Goal: Information Seeking & Learning: Learn about a topic

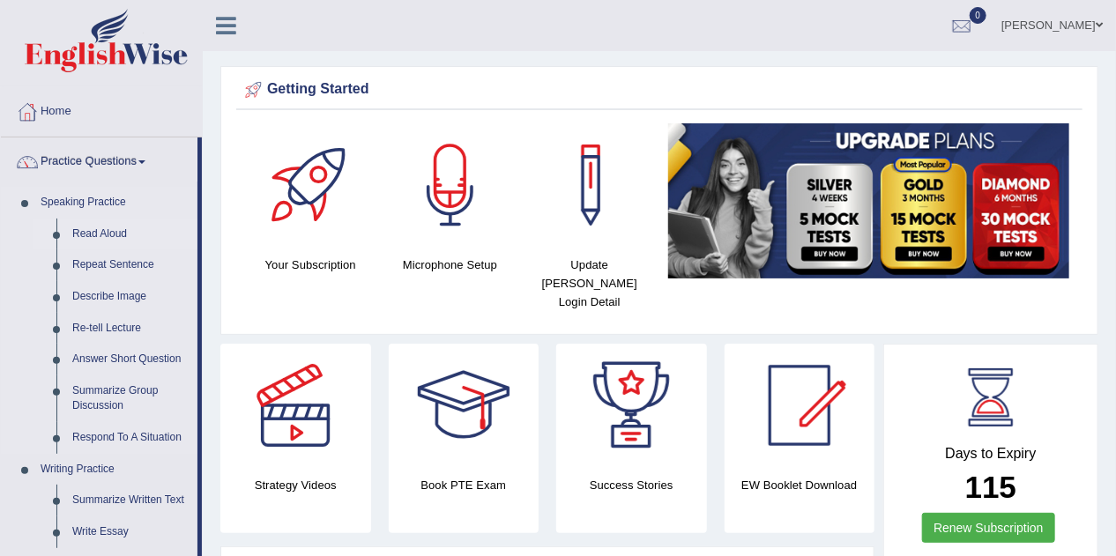
click at [95, 233] on link "Read Aloud" at bounding box center [130, 235] width 133 height 32
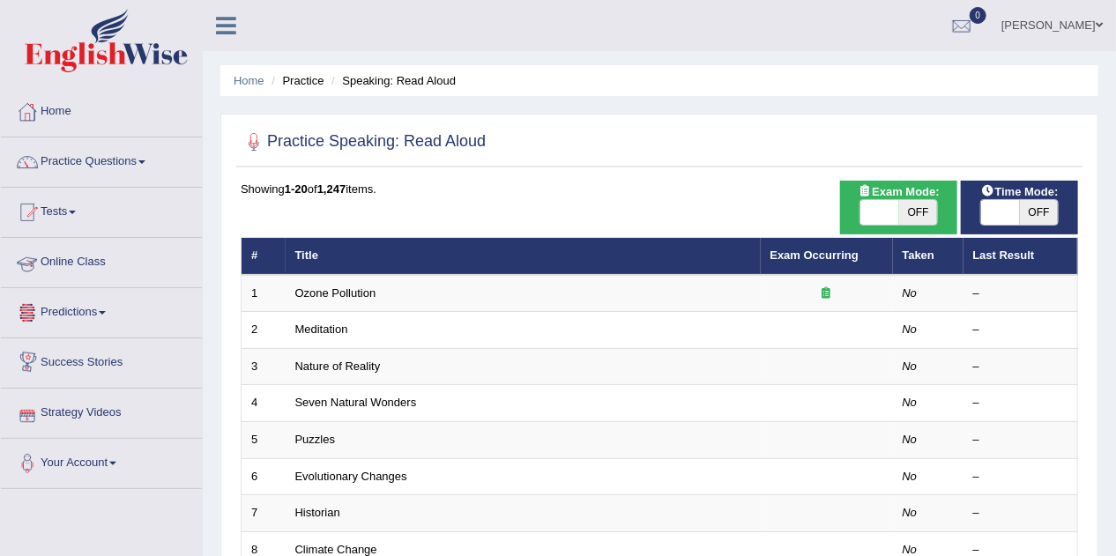
click at [63, 256] on link "Online Class" at bounding box center [101, 260] width 201 height 44
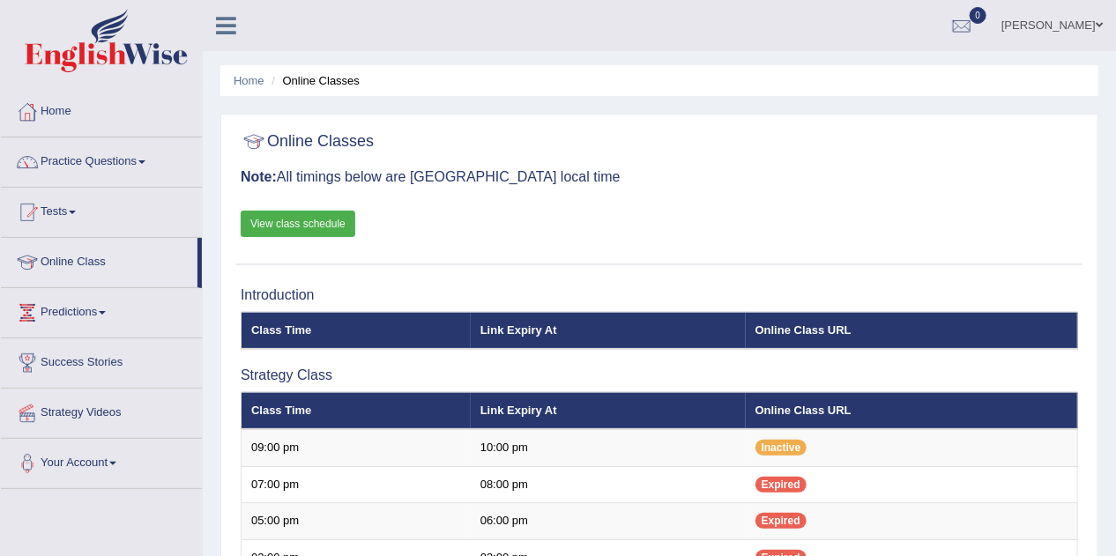
click at [320, 212] on link "View class schedule" at bounding box center [298, 224] width 115 height 26
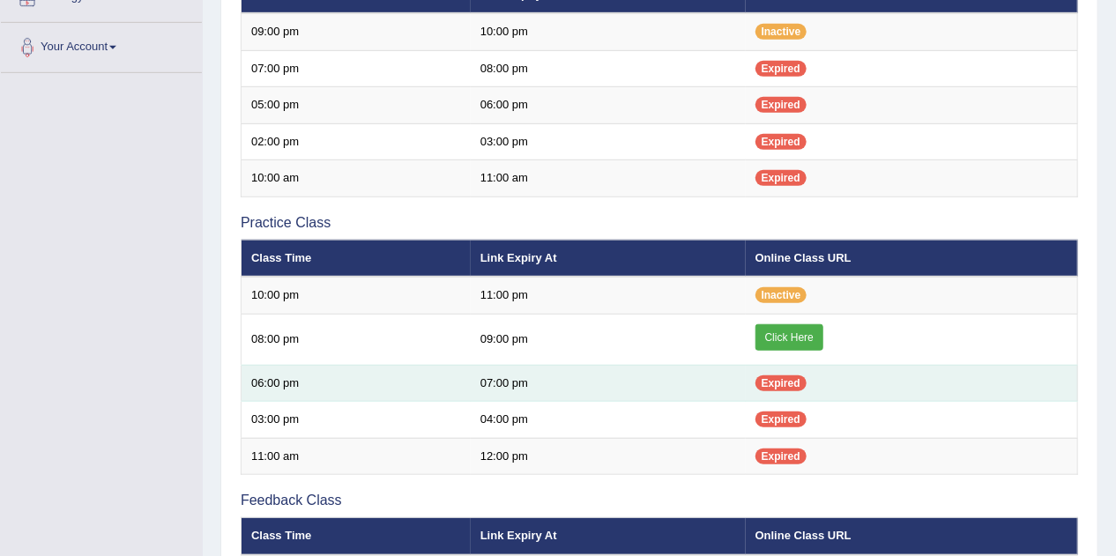
scroll to position [494, 0]
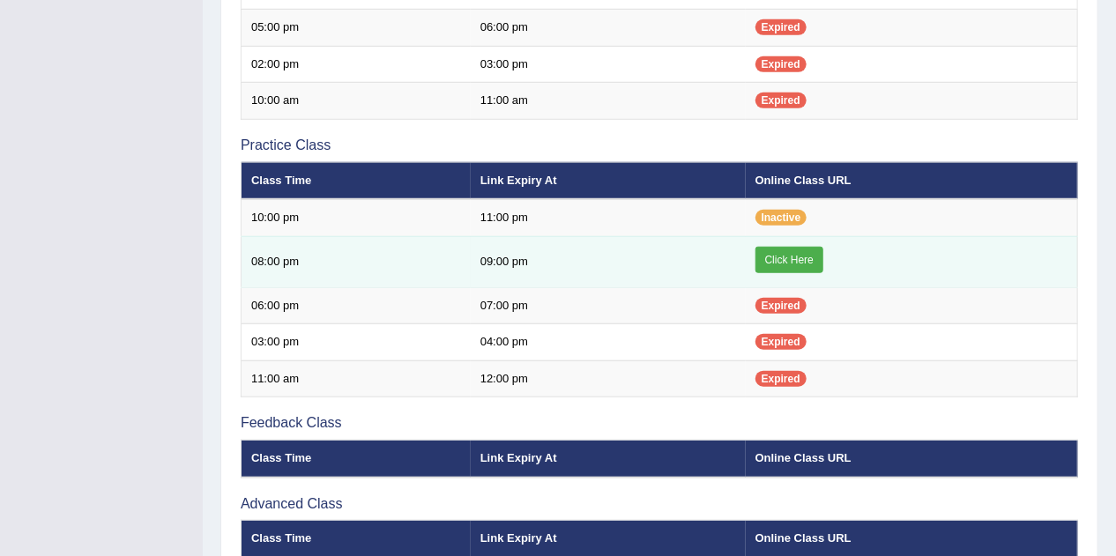
click at [807, 254] on link "Click Here" at bounding box center [789, 260] width 68 height 26
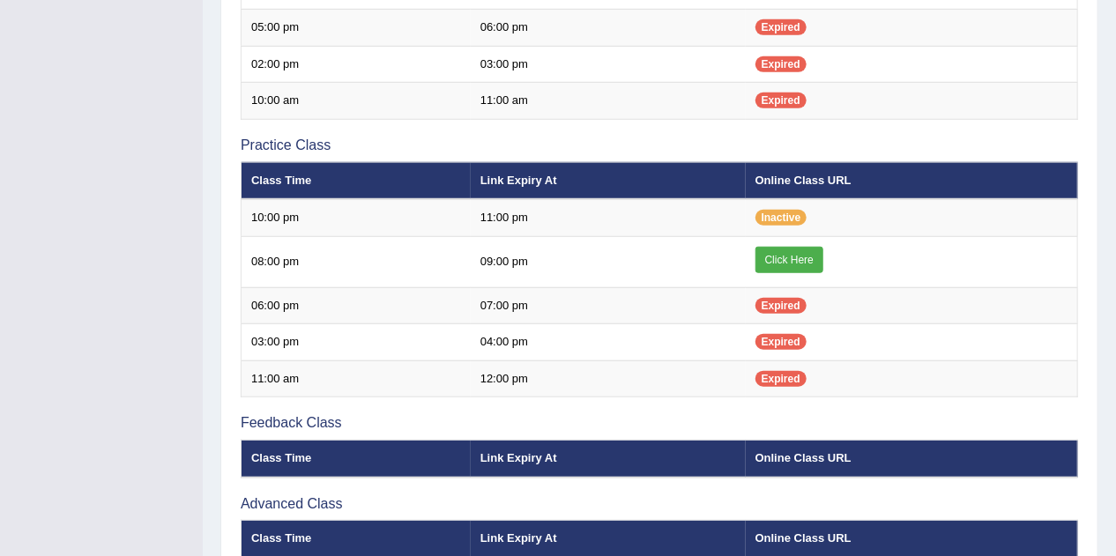
scroll to position [494, 0]
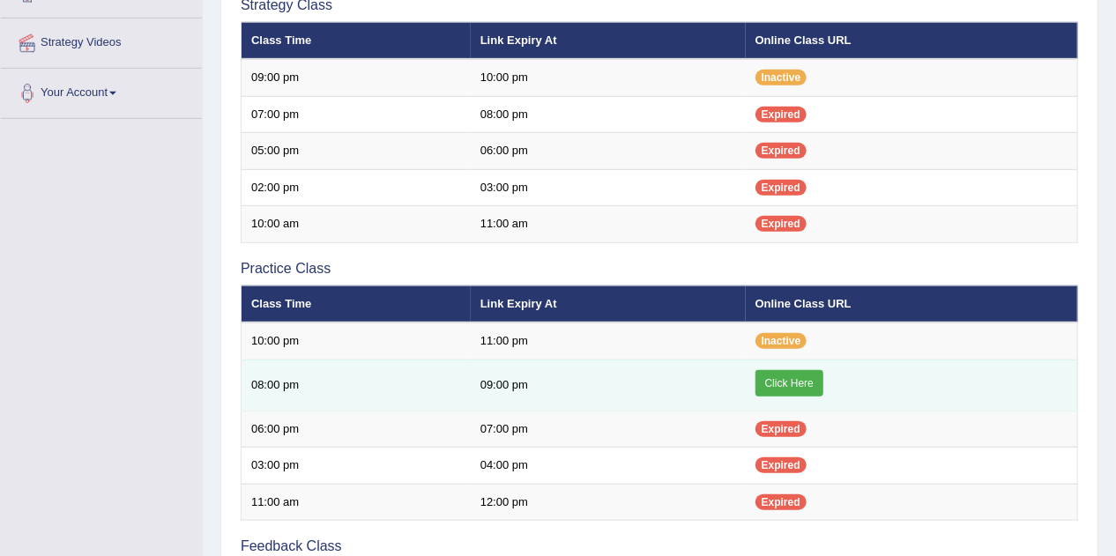
scroll to position [353, 0]
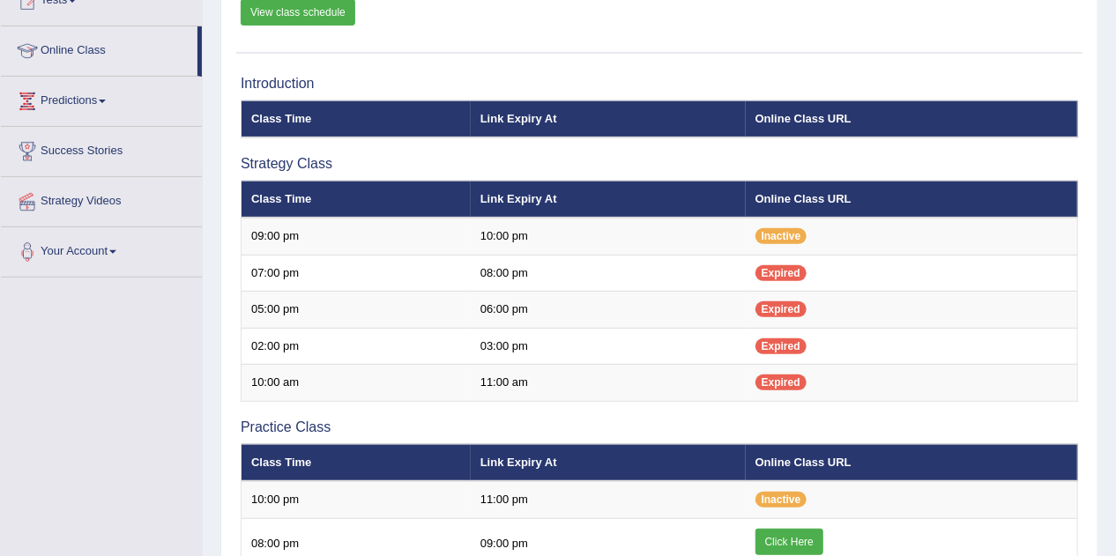
scroll to position [71, 0]
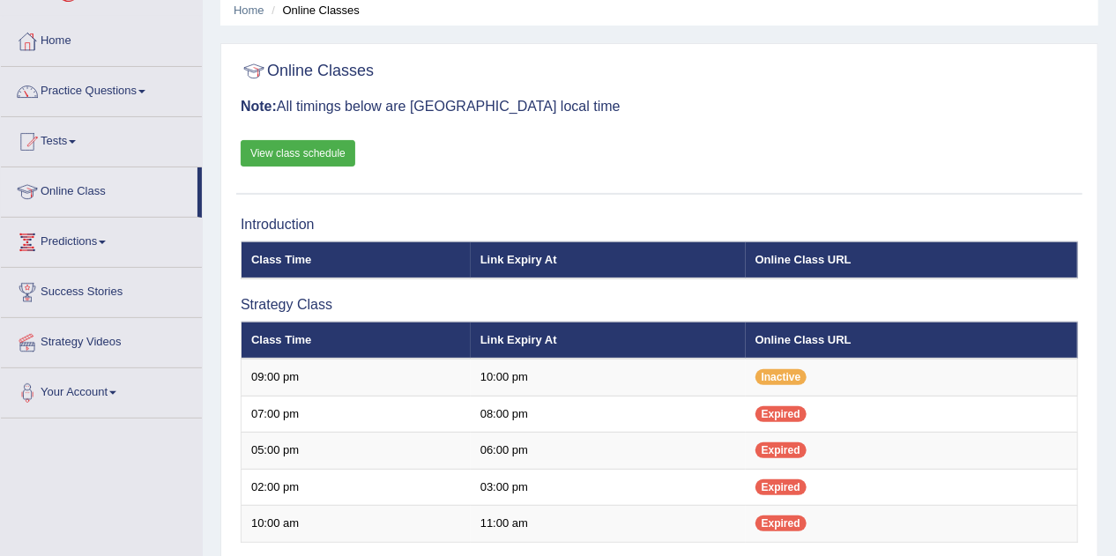
drag, startPoint x: 264, startPoint y: 152, endPoint x: 342, endPoint y: 13, distance: 158.7
click at [265, 152] on link "View class schedule" at bounding box center [298, 153] width 115 height 26
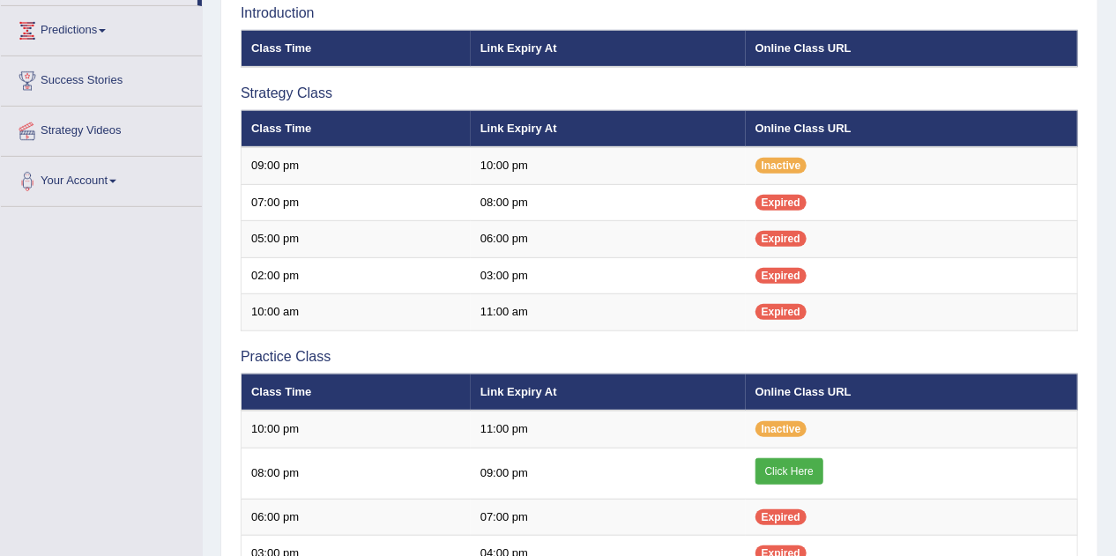
scroll to position [141, 0]
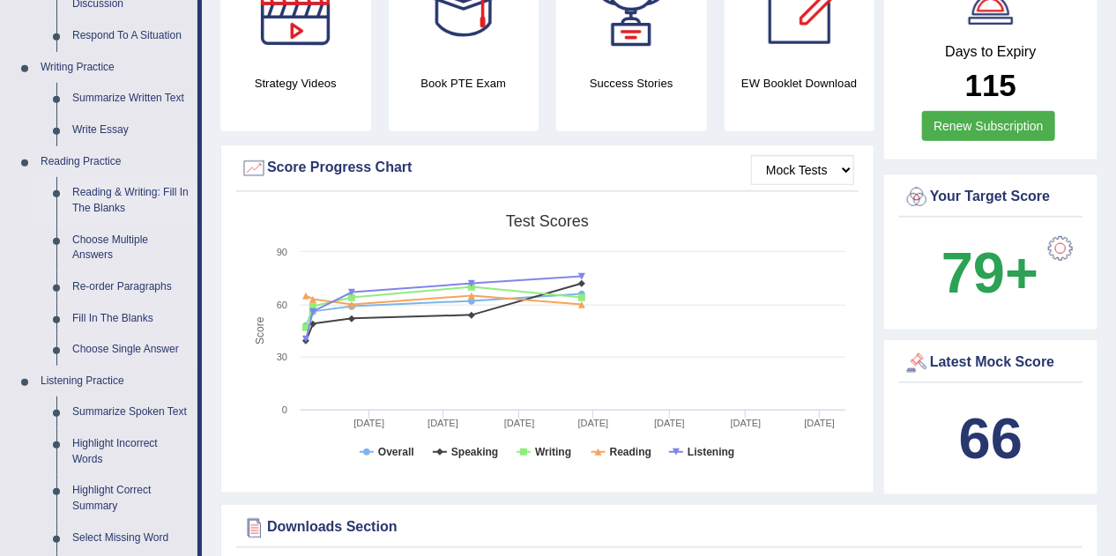
scroll to position [423, 0]
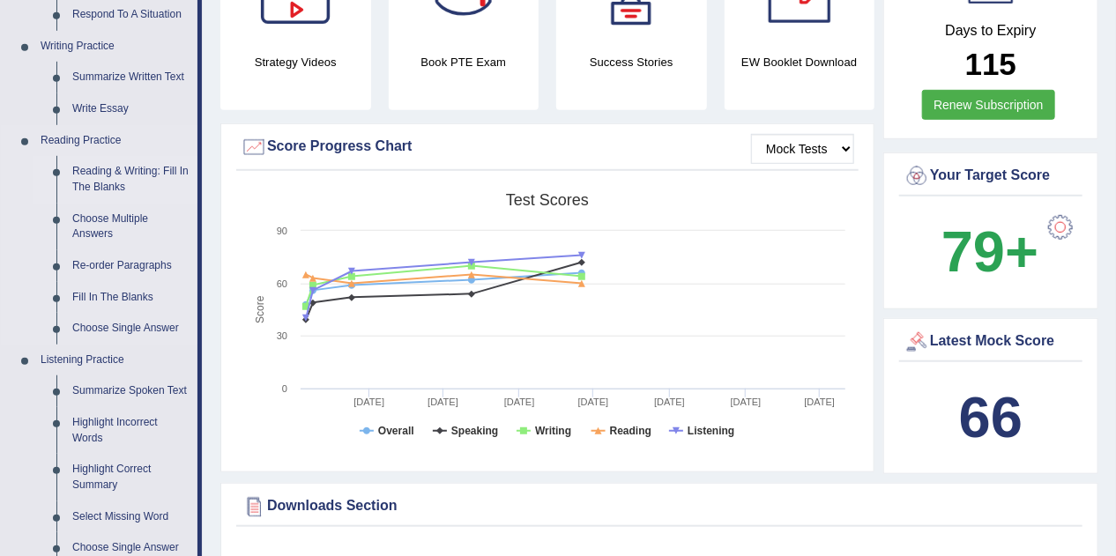
click at [170, 167] on link "Reading & Writing: Fill In The Blanks" at bounding box center [130, 179] width 133 height 47
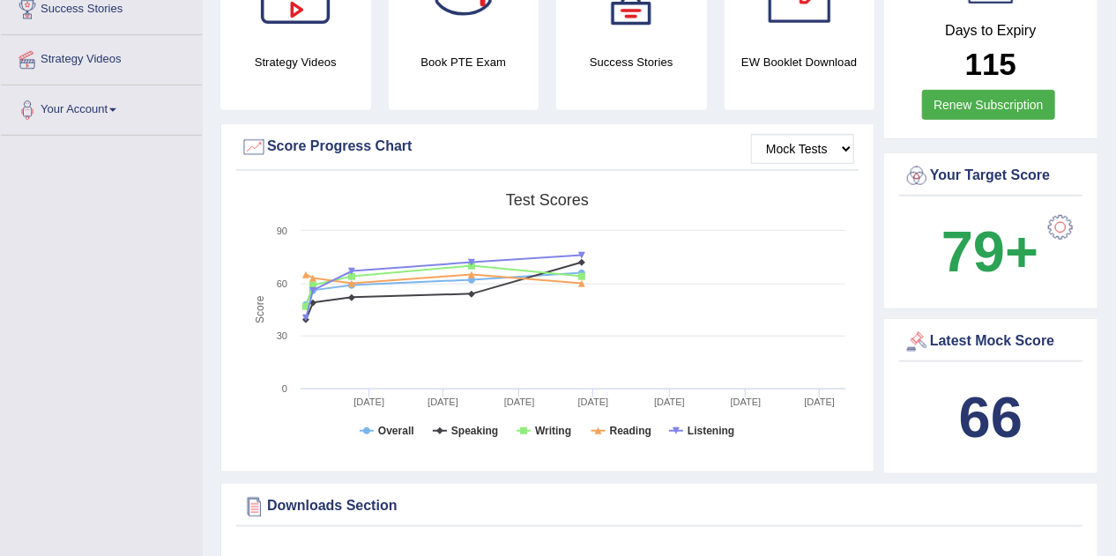
scroll to position [487, 0]
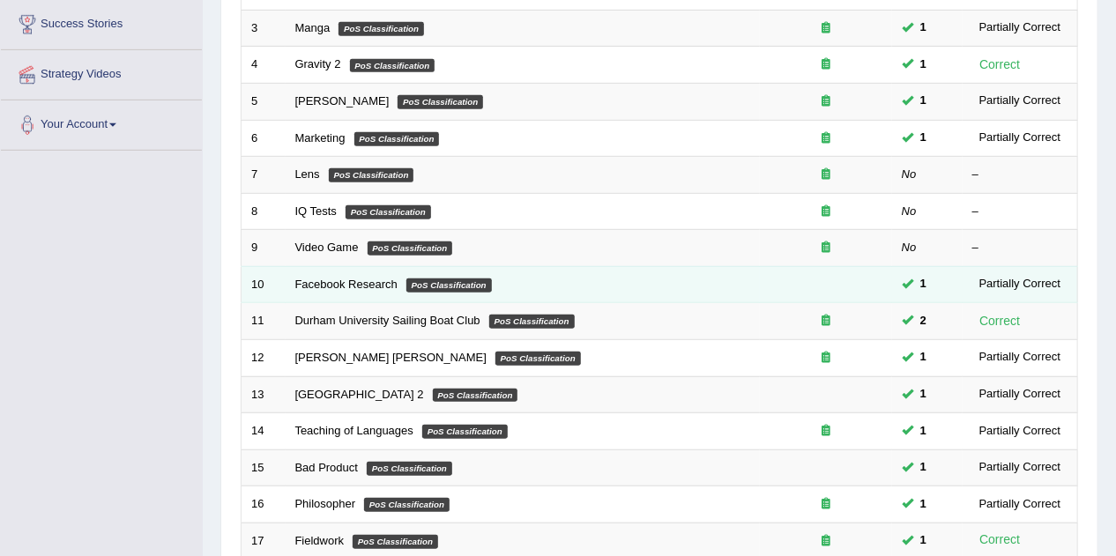
scroll to position [353, 0]
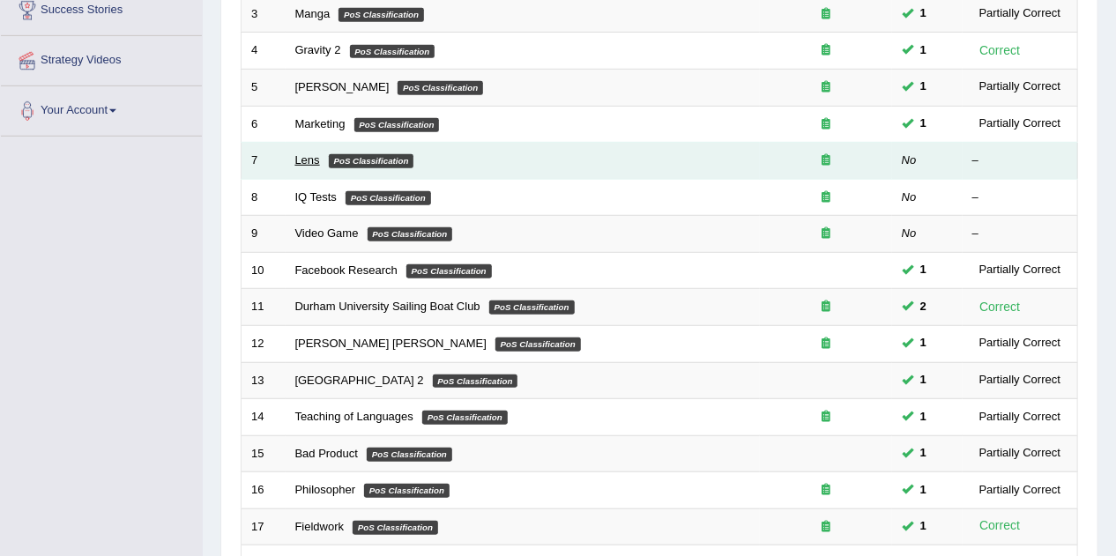
click at [312, 162] on link "Lens" at bounding box center [307, 159] width 25 height 13
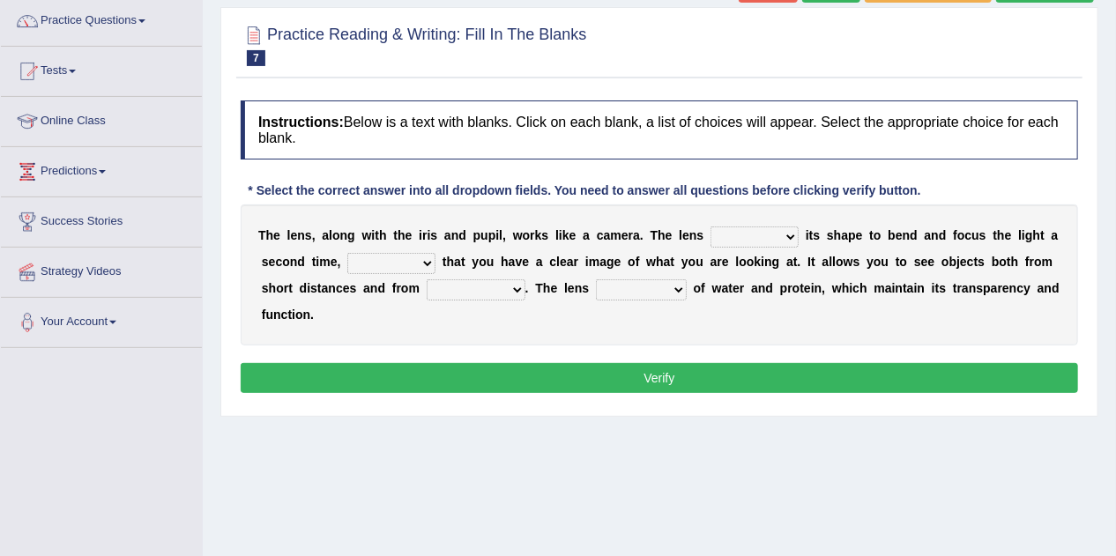
scroll to position [155, 0]
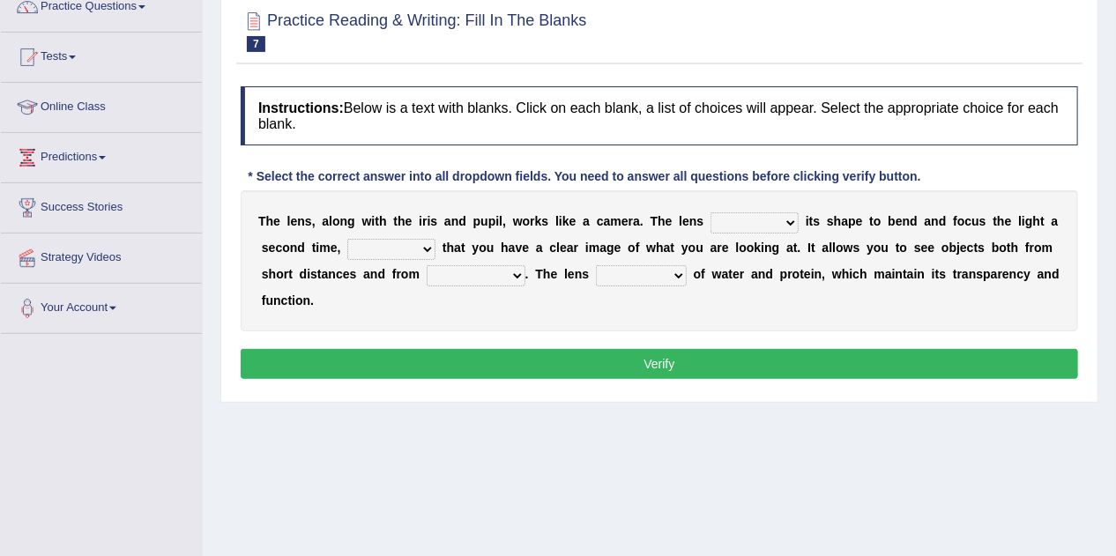
click at [788, 226] on select "adjusts shows selects presents" at bounding box center [755, 222] width 88 height 21
select select "adjusts"
click at [711, 212] on select "adjusts shows selects presents" at bounding box center [755, 222] width 88 height 21
click at [420, 245] on select "ensures to ensure ensure ensured" at bounding box center [391, 249] width 88 height 21
select select "to ensure"
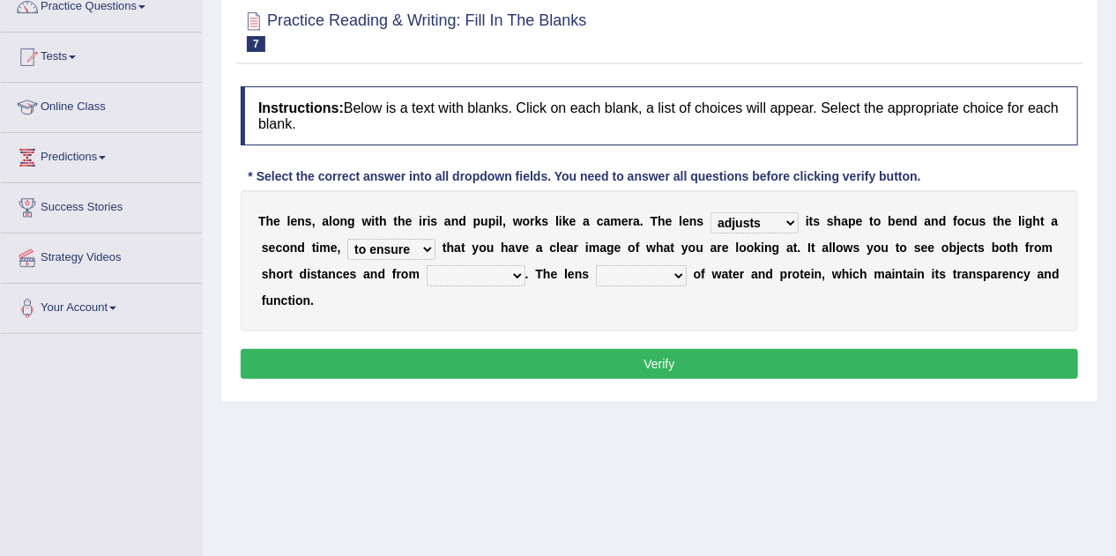
click at [347, 239] on select "ensures to ensure ensure ensured" at bounding box center [391, 249] width 88 height 21
click at [513, 278] on select "far away in between further apart all along" at bounding box center [476, 275] width 99 height 21
select select "far away"
click at [427, 265] on select "far away in between further apart all along" at bounding box center [476, 275] width 99 height 21
click at [673, 269] on select "constitutes comprises composes consists" at bounding box center [641, 275] width 91 height 21
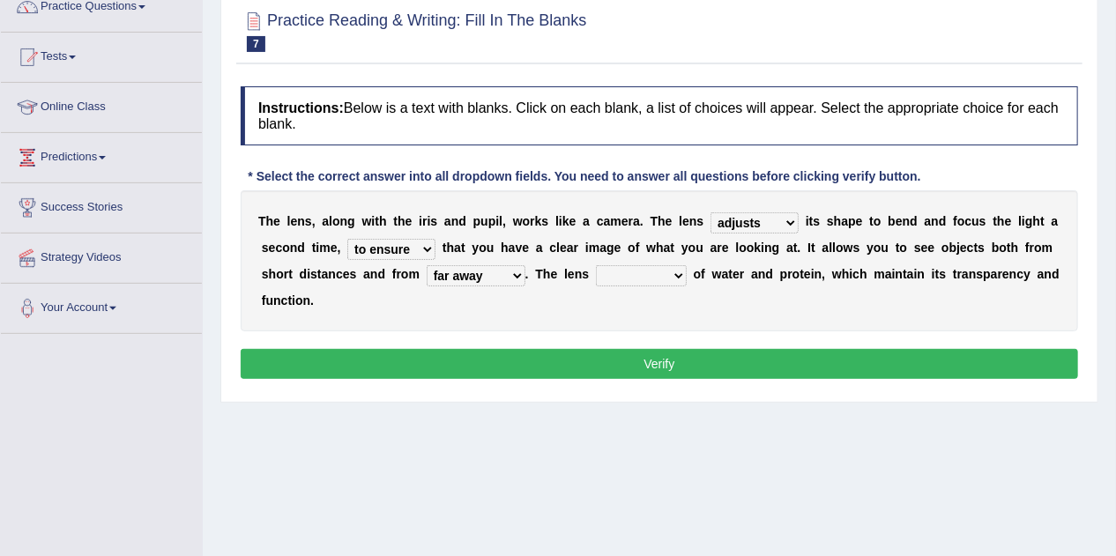
select select "consists"
click at [596, 265] on select "constitutes comprises composes consists" at bounding box center [641, 275] width 91 height 21
click at [645, 366] on button "Verify" at bounding box center [659, 364] width 837 height 30
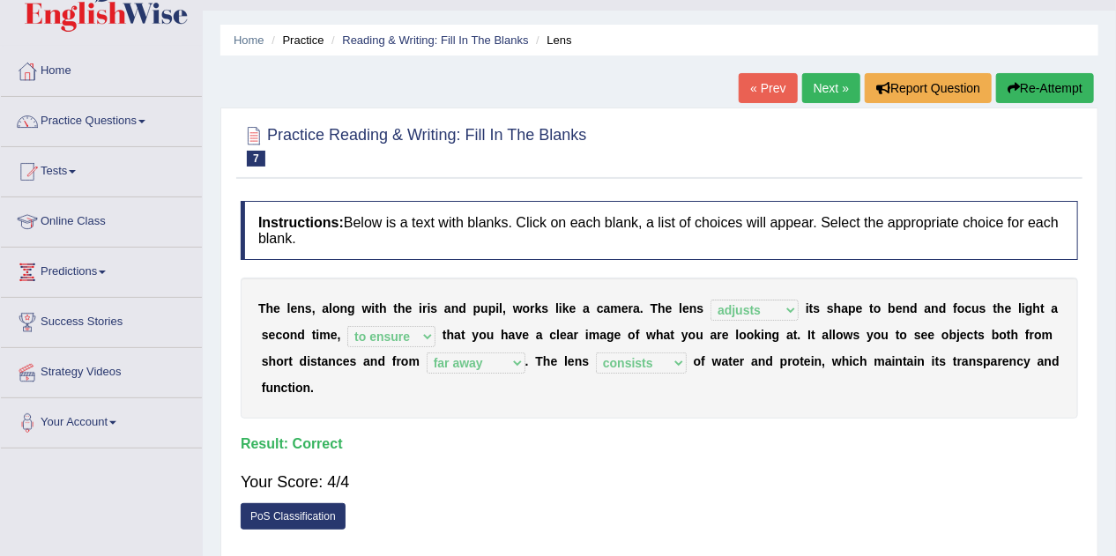
scroll to position [14, 0]
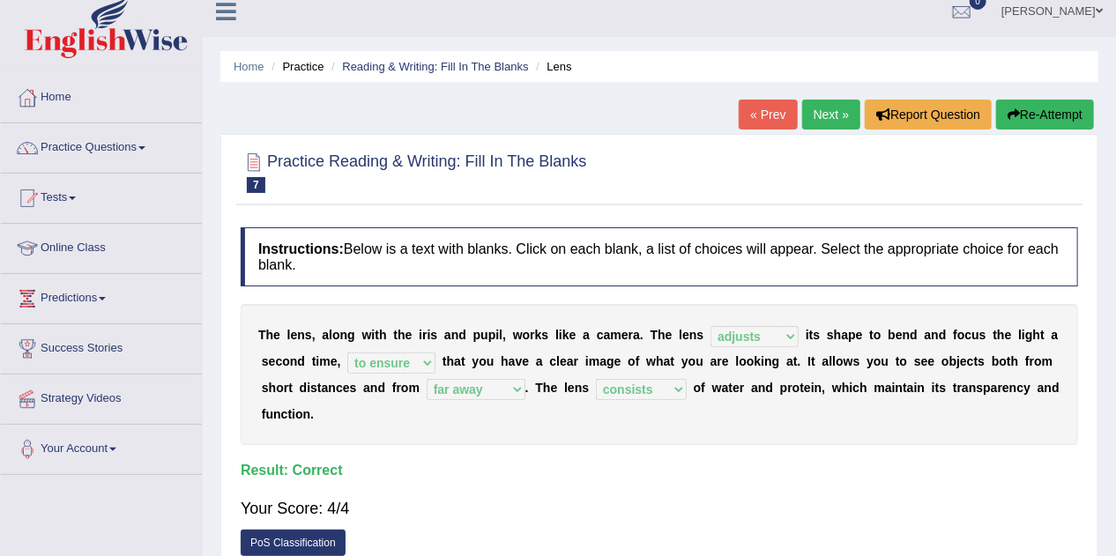
click at [829, 119] on link "Next »" at bounding box center [831, 115] width 58 height 30
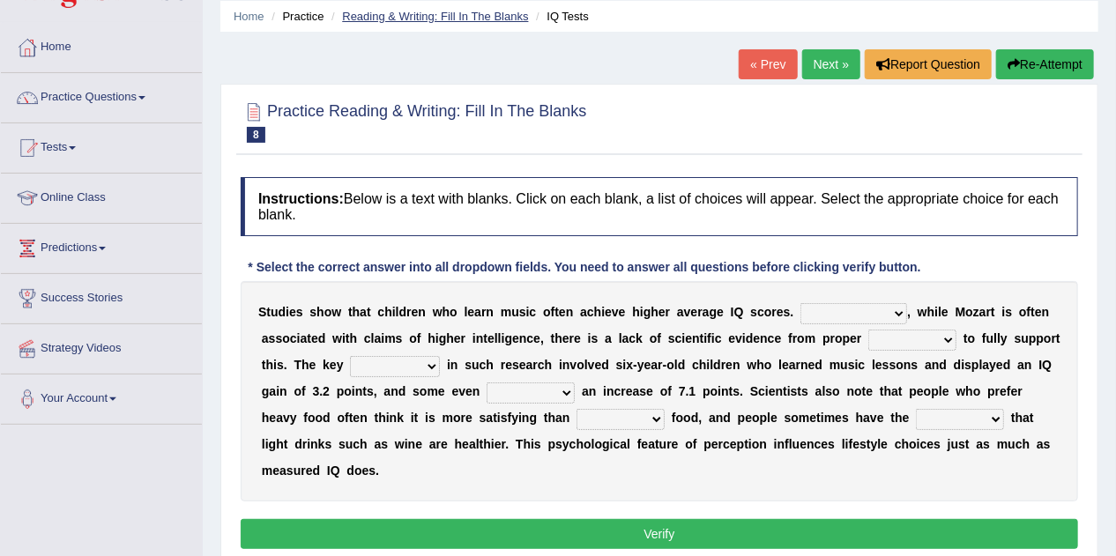
scroll to position [71, 0]
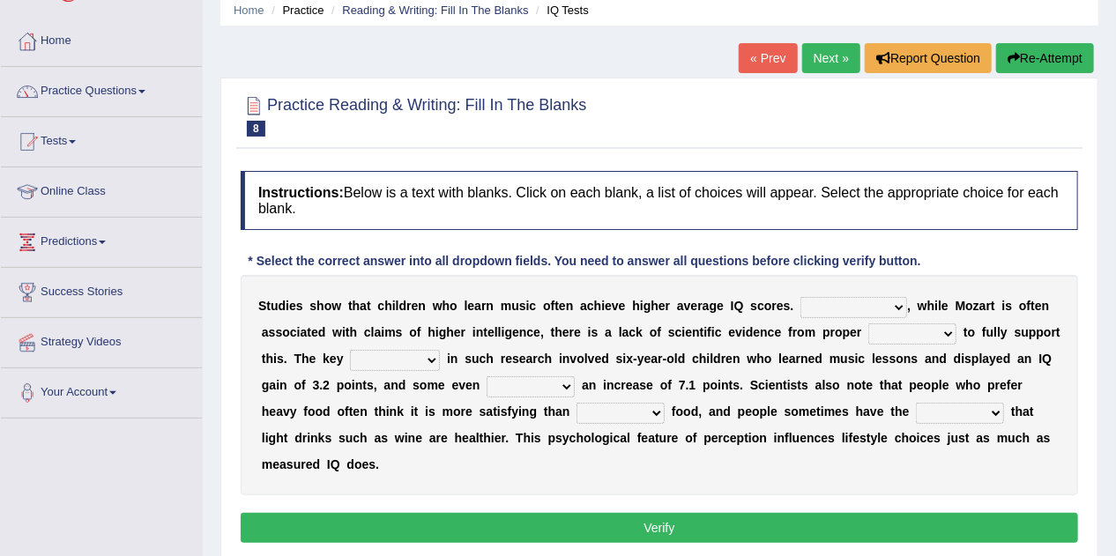
click at [901, 305] on select "However Therefore Consequently While" at bounding box center [853, 307] width 107 height 21
select select "Therefore"
click at [800, 297] on select "However Therefore Consequently While" at bounding box center [853, 307] width 107 height 21
click at [945, 324] on select "test tests testing tested" at bounding box center [912, 334] width 88 height 21
select select "testing"
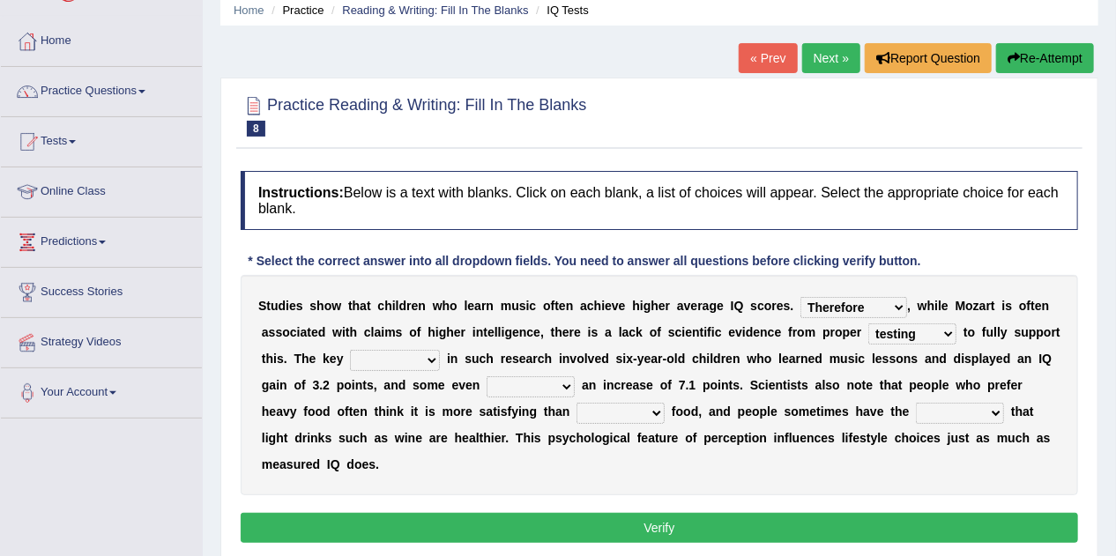
click at [868, 324] on select "test tests testing tested" at bounding box center [912, 334] width 88 height 21
click at [898, 303] on select "However Therefore Consequently While" at bounding box center [853, 307] width 107 height 21
click at [767, 448] on div "S t u d i e s s h o w t h a t c h i l d r e n w h o l e a r n m u s i c o f t e…" at bounding box center [659, 385] width 837 height 220
click at [436, 363] on select "process goal implication odd" at bounding box center [395, 360] width 90 height 21
select select "process"
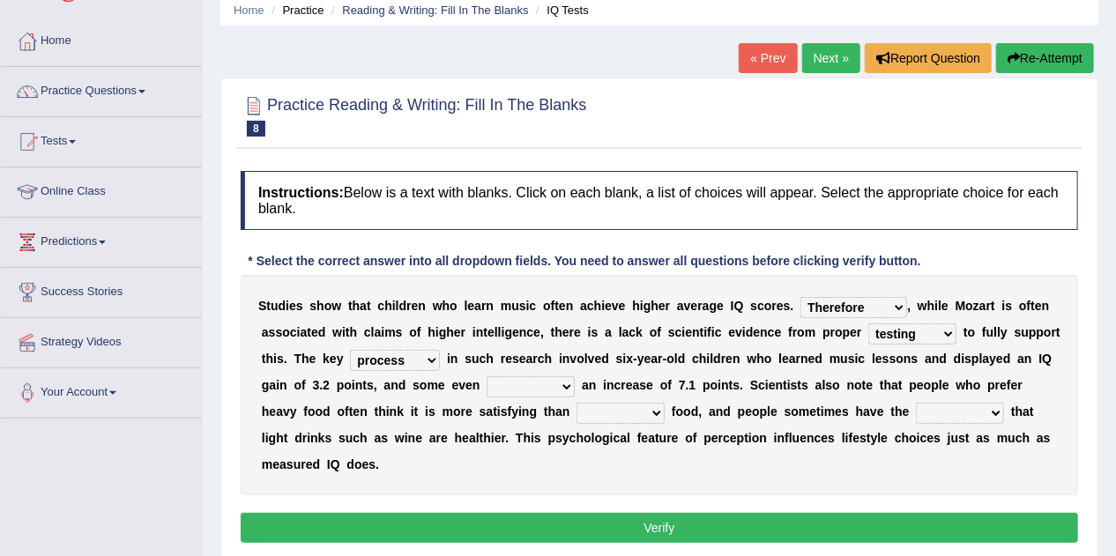
click at [350, 350] on select "process goal implication odd" at bounding box center [395, 360] width 90 height 21
click at [562, 381] on select "exhibited taught learned threatened" at bounding box center [531, 386] width 88 height 21
select select "exhibited"
click at [487, 376] on select "exhibited taught learned threatened" at bounding box center [531, 386] width 88 height 21
click at [654, 412] on select "choosy lighter cushiony spooky" at bounding box center [621, 413] width 88 height 21
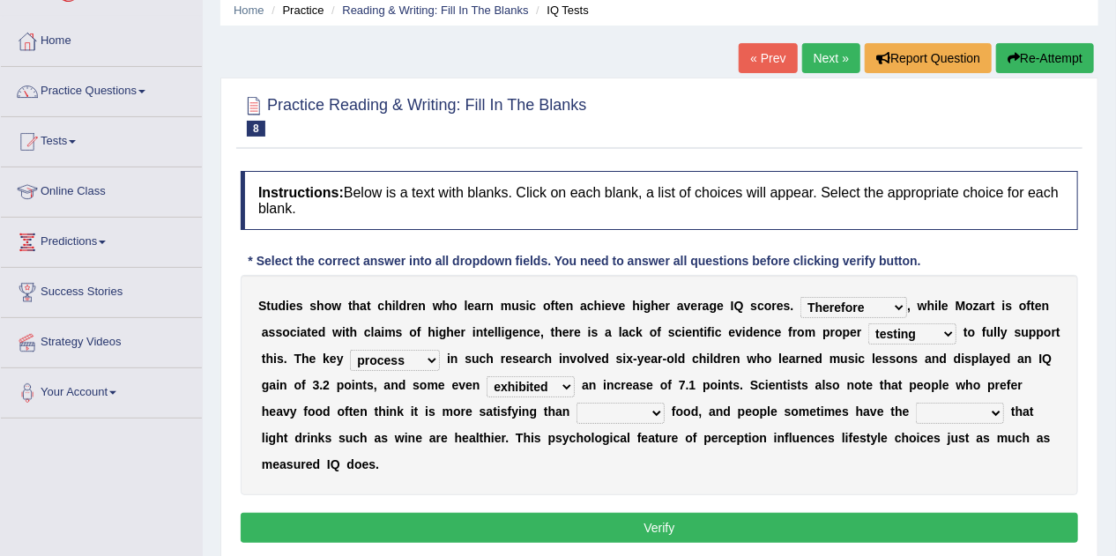
select select "choosy"
click at [577, 403] on select "choosy lighter cushiony spooky" at bounding box center [621, 413] width 88 height 21
click at [991, 414] on select "illusion sight anecdote intention" at bounding box center [960, 413] width 88 height 21
select select "illusion"
click at [916, 403] on select "illusion sight anecdote intention" at bounding box center [960, 413] width 88 height 21
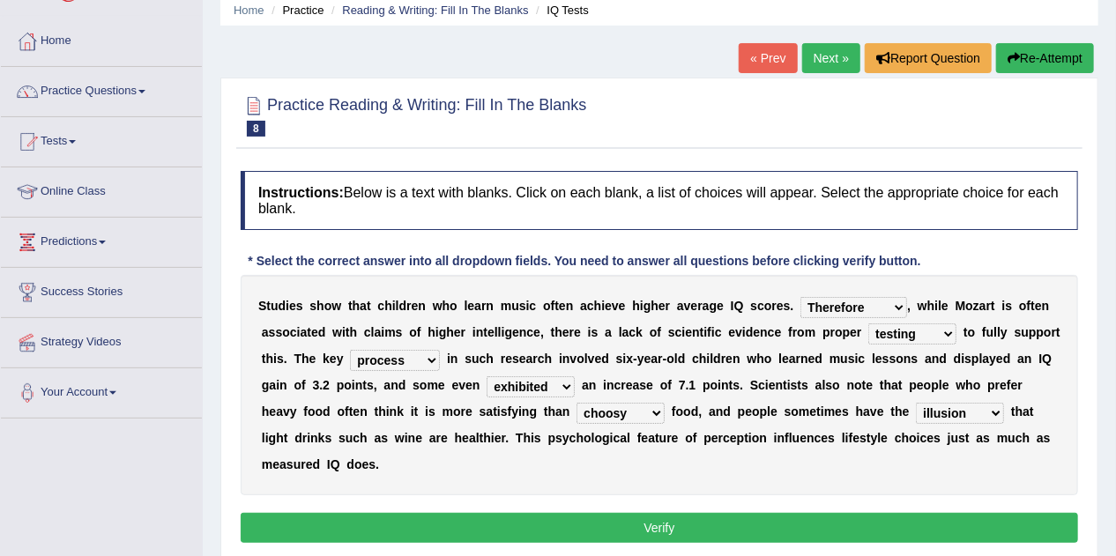
click at [569, 535] on button "Verify" at bounding box center [659, 528] width 837 height 30
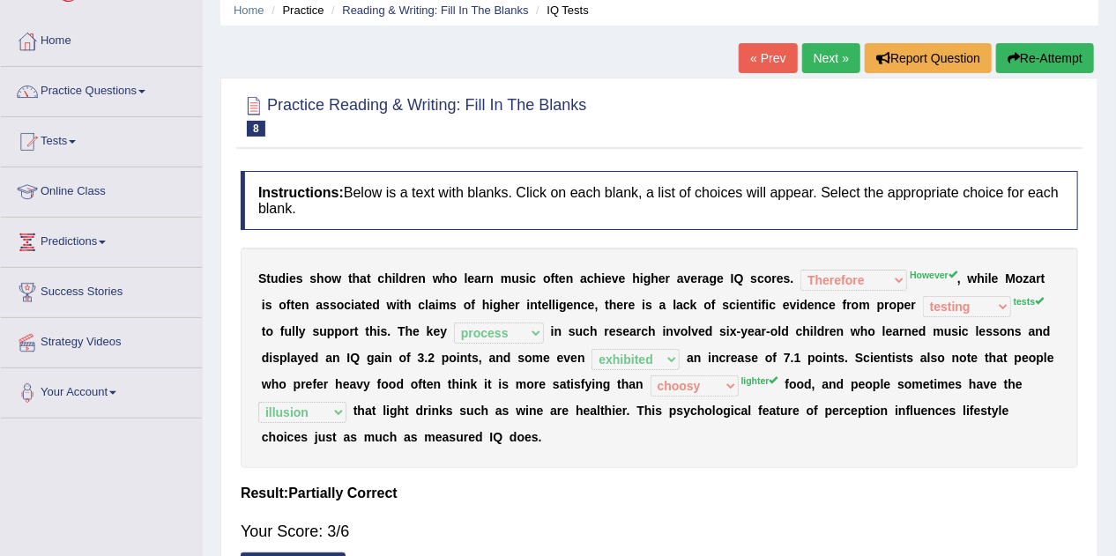
click at [812, 53] on link "Next »" at bounding box center [831, 58] width 58 height 30
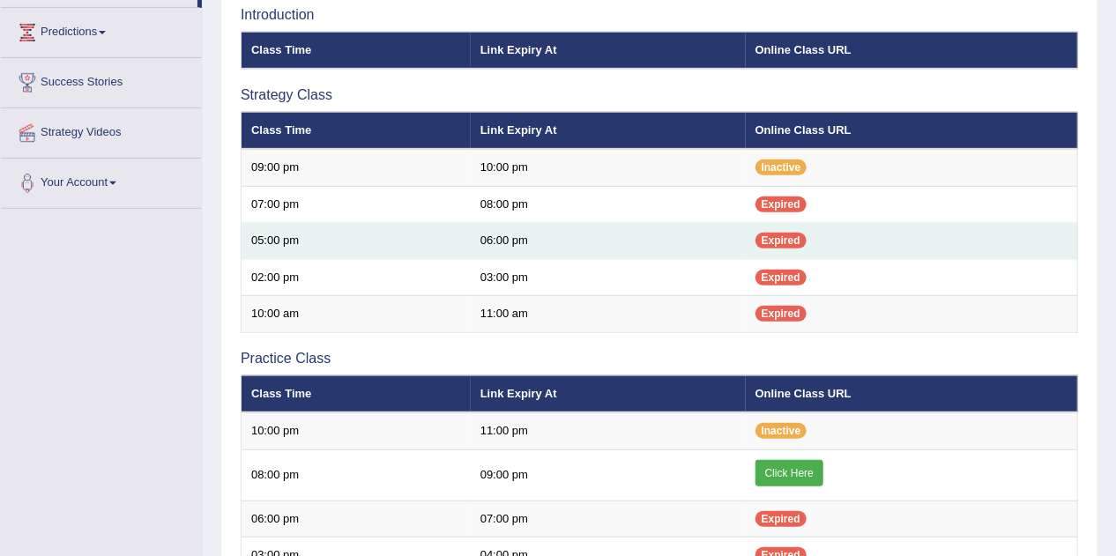
scroll to position [282, 0]
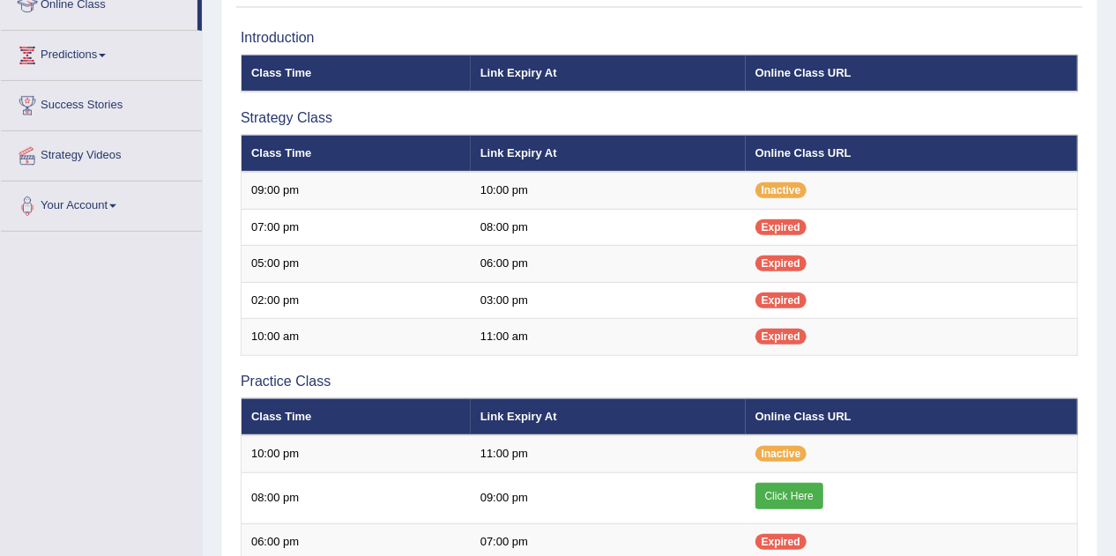
scroll to position [109, 0]
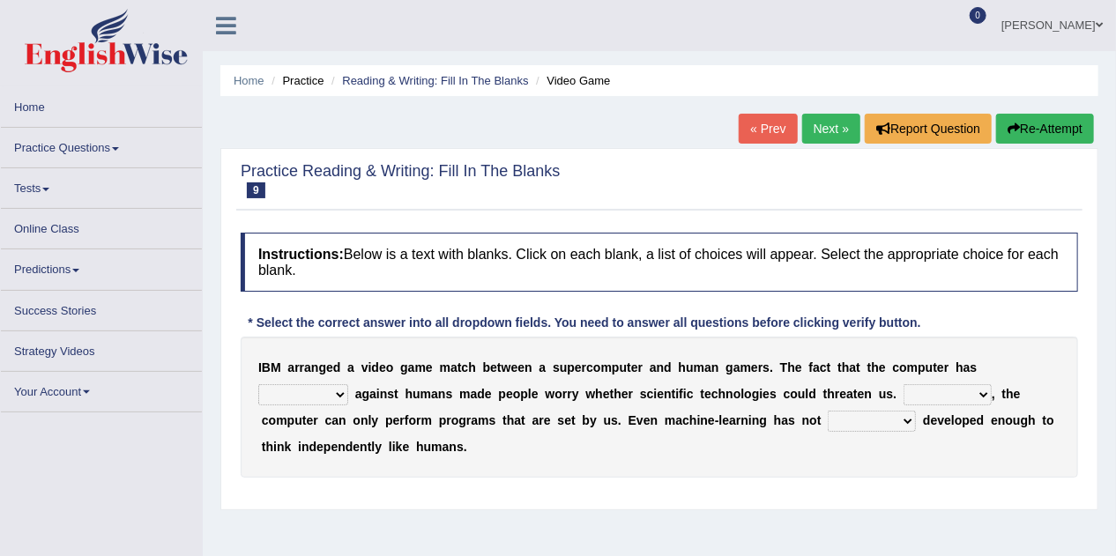
click at [74, 152] on link "Practice Questions" at bounding box center [101, 145] width 201 height 34
click at [72, 142] on link "Practice Questions" at bounding box center [101, 145] width 201 height 34
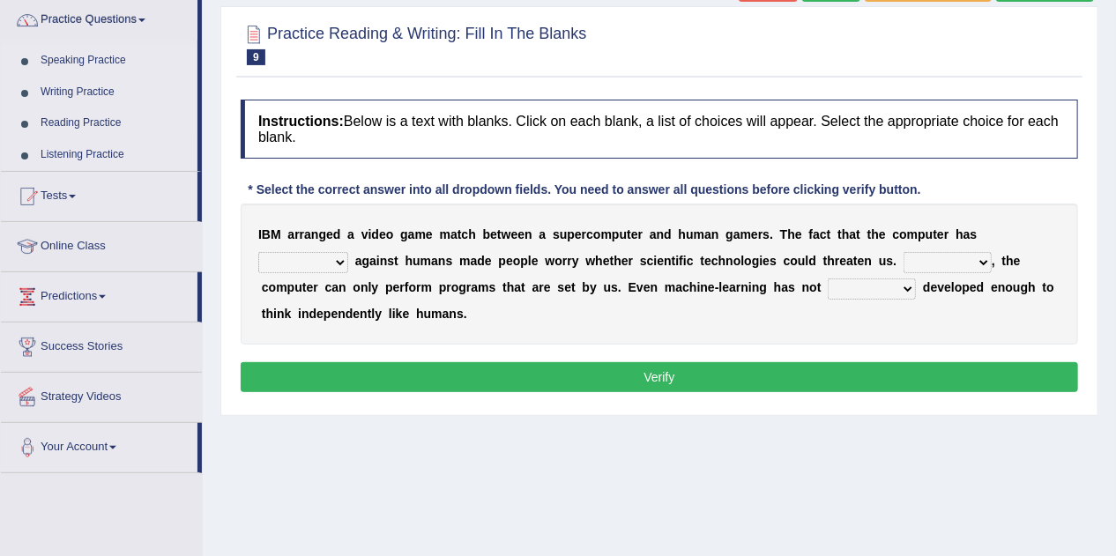
scroll to position [17, 0]
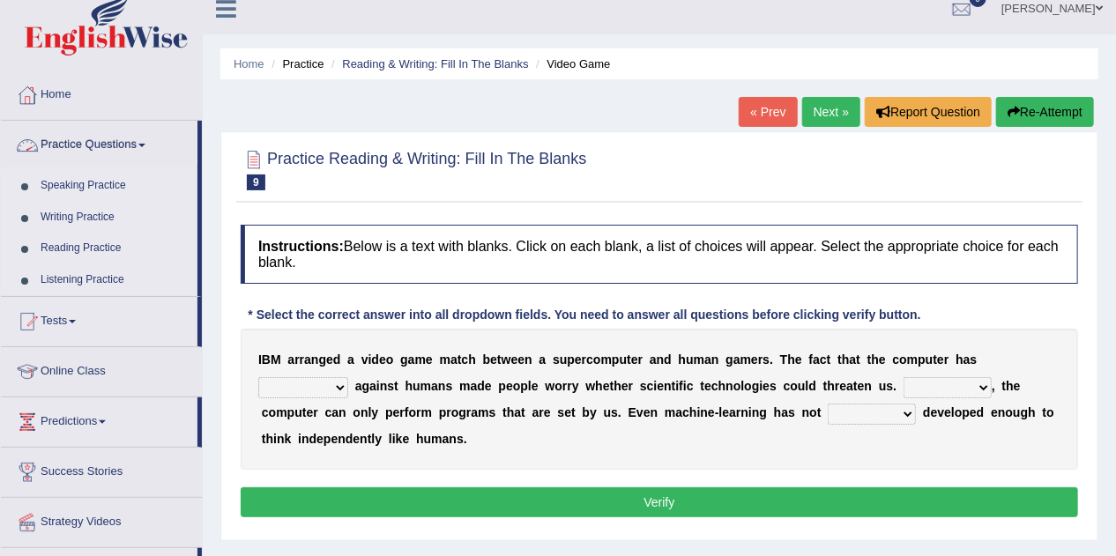
click at [64, 252] on link "Reading Practice" at bounding box center [115, 249] width 165 height 32
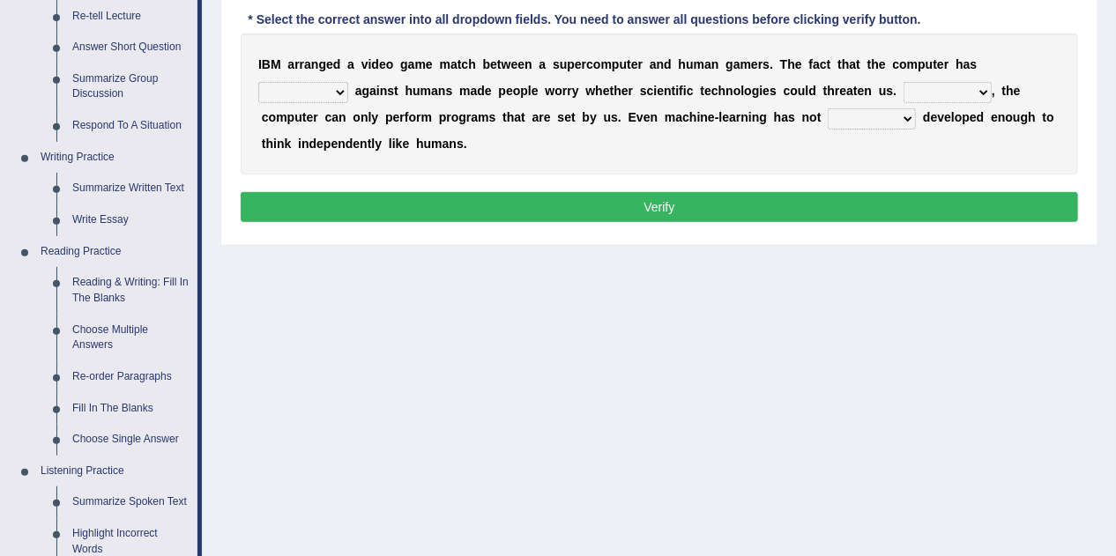
scroll to position [423, 0]
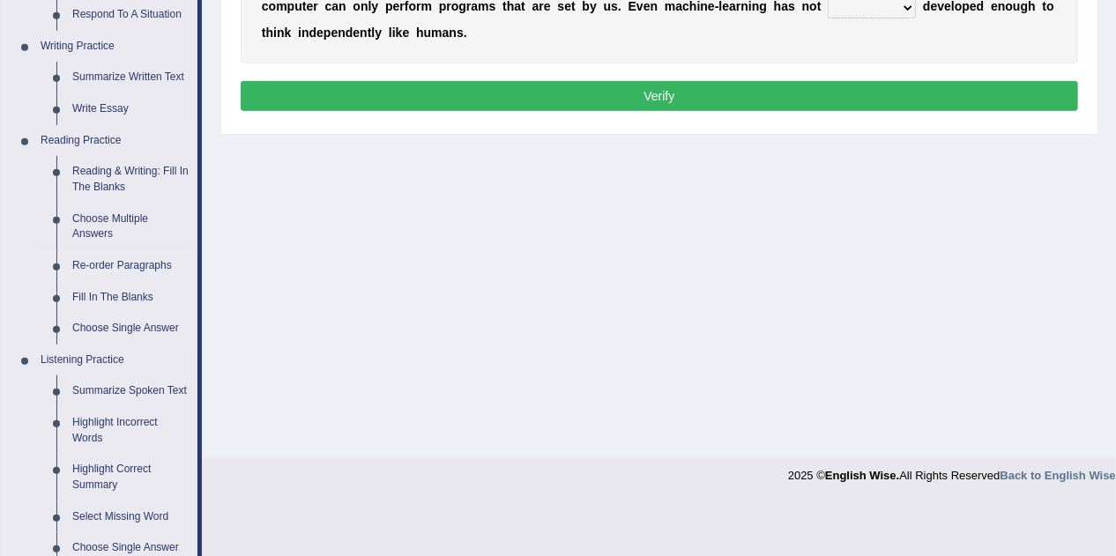
click at [118, 264] on link "Re-order Paragraphs" at bounding box center [130, 266] width 133 height 32
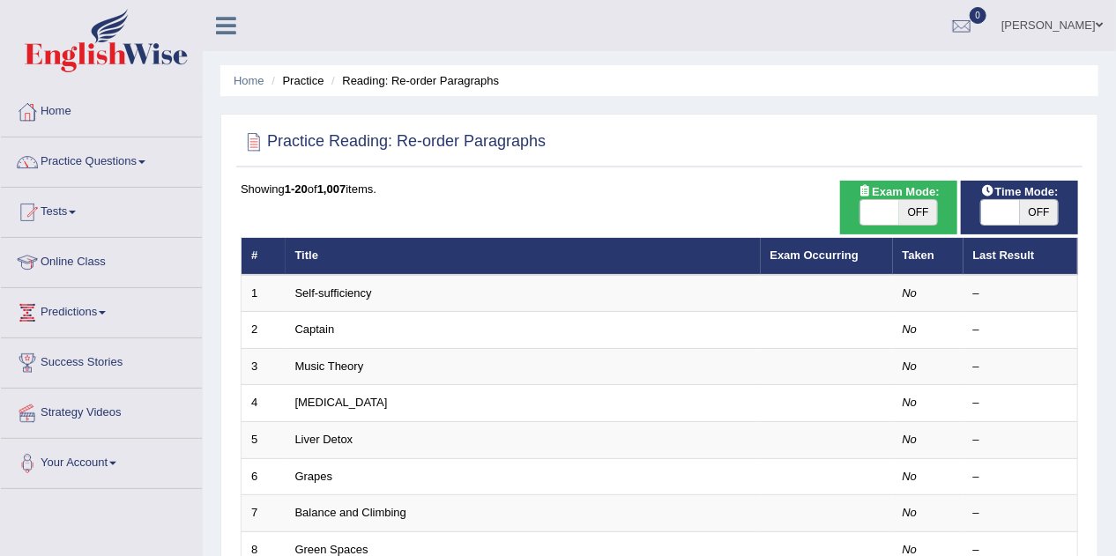
click at [921, 219] on span "OFF" at bounding box center [918, 212] width 39 height 25
checkbox input "true"
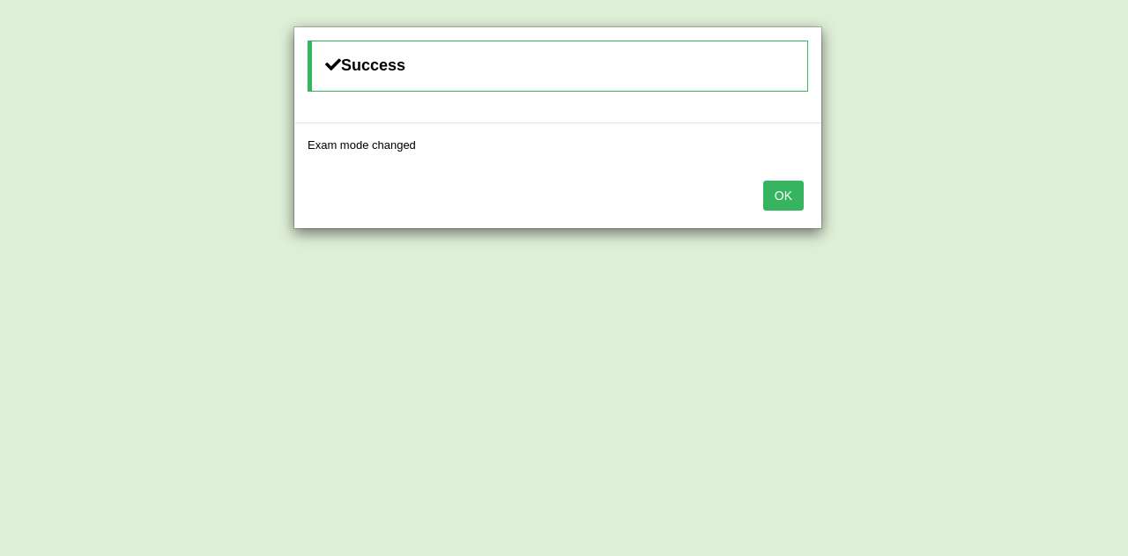
click at [786, 192] on button "OK" at bounding box center [783, 196] width 41 height 30
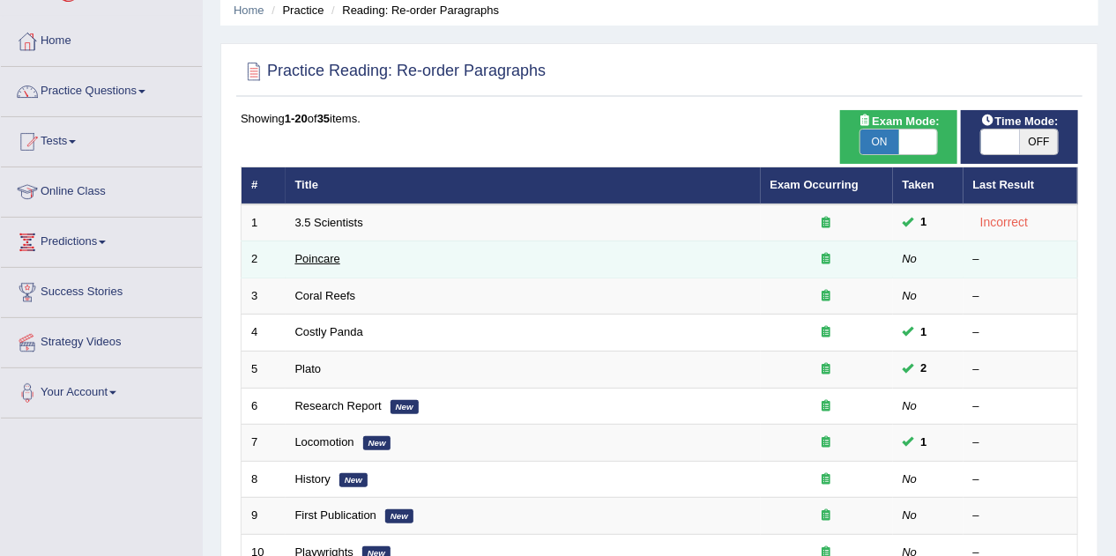
click at [330, 255] on link "Poincare" at bounding box center [317, 258] width 45 height 13
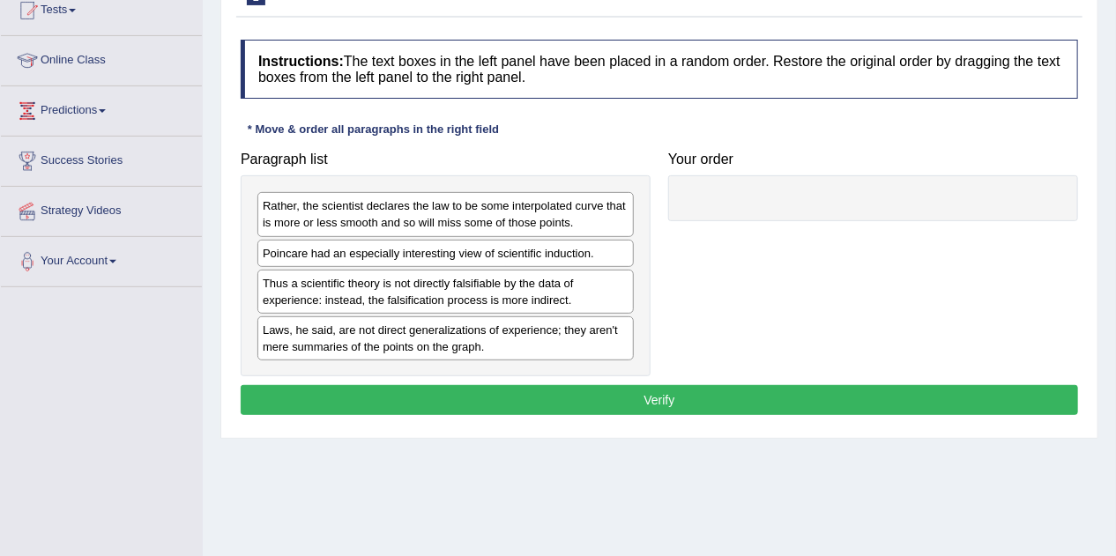
scroll to position [212, 0]
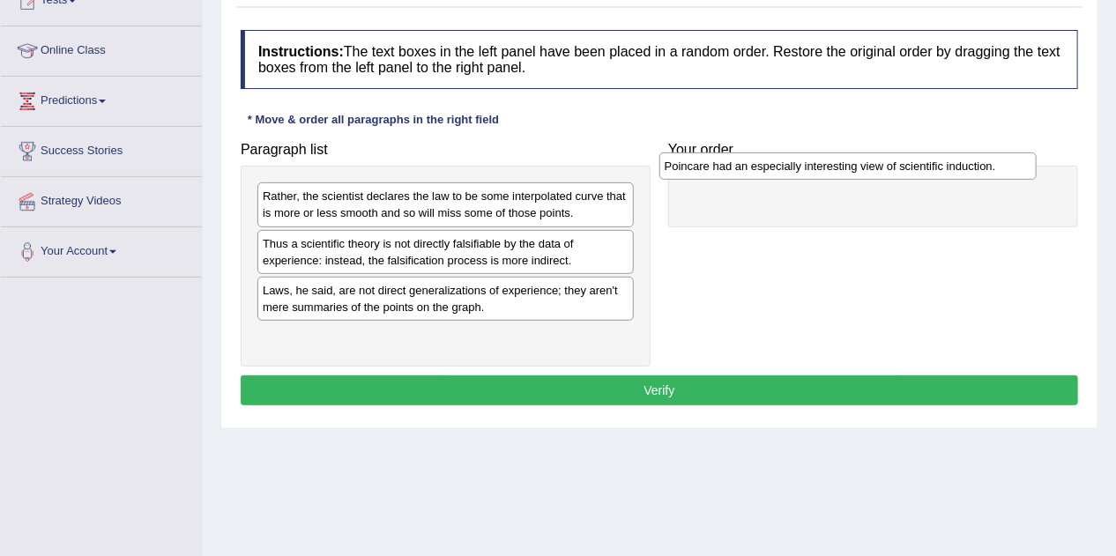
drag, startPoint x: 391, startPoint y: 240, endPoint x: 793, endPoint y: 164, distance: 409.1
click at [793, 164] on div "Poincare had an especially interesting view of scientific induction." at bounding box center [847, 166] width 377 height 27
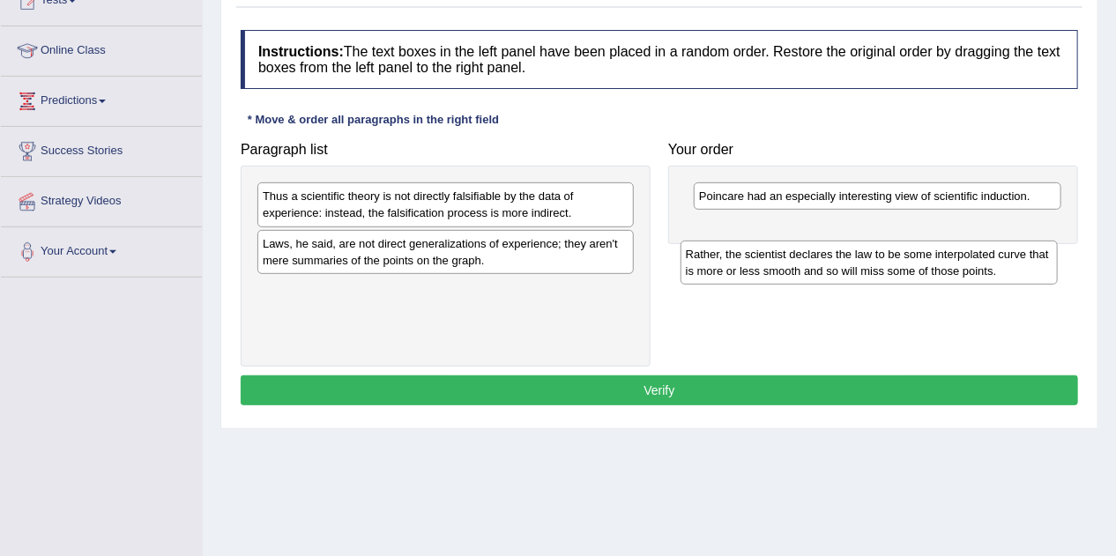
drag, startPoint x: 314, startPoint y: 216, endPoint x: 737, endPoint y: 274, distance: 427.1
click at [737, 274] on div "Rather, the scientist declares the law to be some interpolated curve that is mo…" at bounding box center [869, 263] width 377 height 44
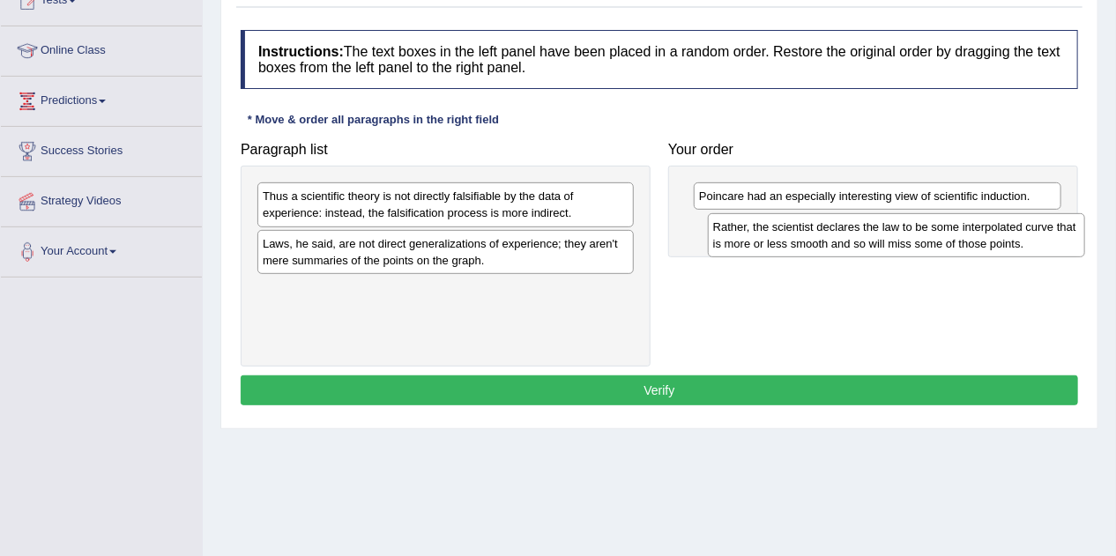
drag, startPoint x: 604, startPoint y: 294, endPoint x: 1054, endPoint y: 230, distance: 454.9
click at [1054, 230] on div "Rather, the scientist declares the law to be some interpolated curve that is mo…" at bounding box center [896, 235] width 377 height 44
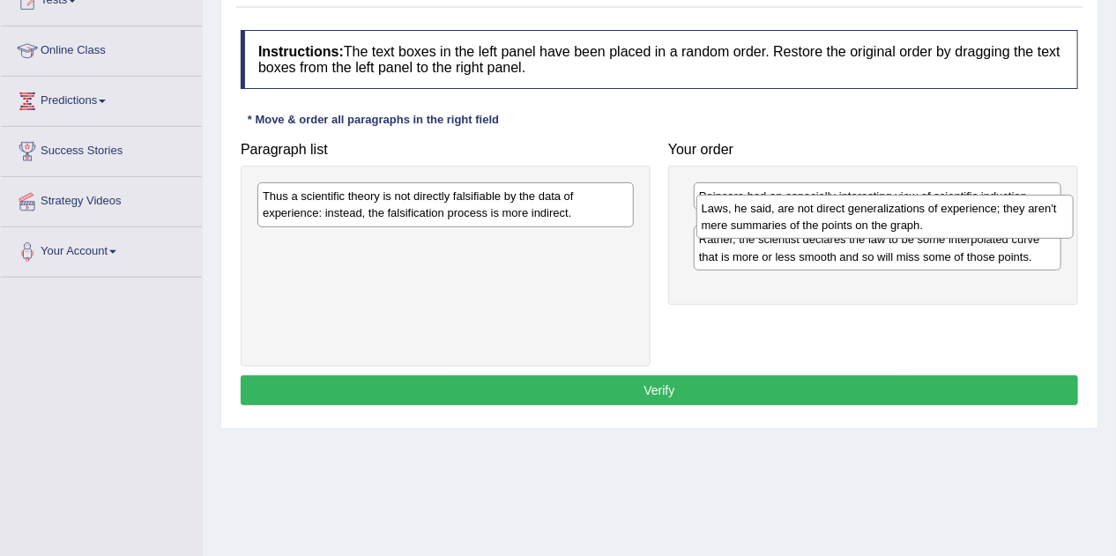
drag, startPoint x: 353, startPoint y: 257, endPoint x: 792, endPoint y: 223, distance: 440.3
click at [792, 223] on div "Laws, he said, are not direct generalizations of experience; they aren't mere s…" at bounding box center [884, 217] width 377 height 44
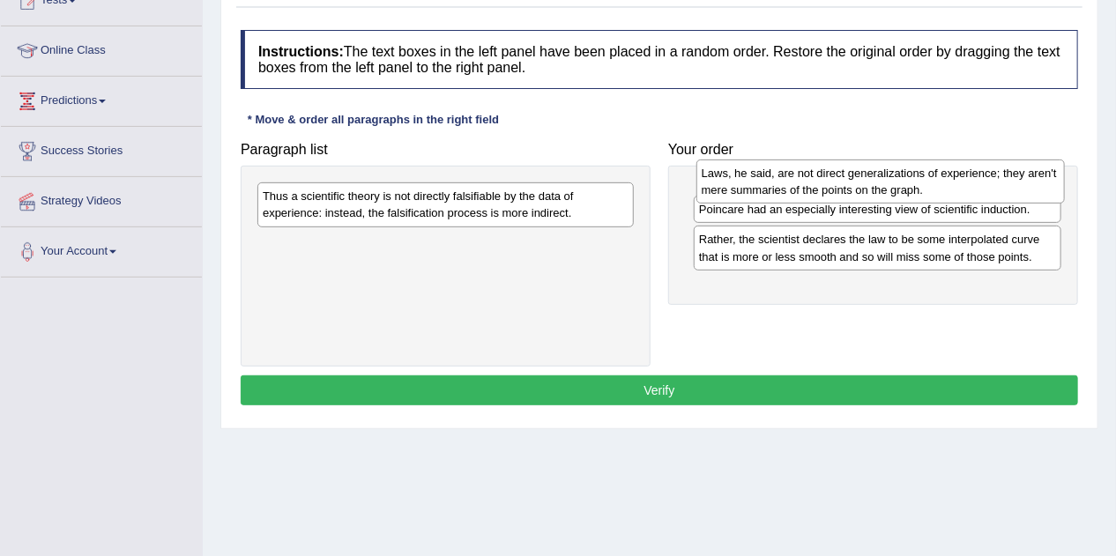
drag, startPoint x: 787, startPoint y: 247, endPoint x: 790, endPoint y: 194, distance: 53.0
click at [790, 194] on div "Laws, he said, are not direct generalizations of experience; they aren't mere s…" at bounding box center [880, 182] width 368 height 44
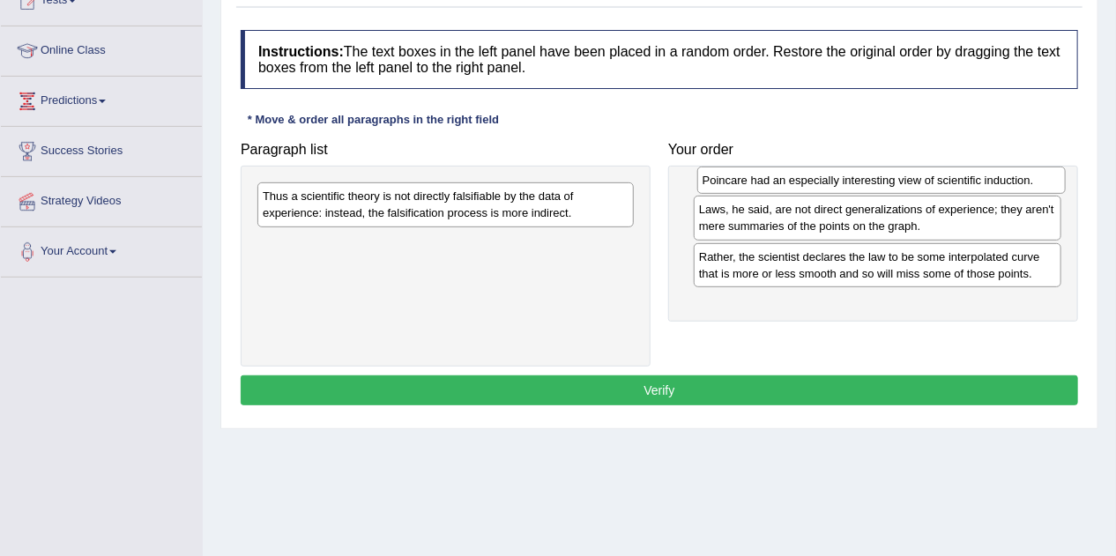
drag, startPoint x: 787, startPoint y: 247, endPoint x: 791, endPoint y: 184, distance: 62.7
click at [791, 184] on div "Poincare had an especially interesting view of scientific induction." at bounding box center [881, 180] width 368 height 27
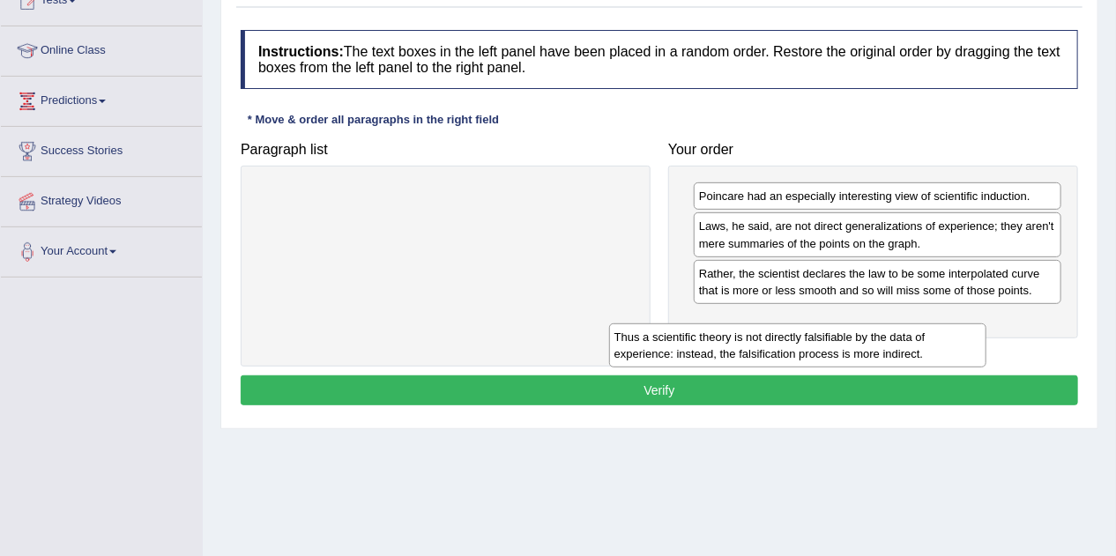
drag, startPoint x: 413, startPoint y: 208, endPoint x: 777, endPoint y: 335, distance: 385.6
click at [777, 335] on div "Thus a scientific theory is not directly falsifiable by the data of experience:…" at bounding box center [797, 346] width 377 height 44
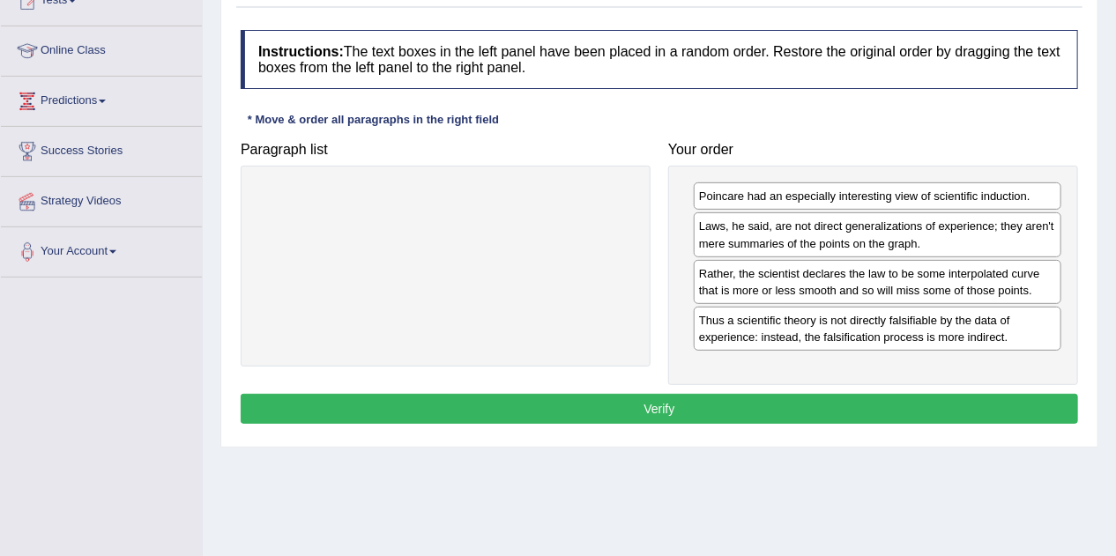
click at [766, 385] on div "Instructions: The text boxes in the left panel have been placed in a random ord…" at bounding box center [659, 229] width 846 height 417
click at [760, 409] on button "Verify" at bounding box center [659, 409] width 837 height 30
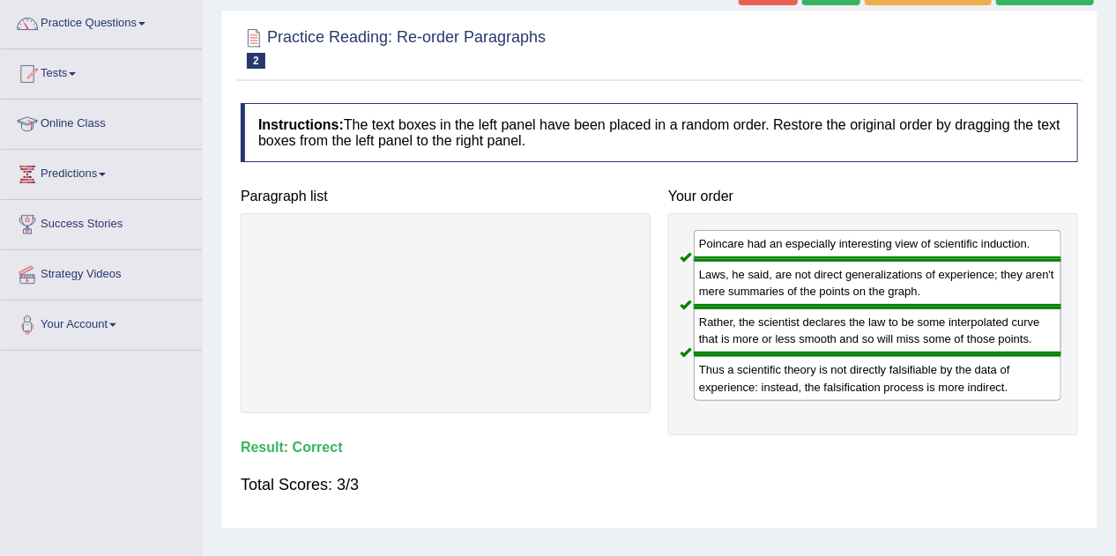
scroll to position [71, 0]
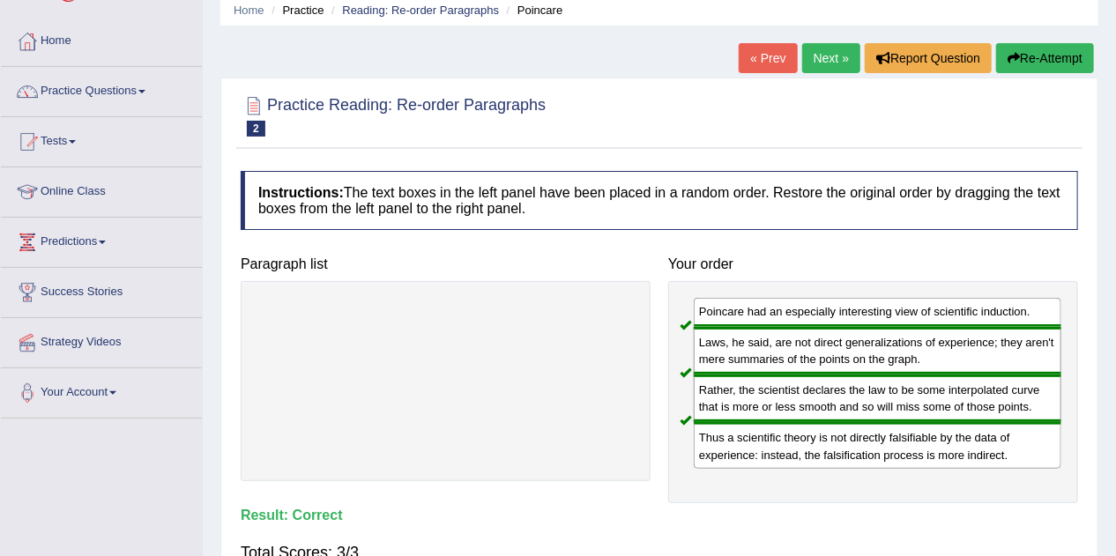
click at [842, 49] on link "Next »" at bounding box center [831, 58] width 58 height 30
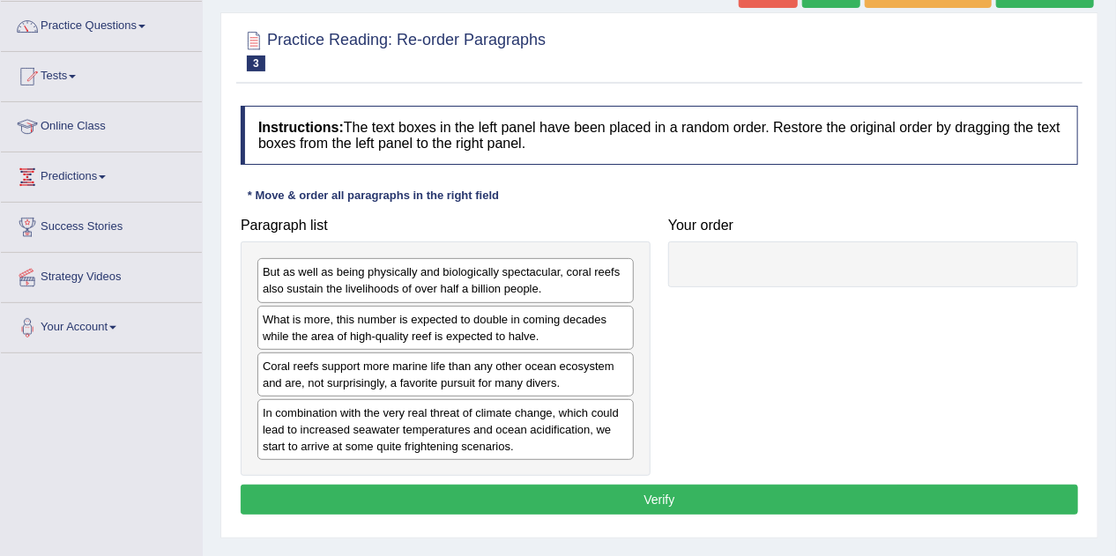
scroll to position [141, 0]
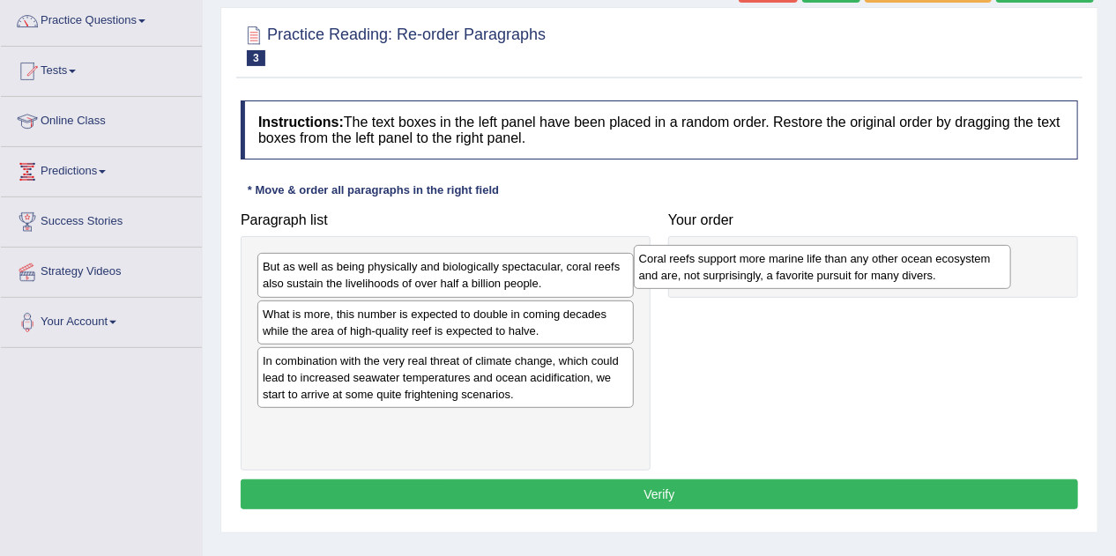
drag, startPoint x: 371, startPoint y: 379, endPoint x: 748, endPoint y: 278, distance: 389.8
click at [748, 278] on div "Coral reefs support more marine life than any other ocean ecosystem and are, no…" at bounding box center [822, 267] width 377 height 44
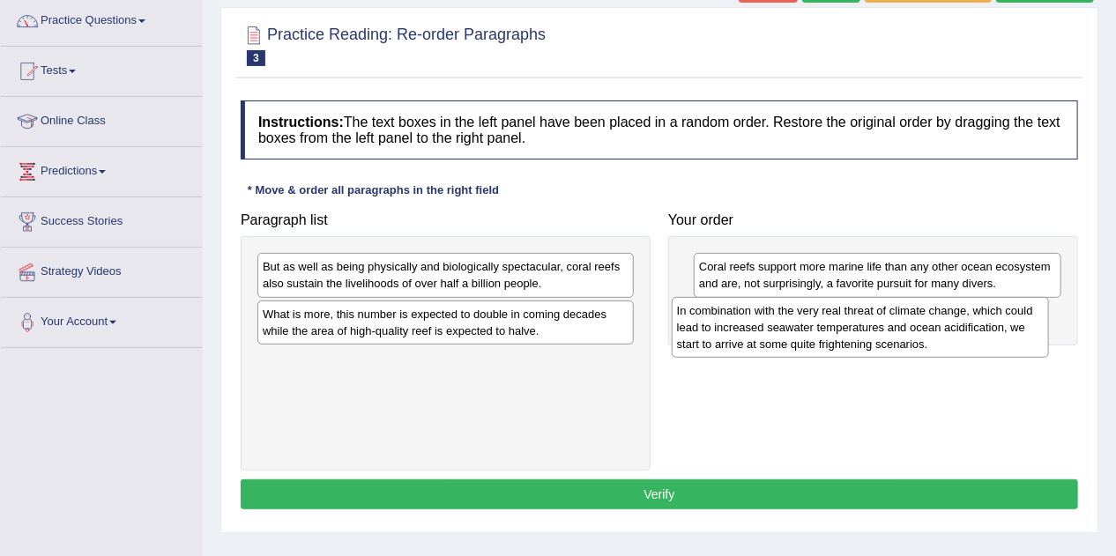
drag, startPoint x: 377, startPoint y: 388, endPoint x: 792, endPoint y: 339, distance: 417.2
click at [792, 339] on div "In combination with the very real threat of climate change, which could lead to…" at bounding box center [860, 327] width 377 height 61
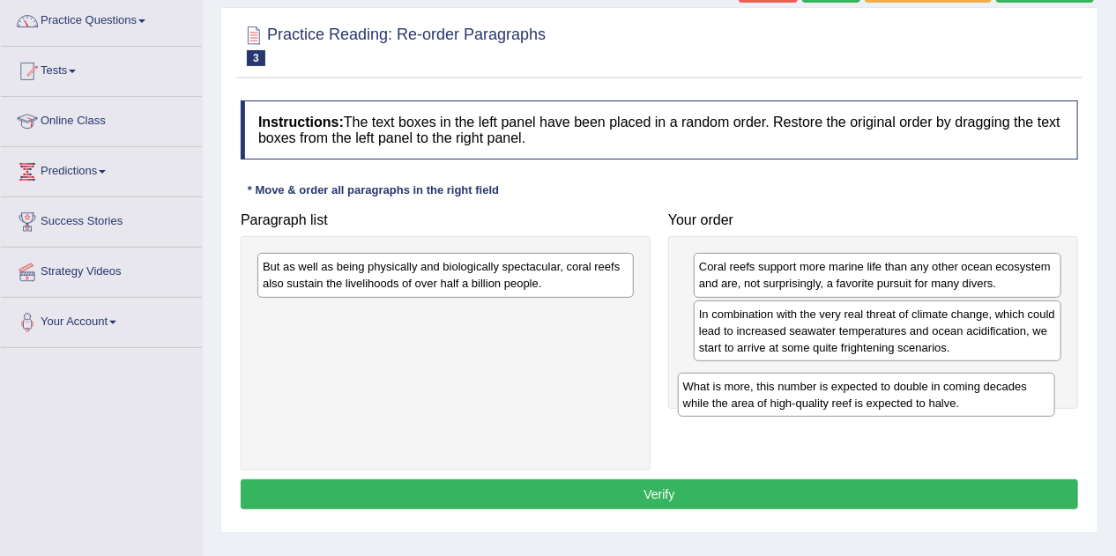
drag, startPoint x: 465, startPoint y: 321, endPoint x: 886, endPoint y: 394, distance: 426.8
click at [886, 394] on div "What is more, this number is expected to double in coming decades while the are…" at bounding box center [866, 395] width 377 height 44
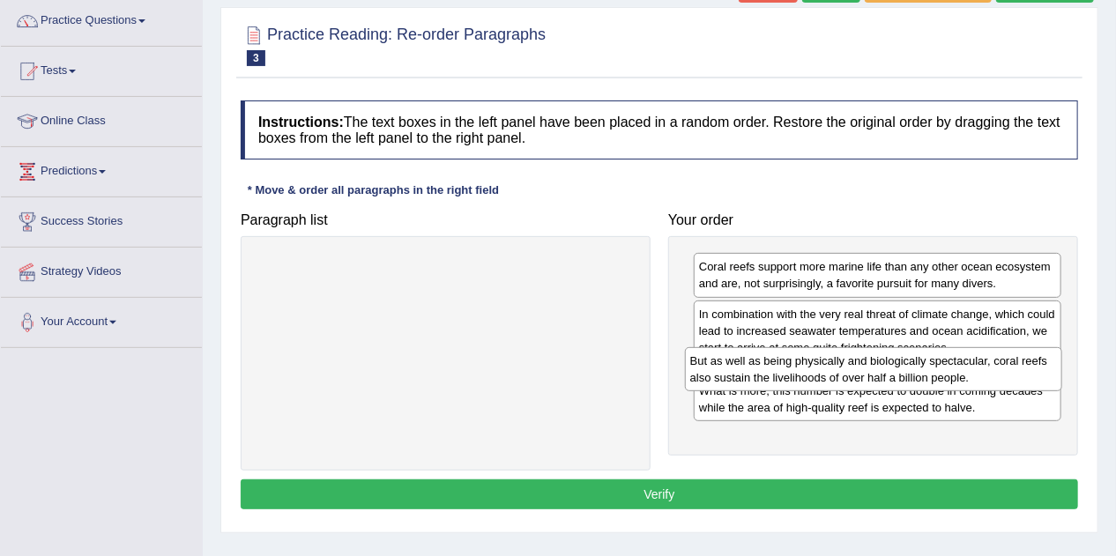
drag, startPoint x: 468, startPoint y: 276, endPoint x: 896, endPoint y: 370, distance: 437.8
click at [896, 370] on div "But as well as being physically and biologically spectacular, coral reefs also …" at bounding box center [873, 369] width 377 height 44
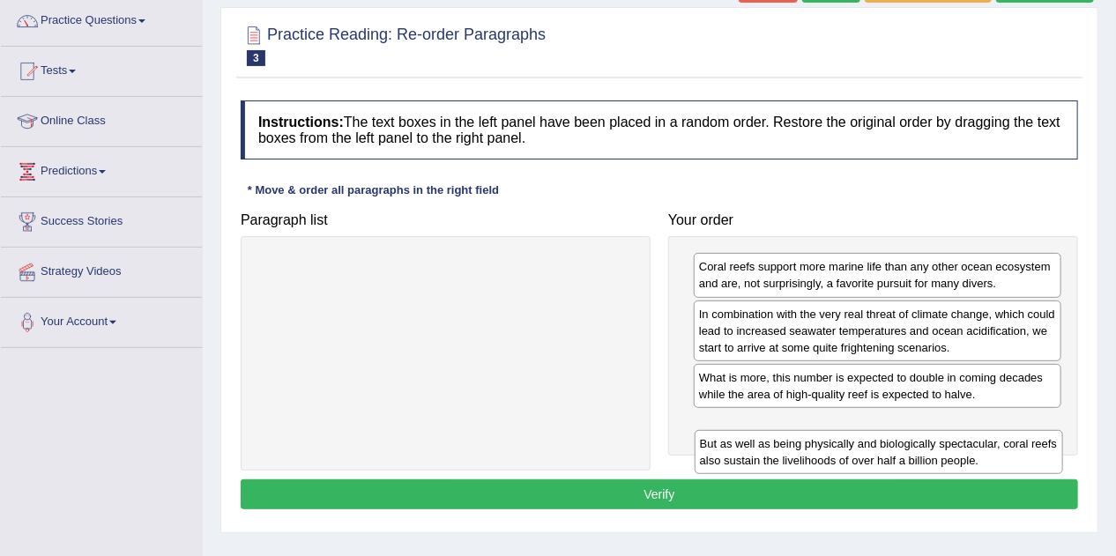
drag, startPoint x: 750, startPoint y: 388, endPoint x: 751, endPoint y: 455, distance: 67.0
click at [751, 455] on div "But as well as being physically and biologically spectacular, coral reefs also …" at bounding box center [879, 452] width 368 height 44
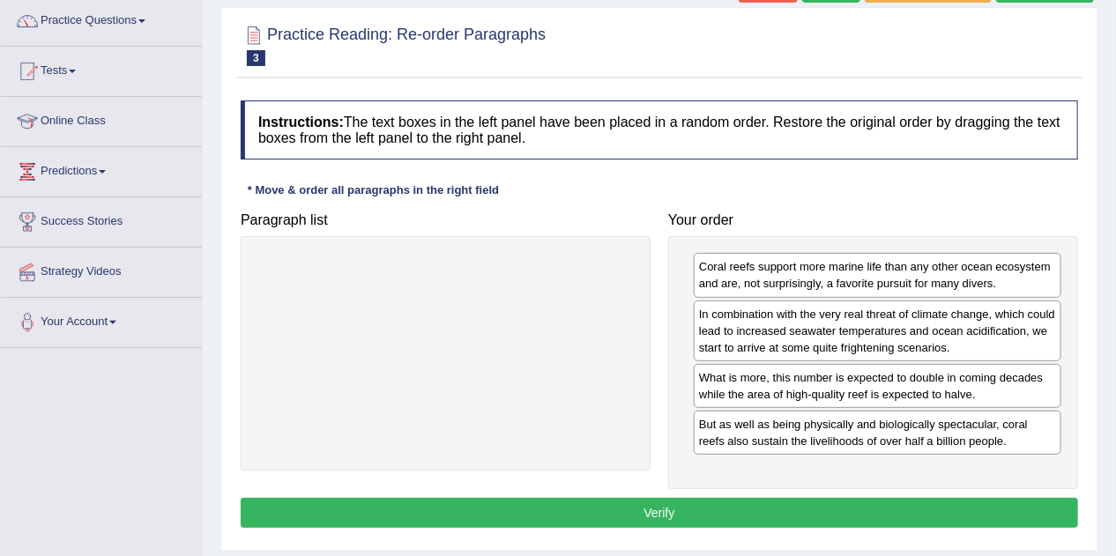
click at [721, 515] on button "Verify" at bounding box center [659, 513] width 837 height 30
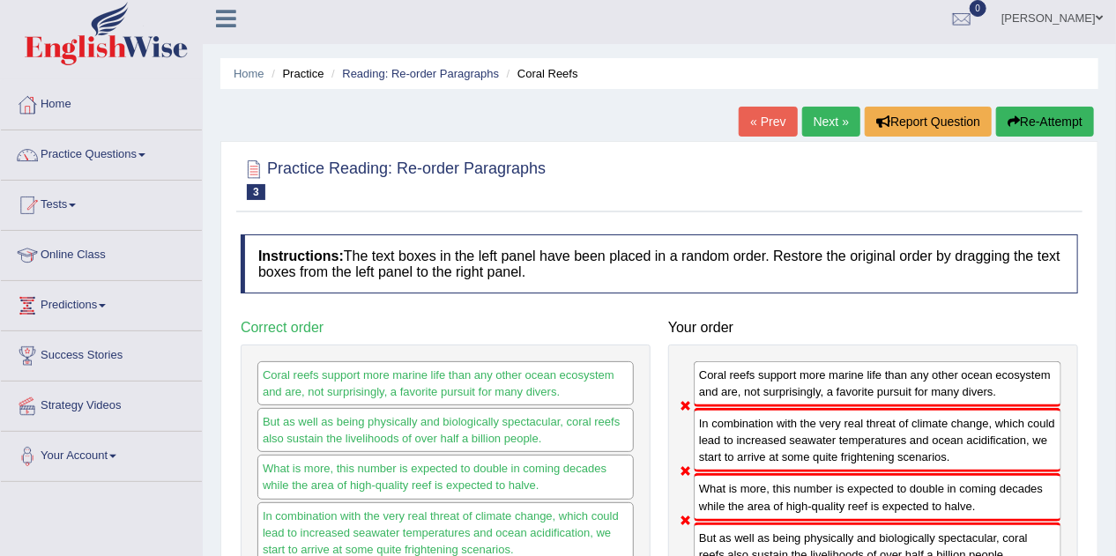
scroll to position [0, 0]
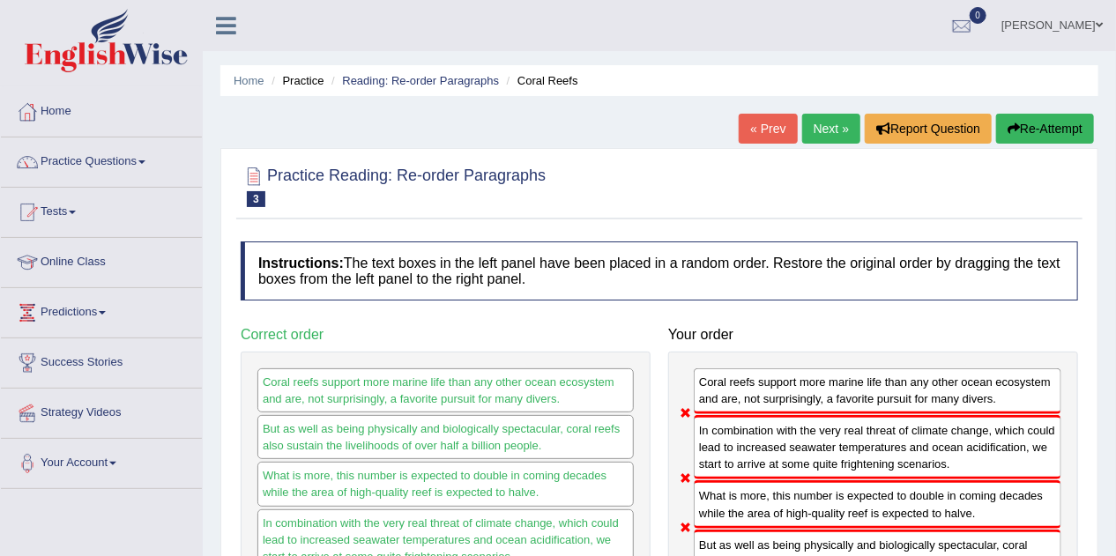
click at [844, 136] on link "Next »" at bounding box center [831, 129] width 58 height 30
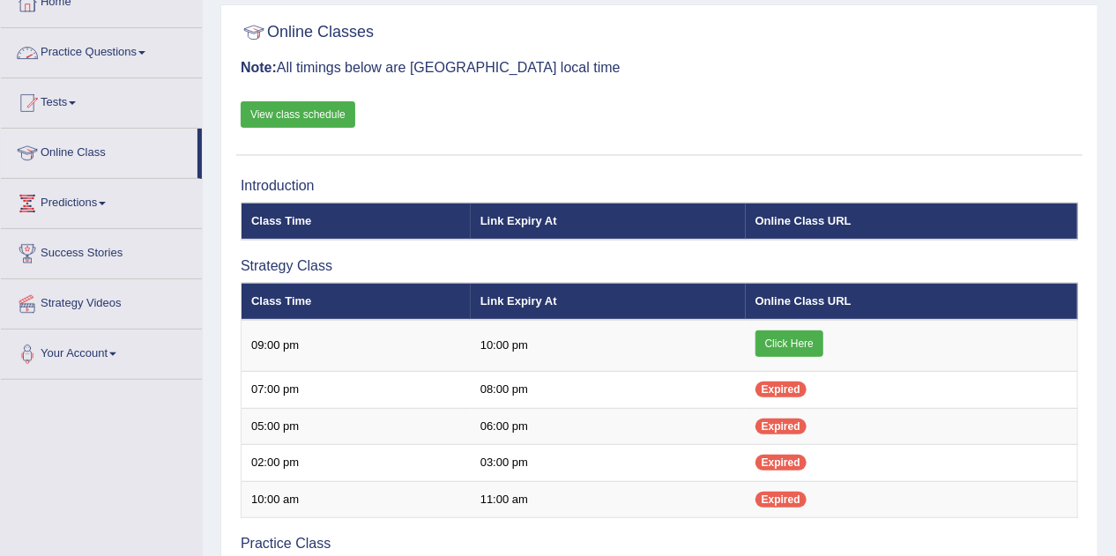
click at [286, 101] on link "View class schedule" at bounding box center [298, 114] width 115 height 26
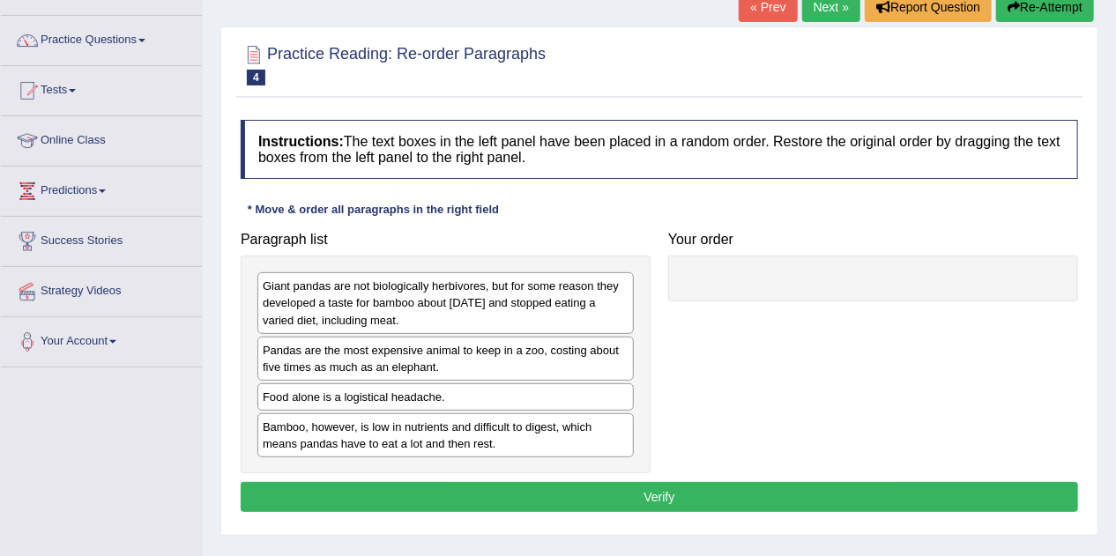
scroll to position [141, 0]
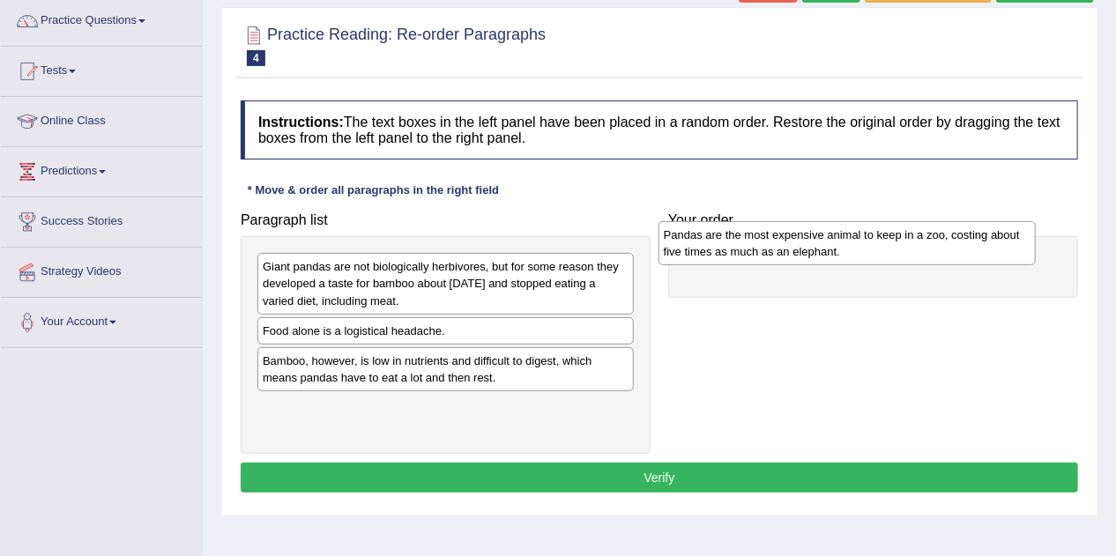
drag, startPoint x: 547, startPoint y: 346, endPoint x: 948, endPoint y: 250, distance: 412.2
click at [948, 250] on div "Pandas are the most expensive animal to keep in a zoo, costing about five times…" at bounding box center [846, 243] width 377 height 44
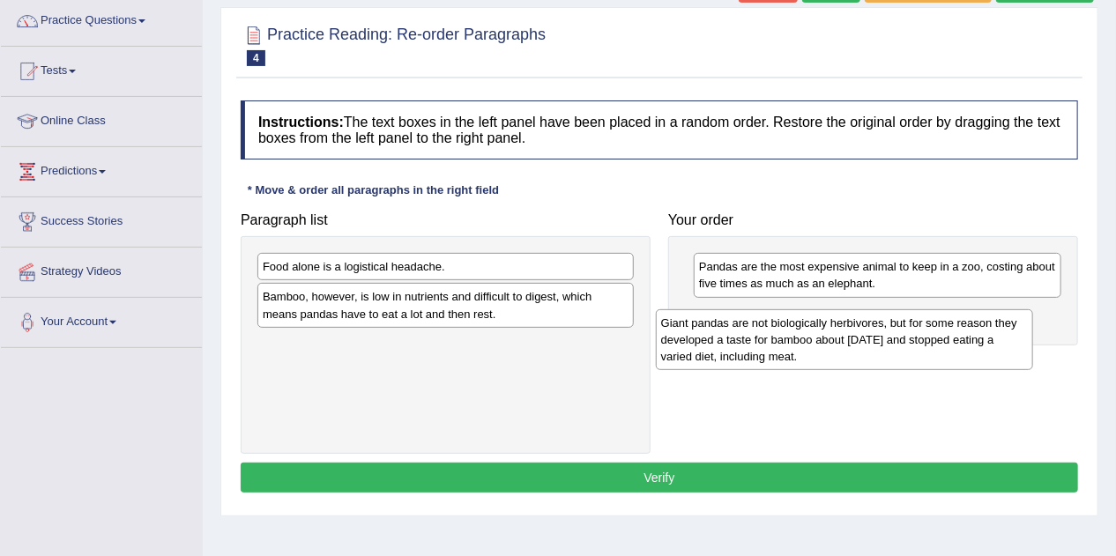
drag, startPoint x: 395, startPoint y: 286, endPoint x: 794, endPoint y: 342, distance: 403.2
click at [794, 342] on div "Giant pandas are not biologically herbivores, but for some reason they develope…" at bounding box center [844, 339] width 377 height 61
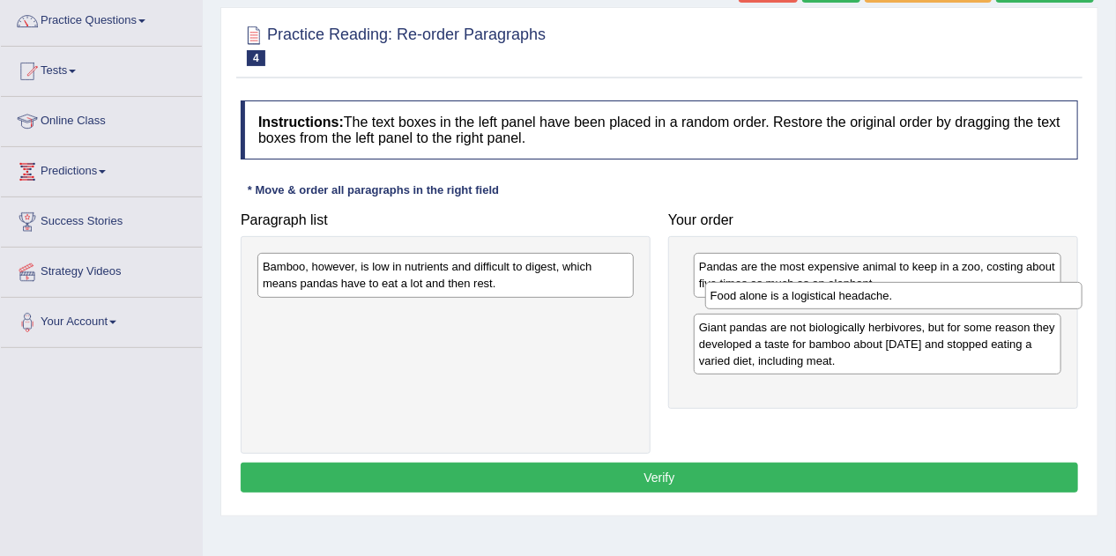
drag, startPoint x: 429, startPoint y: 264, endPoint x: 876, endPoint y: 294, distance: 447.9
click at [876, 294] on div "Food alone is a logistical headache." at bounding box center [893, 295] width 377 height 27
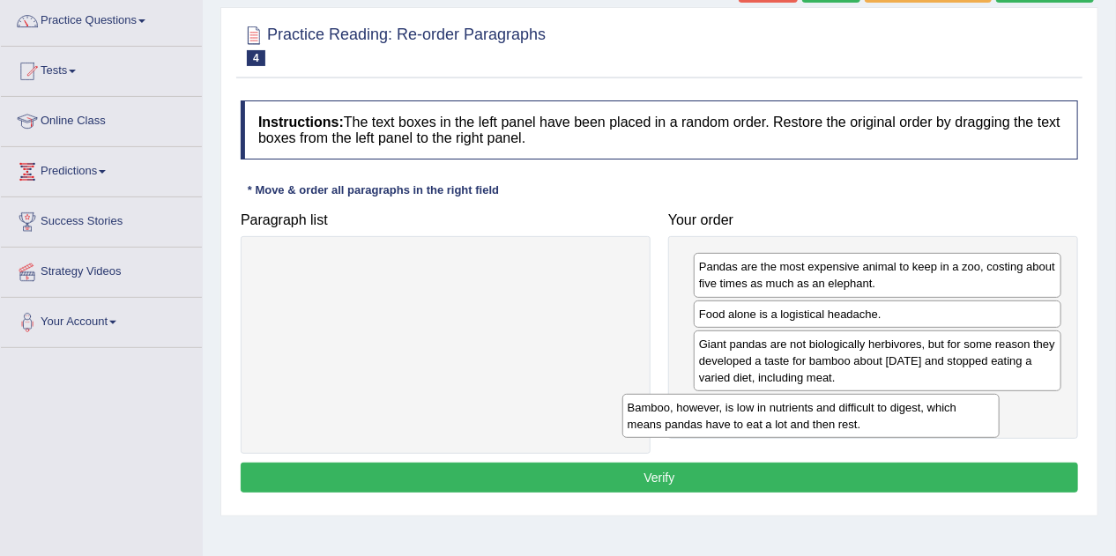
drag, startPoint x: 541, startPoint y: 282, endPoint x: 923, endPoint y: 413, distance: 403.4
click at [922, 413] on div "Bamboo, however, is low in nutrients and difficult to digest, which means panda…" at bounding box center [810, 416] width 377 height 44
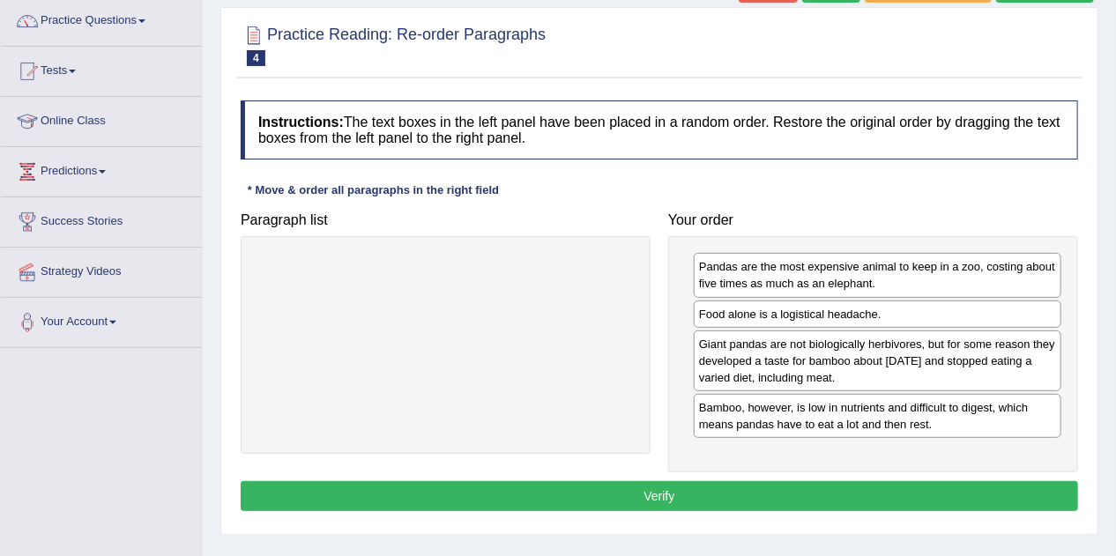
click at [882, 488] on button "Verify" at bounding box center [659, 496] width 837 height 30
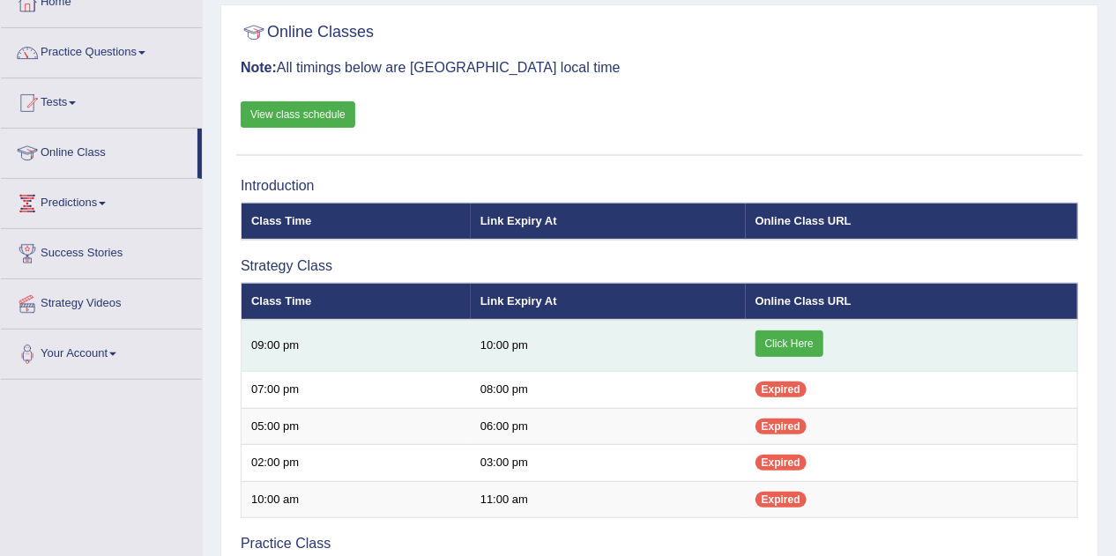
click at [801, 340] on link "Click Here" at bounding box center [789, 344] width 68 height 26
click at [772, 339] on link "Click Here" at bounding box center [789, 344] width 68 height 26
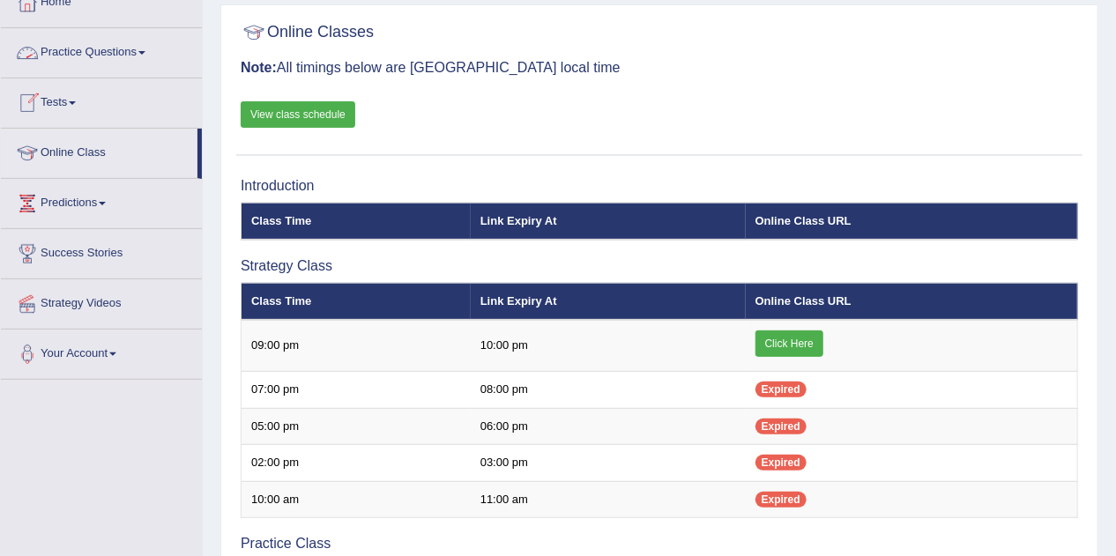
click at [74, 52] on link "Practice Questions" at bounding box center [101, 50] width 201 height 44
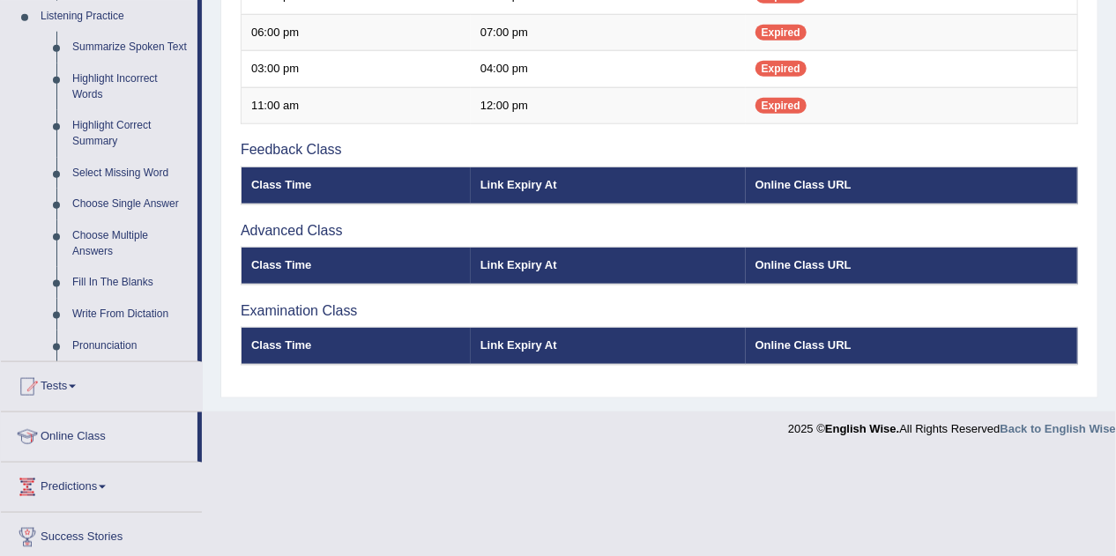
scroll to position [744, 0]
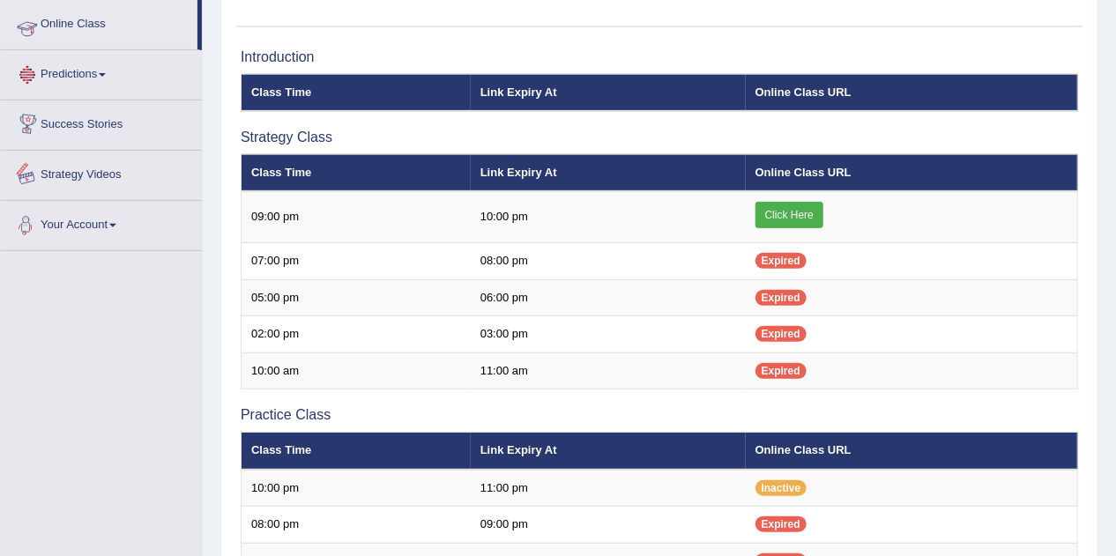
scroll to position [25, 0]
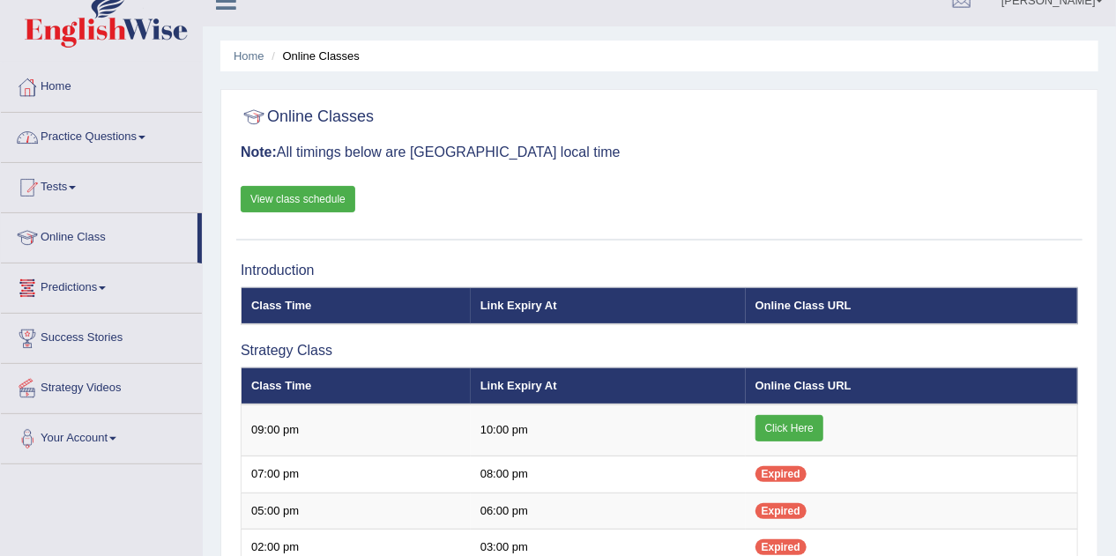
click at [65, 87] on link "Home" at bounding box center [101, 85] width 201 height 44
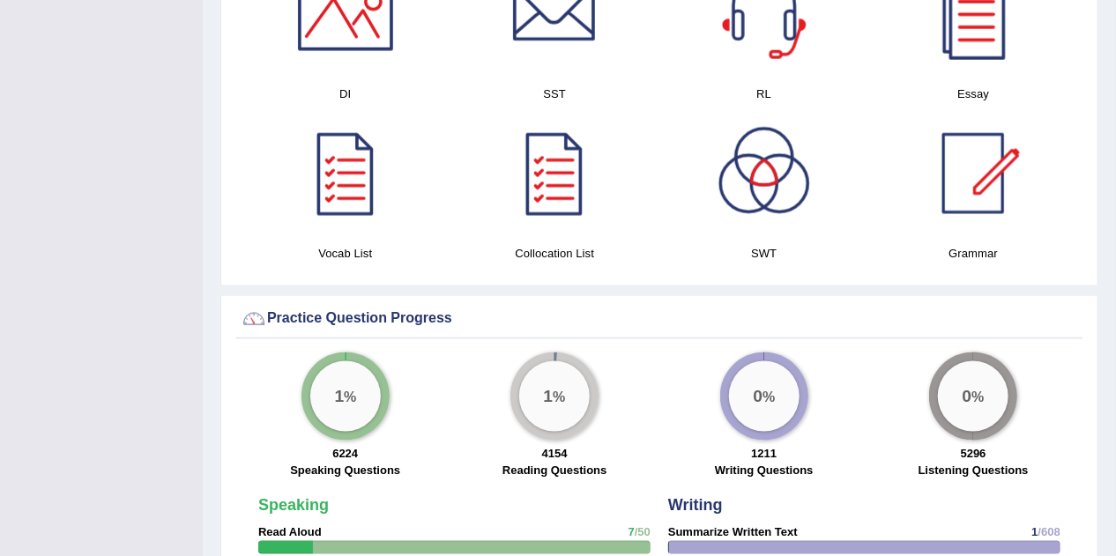
scroll to position [889, 0]
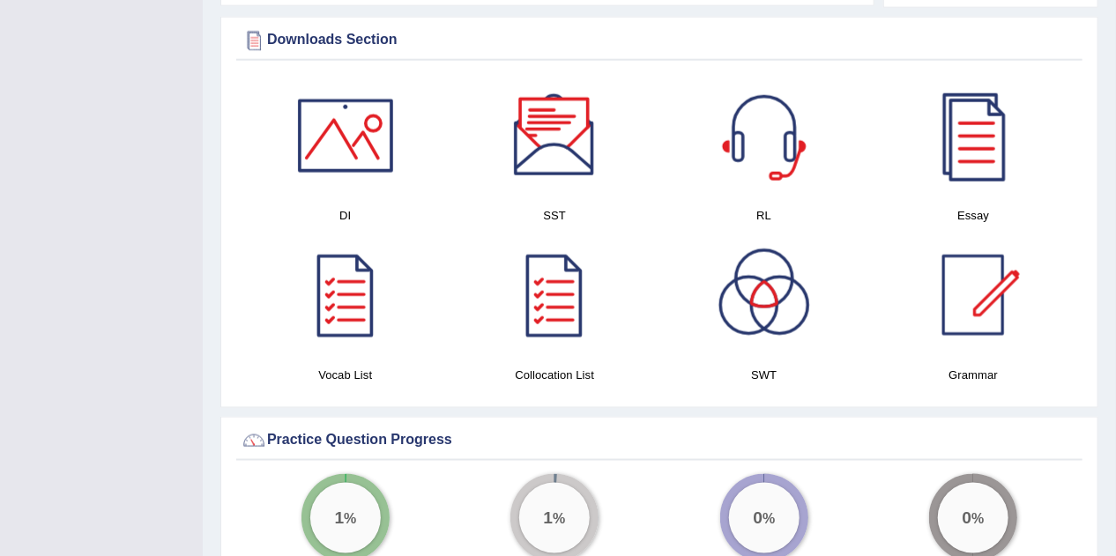
click at [578, 144] on div at bounding box center [554, 135] width 123 height 123
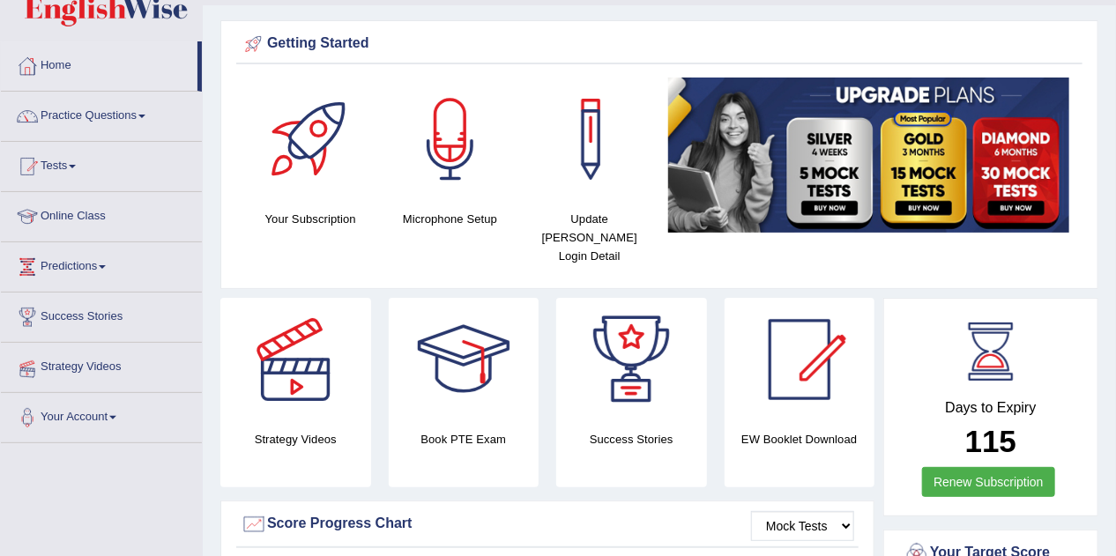
scroll to position [0, 0]
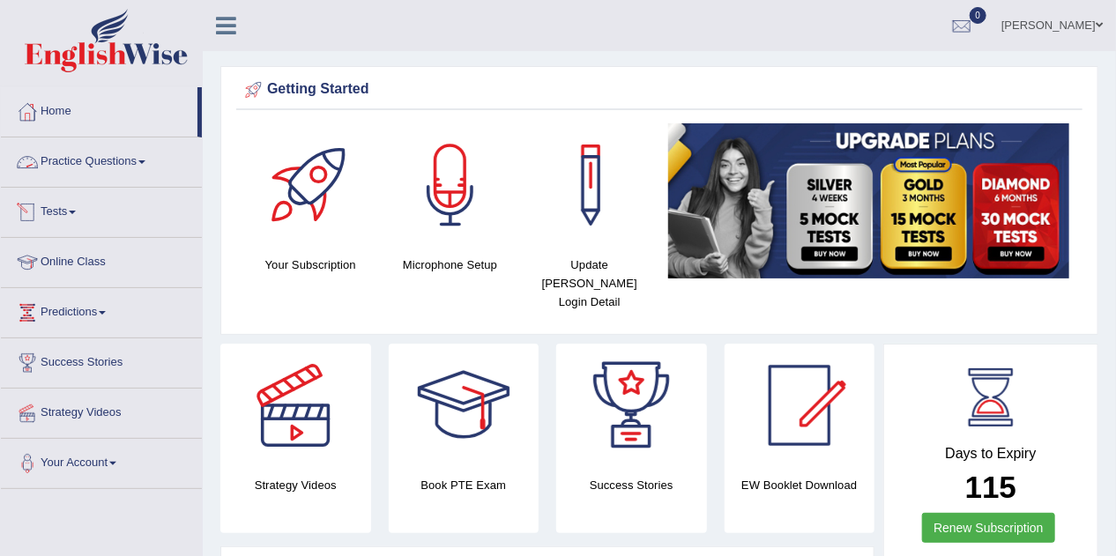
click at [93, 158] on link "Practice Questions" at bounding box center [101, 160] width 201 height 44
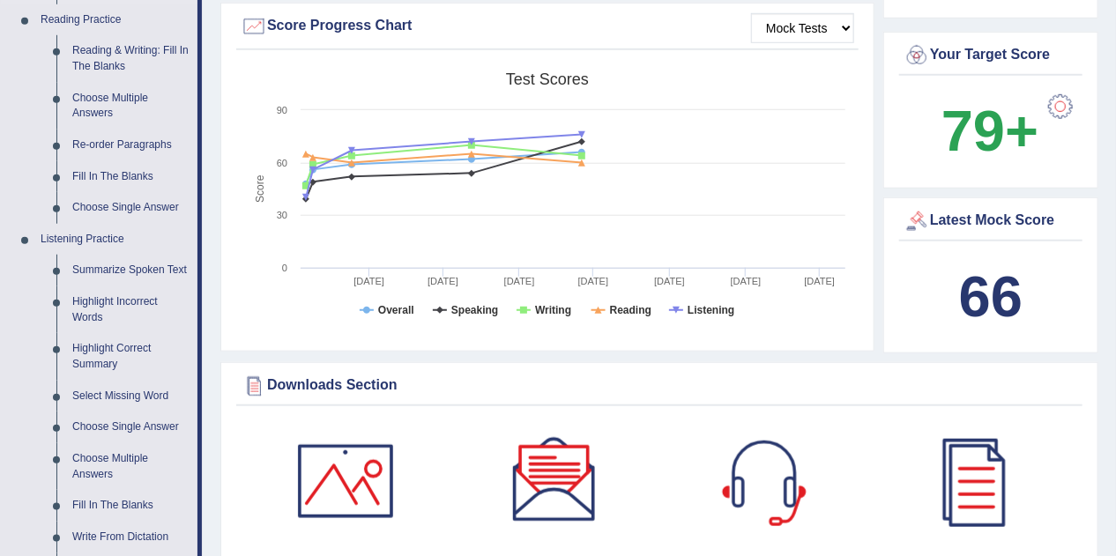
scroll to position [564, 0]
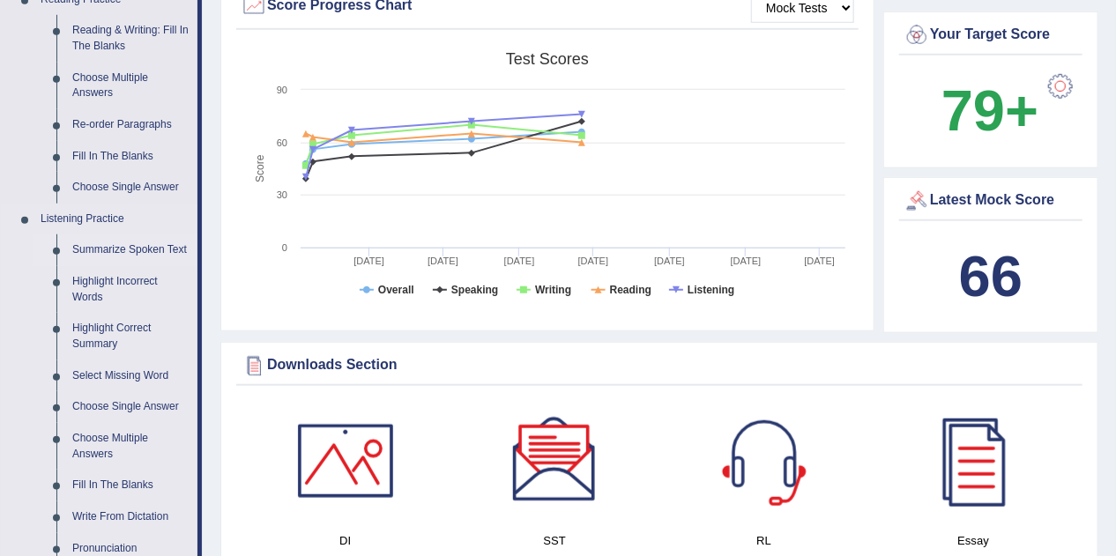
click at [113, 251] on link "Summarize Spoken Text" at bounding box center [130, 250] width 133 height 32
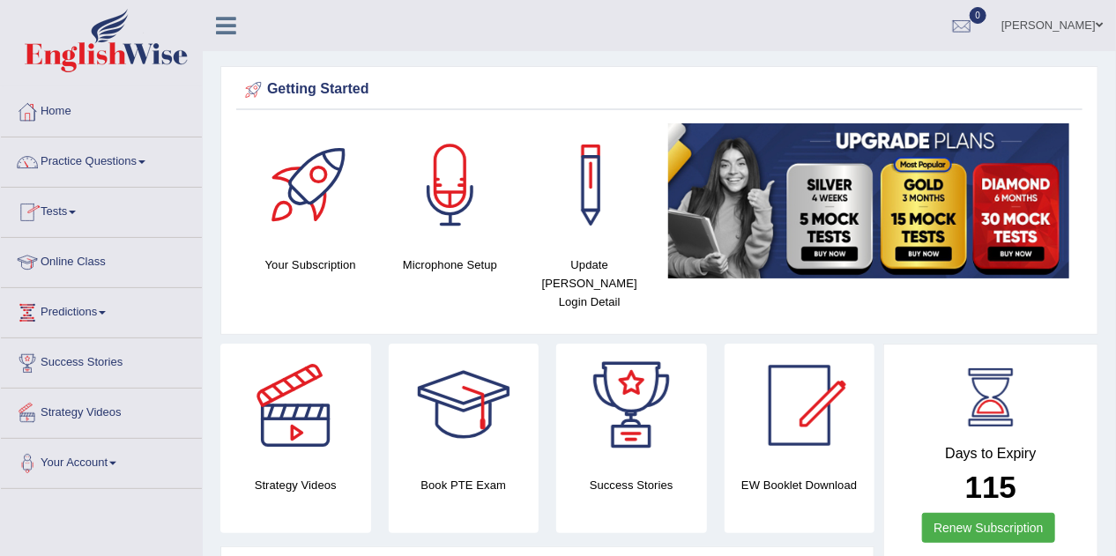
click at [79, 259] on link "Online Class" at bounding box center [101, 260] width 201 height 44
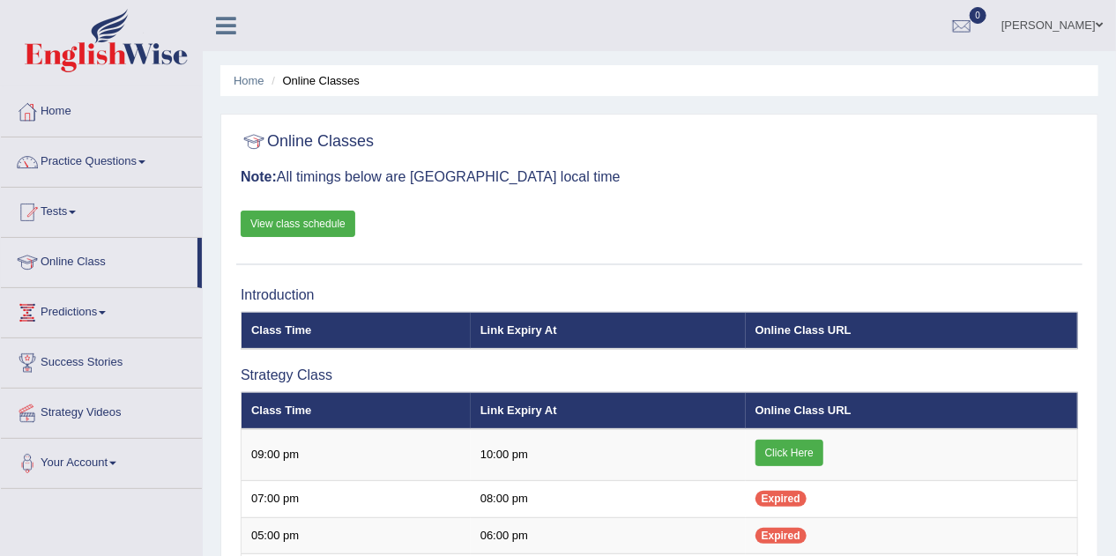
click at [315, 221] on link "View class schedule" at bounding box center [298, 224] width 115 height 26
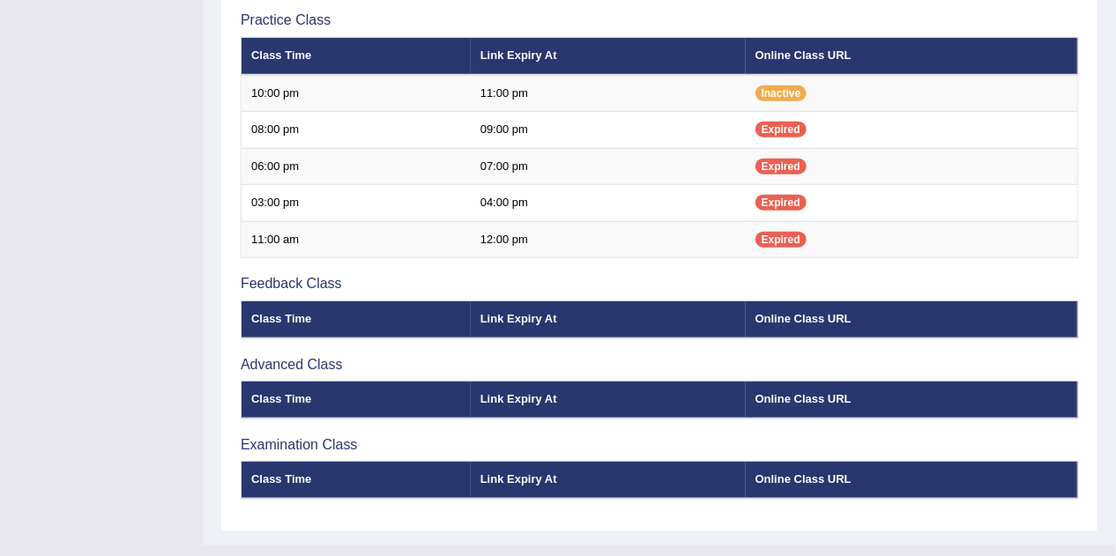
scroll to position [635, 0]
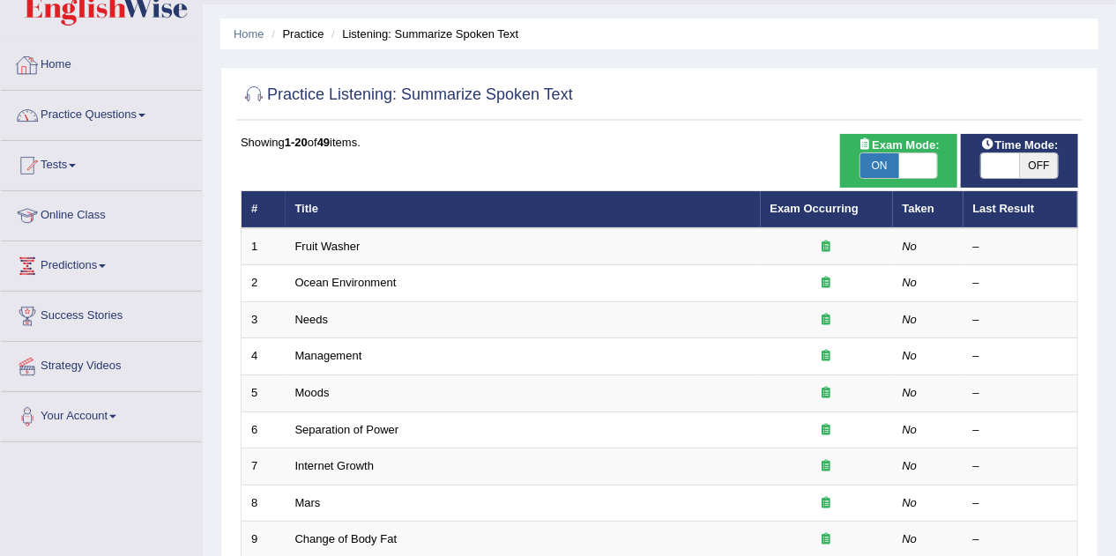
scroll to position [71, 0]
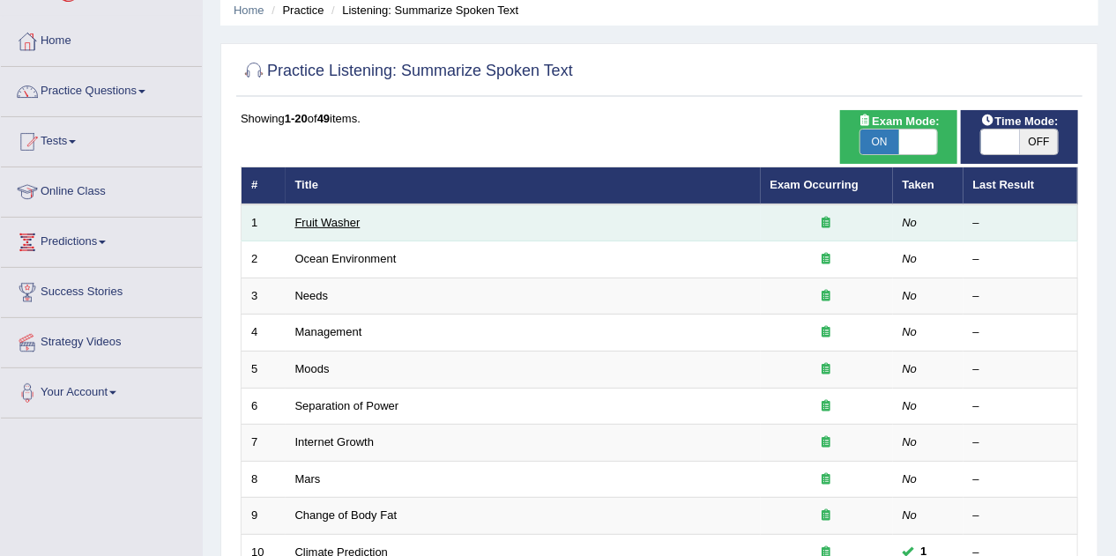
click at [339, 216] on link "Fruit Washer" at bounding box center [327, 222] width 65 height 13
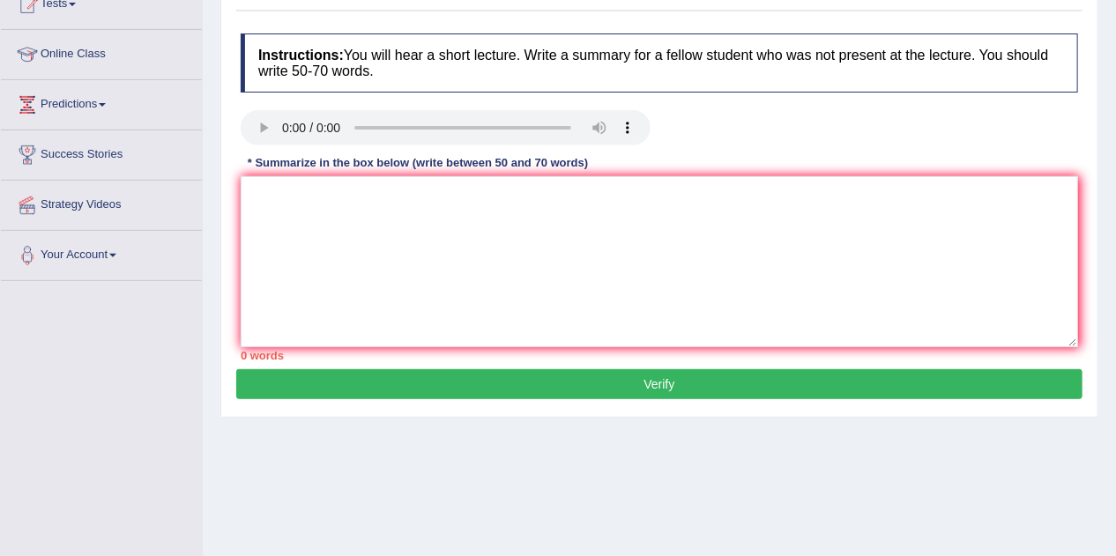
scroll to position [212, 0]
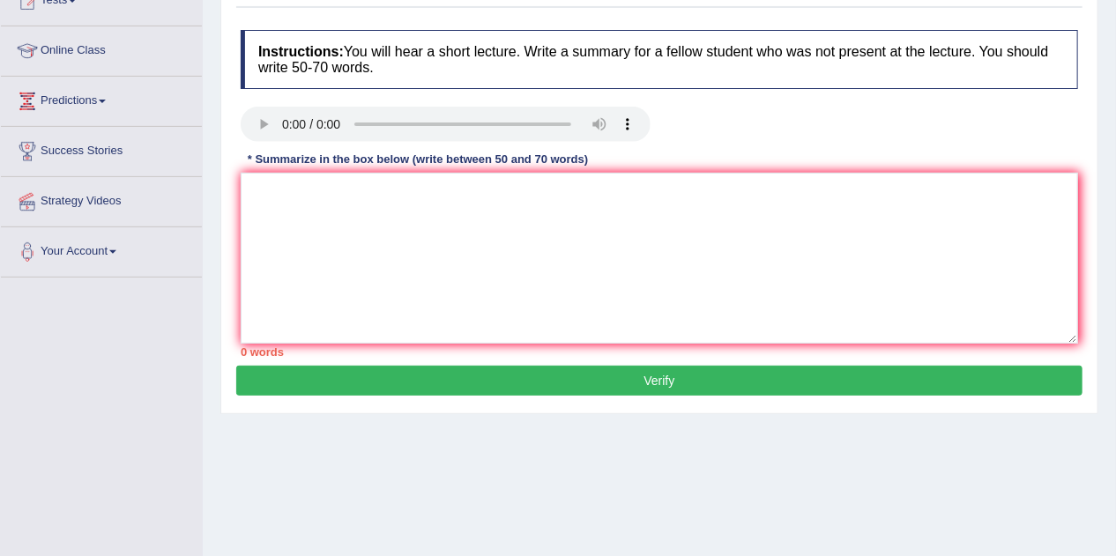
click at [275, 169] on div "Instructions: You will hear a short lecture. Write a summary for a fellow stude…" at bounding box center [659, 193] width 846 height 345
click at [277, 206] on textarea at bounding box center [659, 258] width 837 height 171
click at [276, 208] on textarea at bounding box center [659, 258] width 837 height 171
click at [379, 186] on textarea "The speaker provide" at bounding box center [659, 258] width 837 height 171
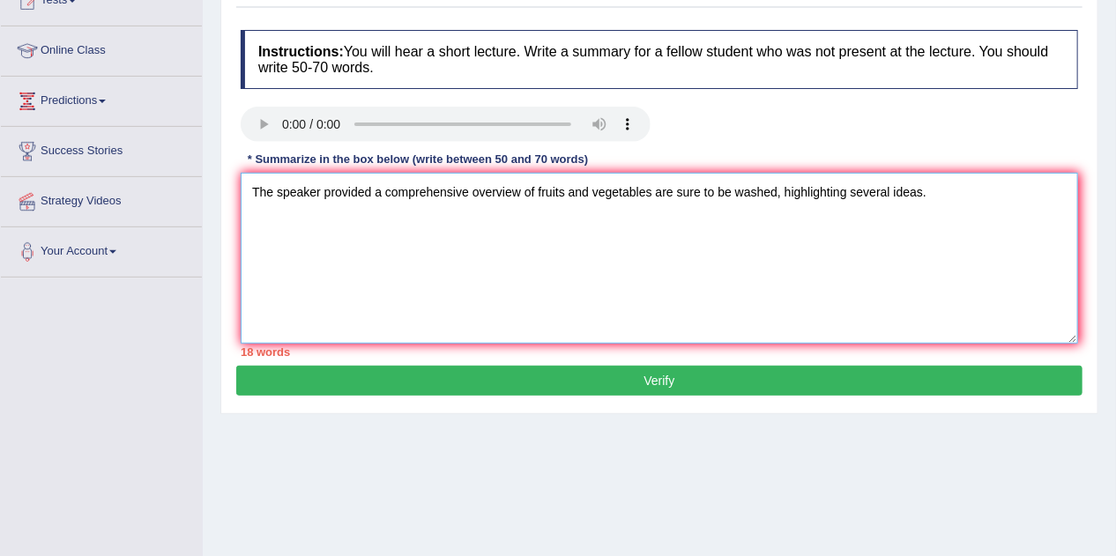
click at [296, 250] on textarea "The speaker provided a comprehensive overview of fruits and vegetables are sure…" at bounding box center [659, 258] width 837 height 171
click at [963, 198] on textarea "The speaker provided a comprehensive overview of fruits and vegetables are sure…" at bounding box center [659, 258] width 837 height 171
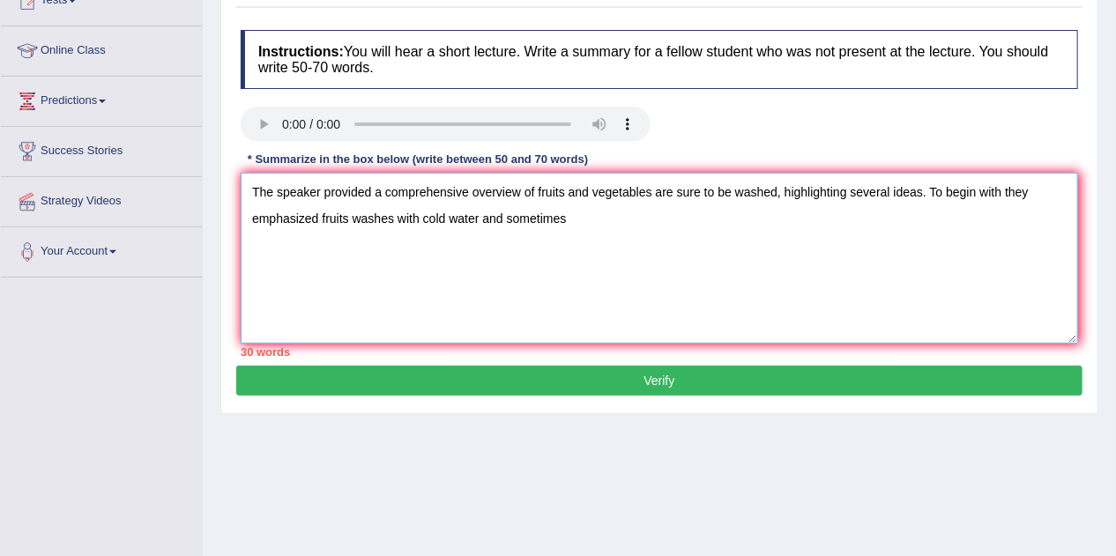
click at [321, 218] on textarea "The speaker provided a comprehensive overview of fruits and vegetables are sure…" at bounding box center [659, 258] width 837 height 171
click at [645, 225] on textarea "The speaker provided a comprehensive overview of fruits and vegetables are sure…" at bounding box center [659, 258] width 837 height 171
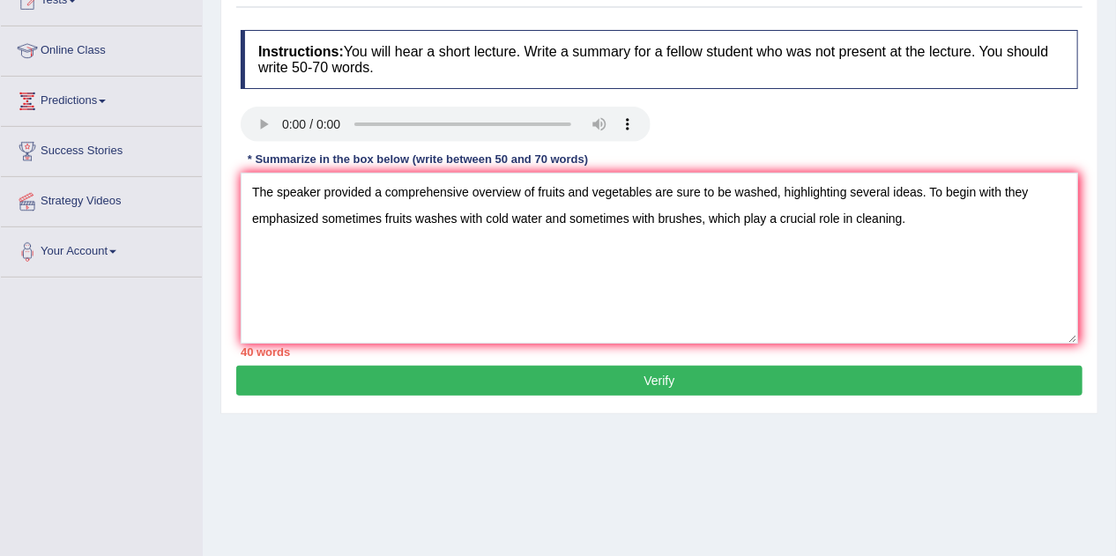
click at [226, 460] on div "Home Practice Listening: Summarize Spoken Text Fruit Washer Next » Report Quest…" at bounding box center [659, 229] width 913 height 882
click at [907, 216] on textarea "The speaker provided a comprehensive overview of fruits and vegetables are sure…" at bounding box center [659, 258] width 837 height 171
click at [310, 285] on textarea "The speaker provided a comprehensive overview of fruits and vegetables are sure…" at bounding box center [659, 258] width 837 height 171
click at [1054, 215] on textarea "The speaker provided a comprehensive overview of fruits and vegetables are sure…" at bounding box center [659, 258] width 837 height 171
click at [444, 240] on textarea "The speaker provided a comprehensive overview of fruits and vegetables are sure…" at bounding box center [659, 258] width 837 height 171
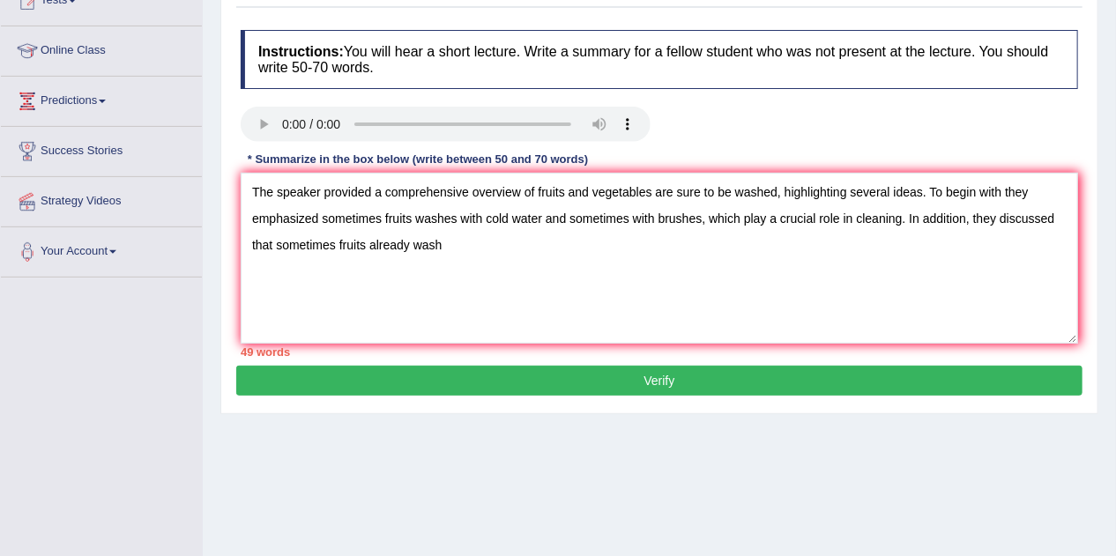
click at [219, 484] on div "Home Practice Listening: Summarize Spoken Text Fruit Washer Next » Report Quest…" at bounding box center [659, 229] width 913 height 882
click at [476, 251] on textarea "The speaker provided a comprehensive overview of fruits and vegetables are sure…" at bounding box center [659, 258] width 837 height 171
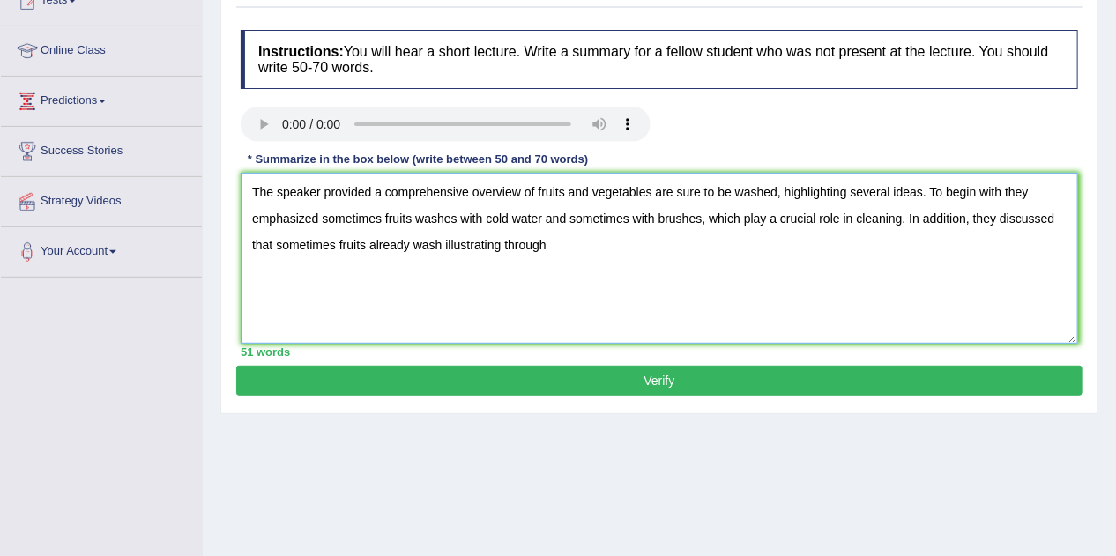
click at [599, 222] on textarea "The speaker provided a comprehensive overview of fruits and vegetables are sure…" at bounding box center [659, 258] width 837 height 171
click at [583, 244] on textarea "The speaker provided a comprehensive overview of fruits and vegetables are sure…" at bounding box center [659, 258] width 837 height 171
click at [308, 526] on div "Home Practice Listening: Summarize Spoken Text Fruit Washer Next » Report Quest…" at bounding box center [659, 229] width 913 height 882
click at [935, 241] on textarea "The speaker provided a comprehensive overview of fruits and vegetables are sure…" at bounding box center [659, 258] width 837 height 171
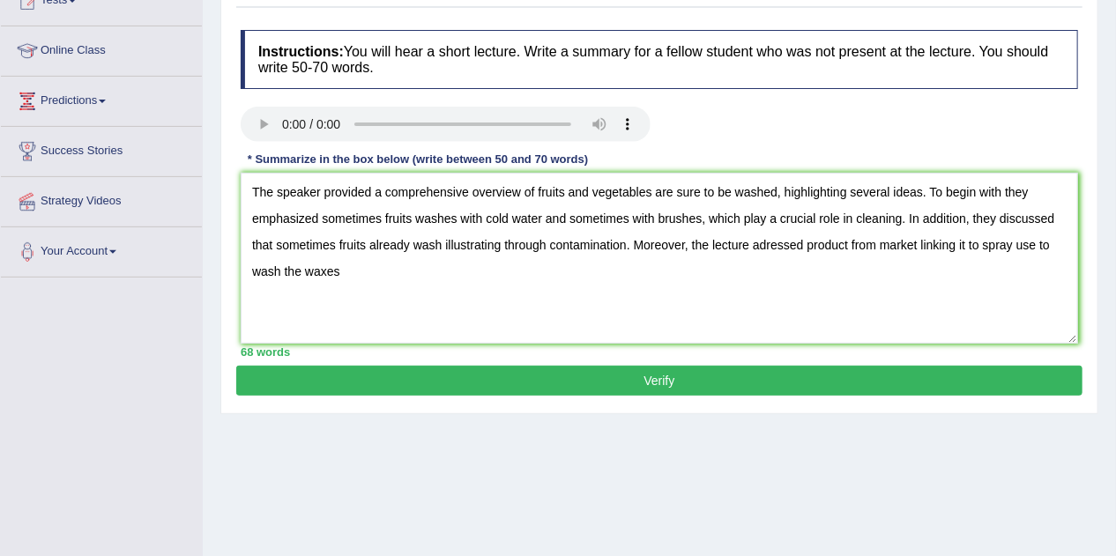
drag, startPoint x: 199, startPoint y: 448, endPoint x: 205, endPoint y: 440, distance: 9.5
click at [199, 448] on div "Toggle navigation Home Practice Questions Speaking Practice Read Aloud Repeat S…" at bounding box center [558, 246] width 1116 height 917
click at [352, 272] on textarea "The speaker provided a comprehensive overview of fruits and vegetables are sure…" at bounding box center [659, 258] width 837 height 171
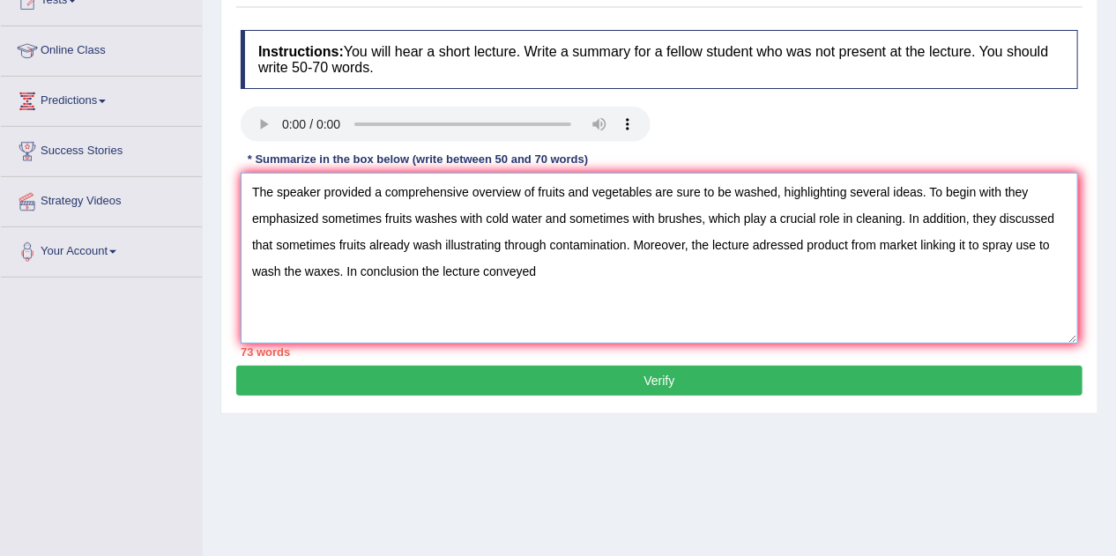
click at [350, 306] on textarea "The speaker provided a comprehensive overview of fruits and vegetables are sure…" at bounding box center [659, 258] width 837 height 171
click at [575, 277] on textarea "The speaker provided a comprehensive overview of fruits and vegetables are sure…" at bounding box center [659, 258] width 837 height 171
click at [547, 264] on textarea "The speaker provided a comprehensive overview of fruits and vegetables are sure…" at bounding box center [659, 258] width 837 height 171
drag, startPoint x: 776, startPoint y: 191, endPoint x: 921, endPoint y: 205, distance: 146.0
click at [921, 204] on textarea "The speaker provided a comprehensive overview of fruits and vegetables are sure…" at bounding box center [659, 258] width 837 height 171
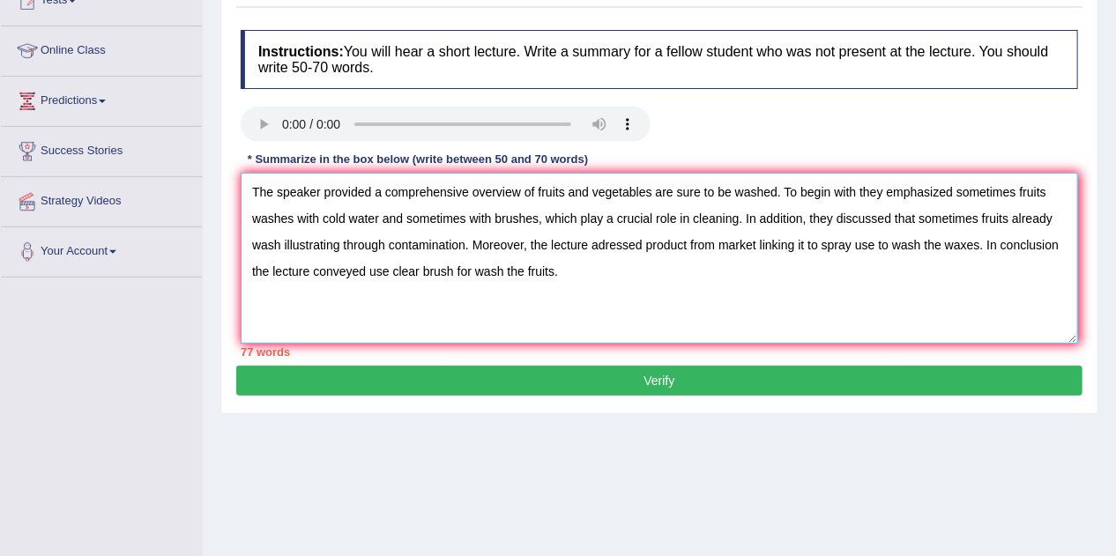
drag, startPoint x: 282, startPoint y: 244, endPoint x: 462, endPoint y: 253, distance: 180.0
click at [462, 253] on textarea "The speaker provided a comprehensive overview of fruits and vegetables are sure…" at bounding box center [659, 258] width 837 height 171
drag, startPoint x: 671, startPoint y: 245, endPoint x: 540, endPoint y: 254, distance: 130.8
click at [540, 254] on textarea "The speaker provided a comprehensive overview of fruits and vegetables are sure…" at bounding box center [659, 258] width 837 height 171
click at [574, 247] on textarea "The speaker provided a comprehensive overview of fruits and vegetables are sure…" at bounding box center [659, 258] width 837 height 171
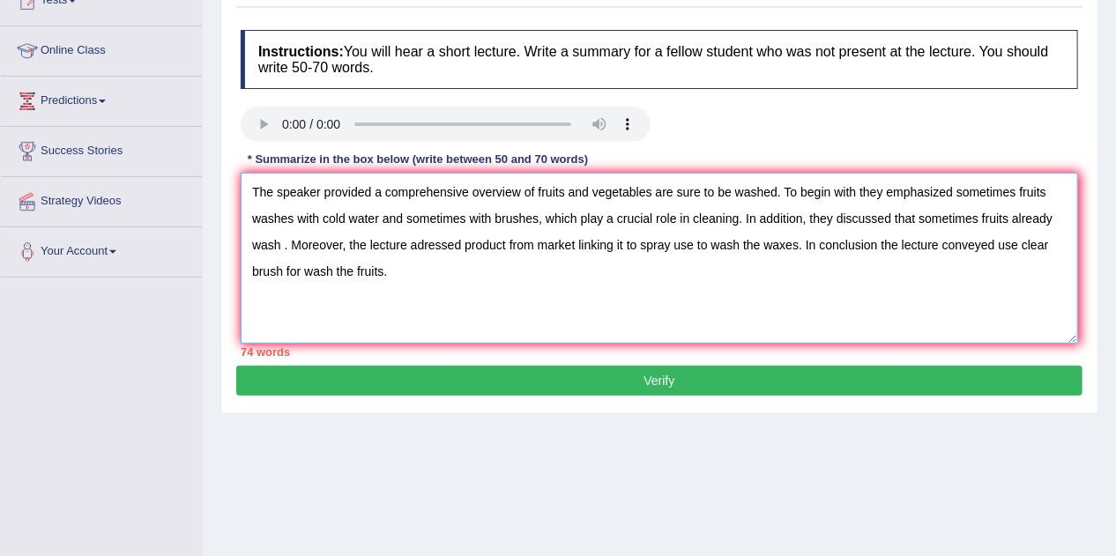
drag, startPoint x: 580, startPoint y: 243, endPoint x: 670, endPoint y: 253, distance: 90.4
click at [670, 253] on textarea "The speaker provided a comprehensive overview of fruits and vegetables are sure…" at bounding box center [659, 258] width 837 height 171
click at [635, 245] on textarea "The speaker provided a comprehensive overview of fruits and vegetables are sure…" at bounding box center [659, 258] width 837 height 171
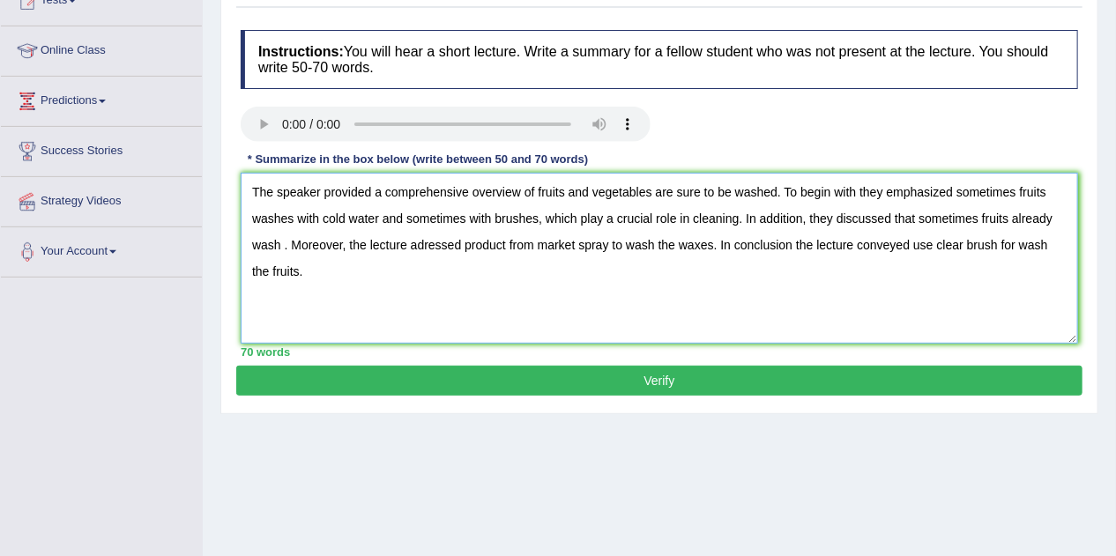
click at [629, 309] on textarea "The speaker provided a comprehensive overview of fruits and vegetables are sure…" at bounding box center [659, 258] width 837 height 171
type textarea "The speaker provided a comprehensive overview of fruits and vegetables are sure…"
click at [399, 368] on button "Verify" at bounding box center [659, 381] width 846 height 30
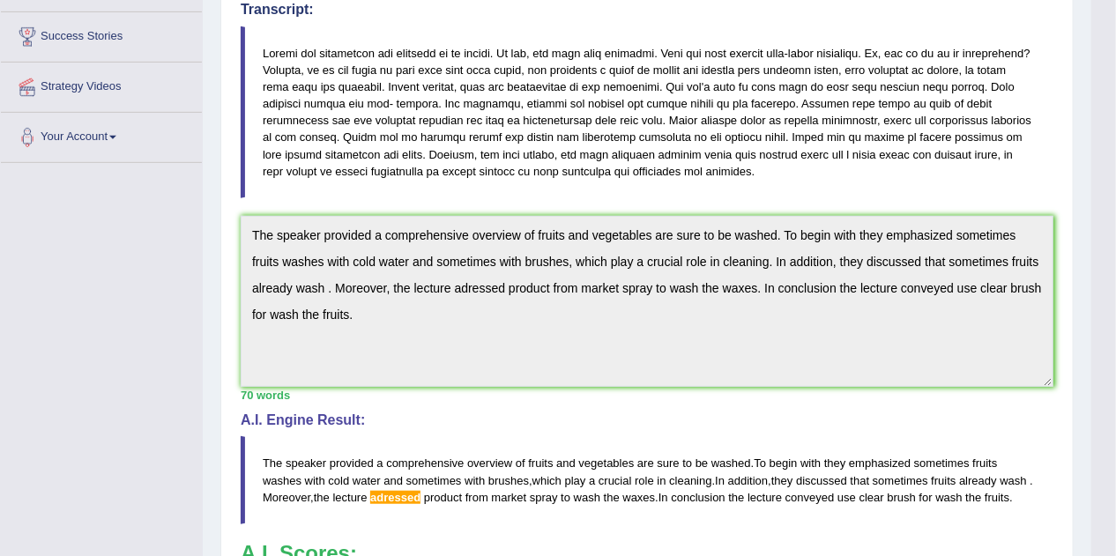
scroll to position [219, 0]
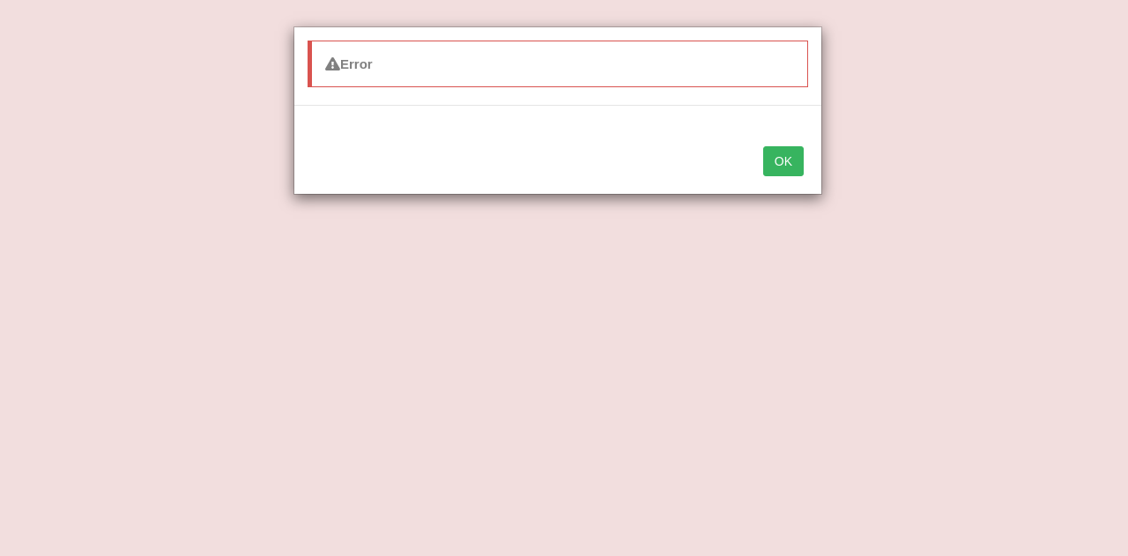
click at [777, 151] on button "OK" at bounding box center [783, 161] width 41 height 30
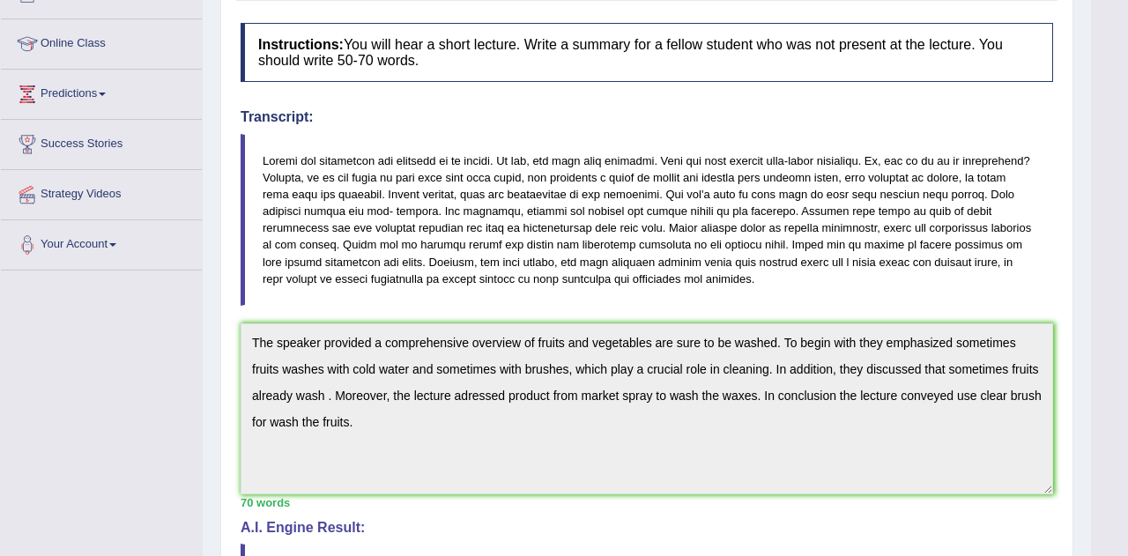
drag, startPoint x: 398, startPoint y: 120, endPoint x: 387, endPoint y: 118, distance: 11.6
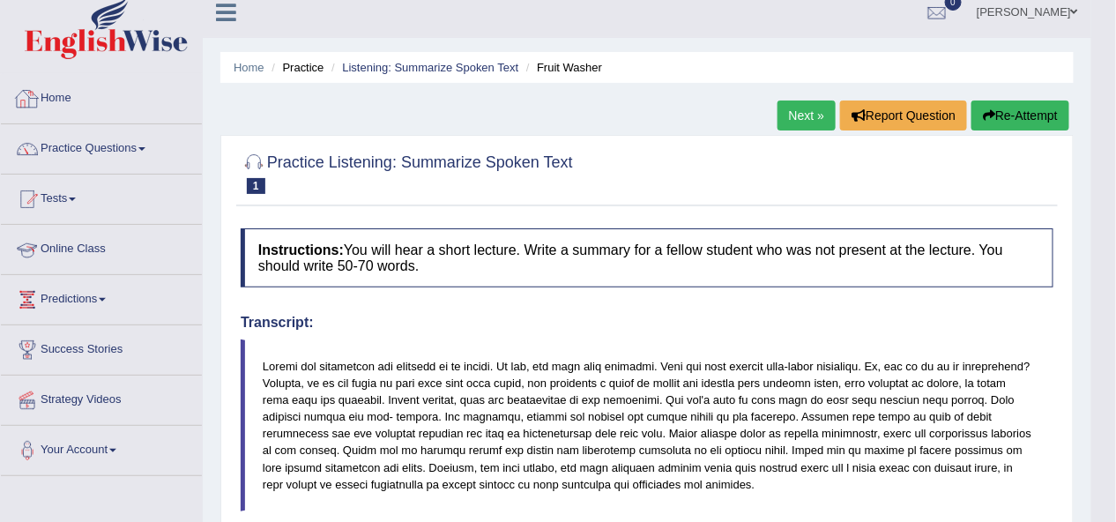
scroll to position [7, 0]
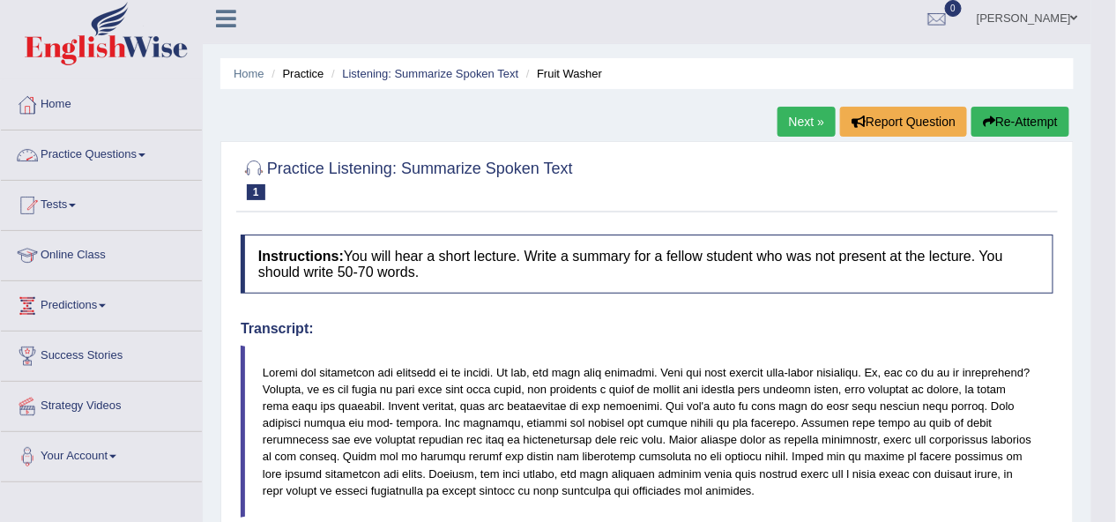
click at [98, 154] on link "Practice Questions" at bounding box center [101, 152] width 201 height 44
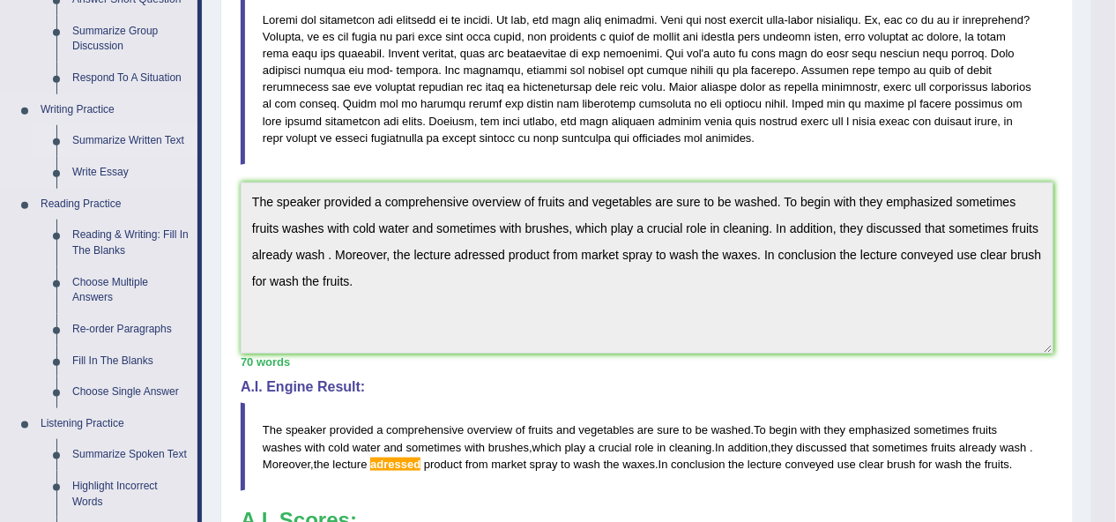
scroll to position [430, 0]
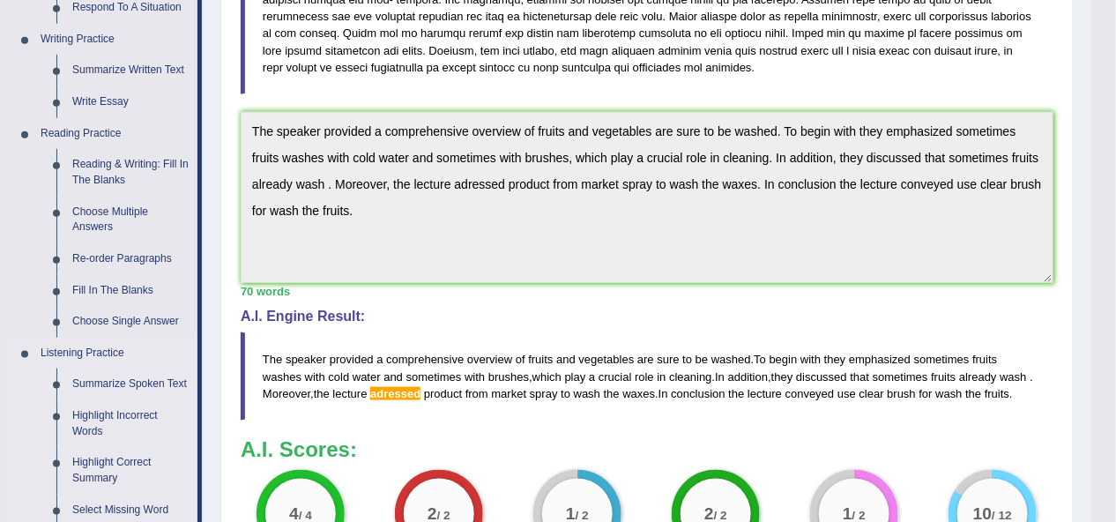
click at [153, 376] on link "Summarize Spoken Text" at bounding box center [130, 384] width 133 height 32
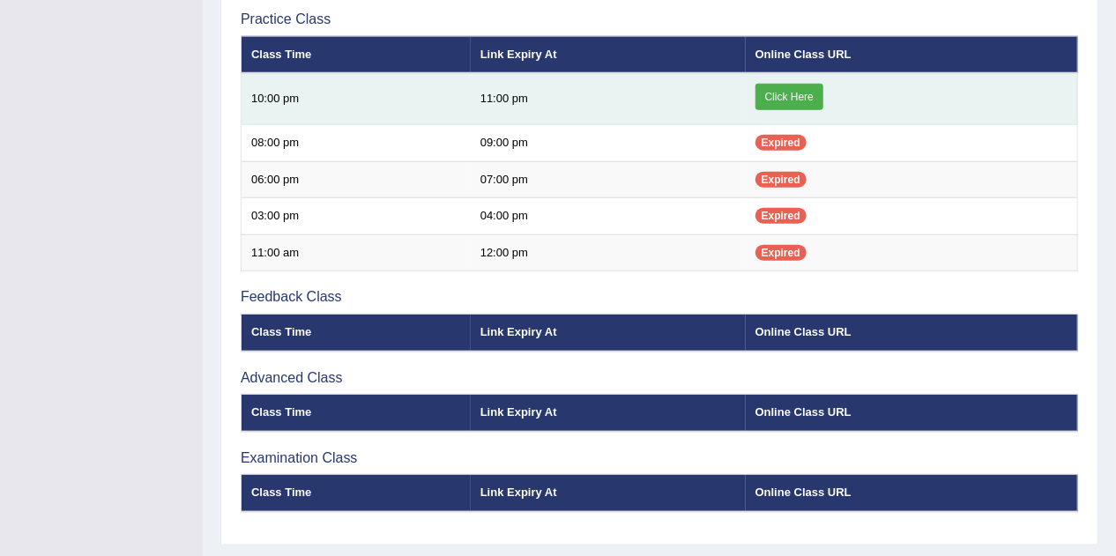
click at [790, 88] on link "Click Here" at bounding box center [789, 97] width 68 height 26
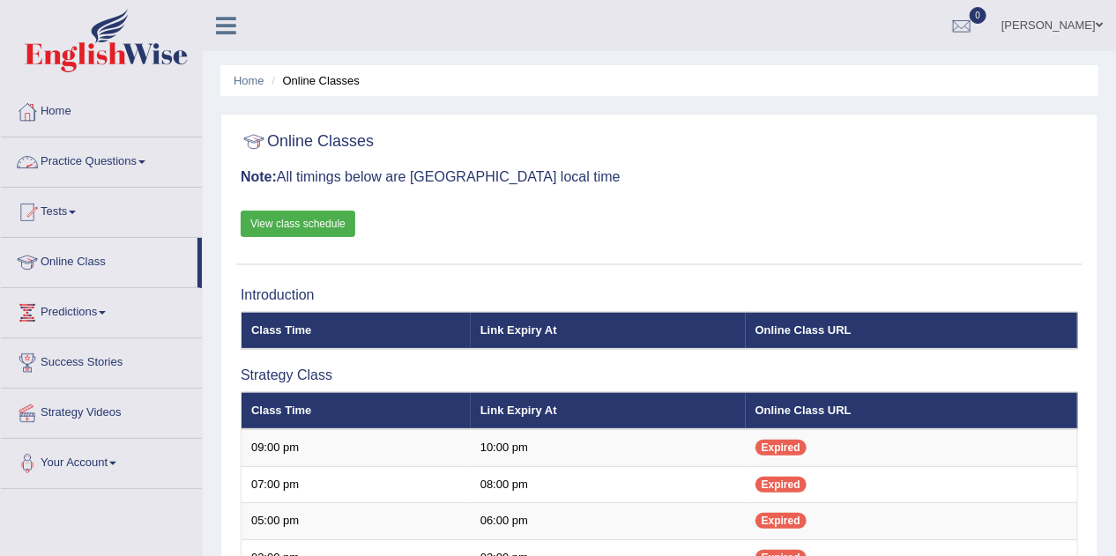
click at [324, 219] on link "View class schedule" at bounding box center [298, 224] width 115 height 26
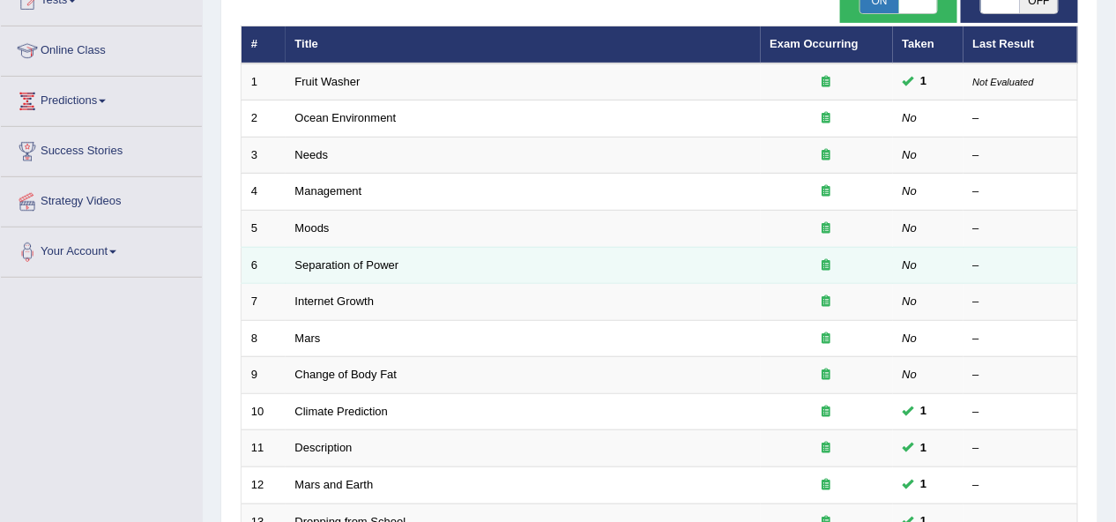
scroll to position [282, 0]
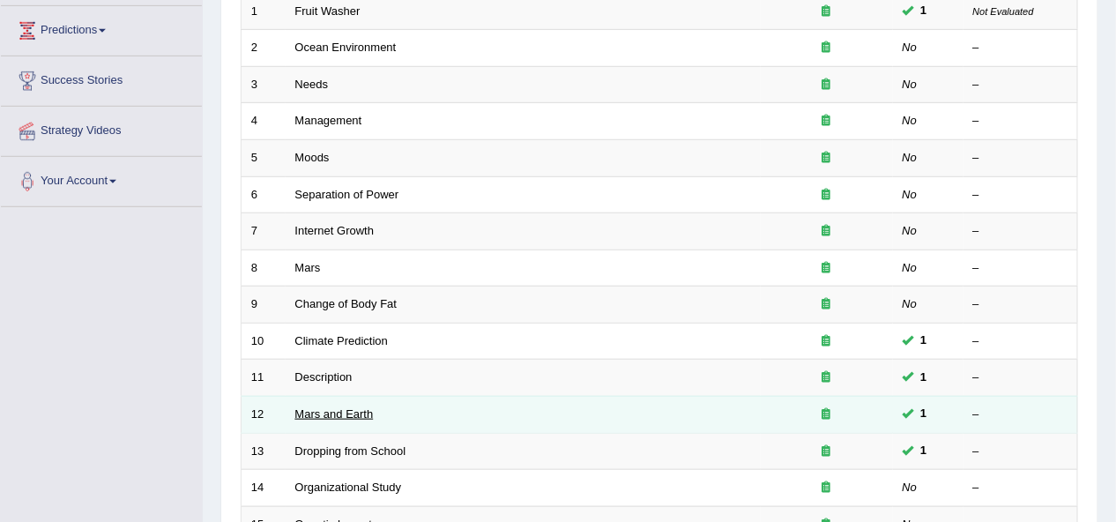
click at [353, 413] on link "Mars and Earth" at bounding box center [334, 413] width 78 height 13
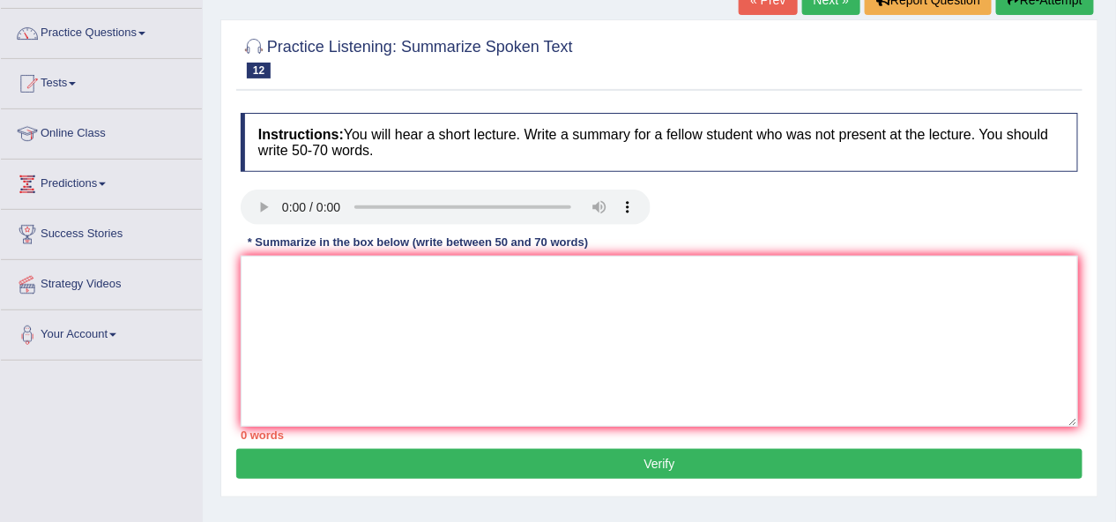
scroll to position [212, 0]
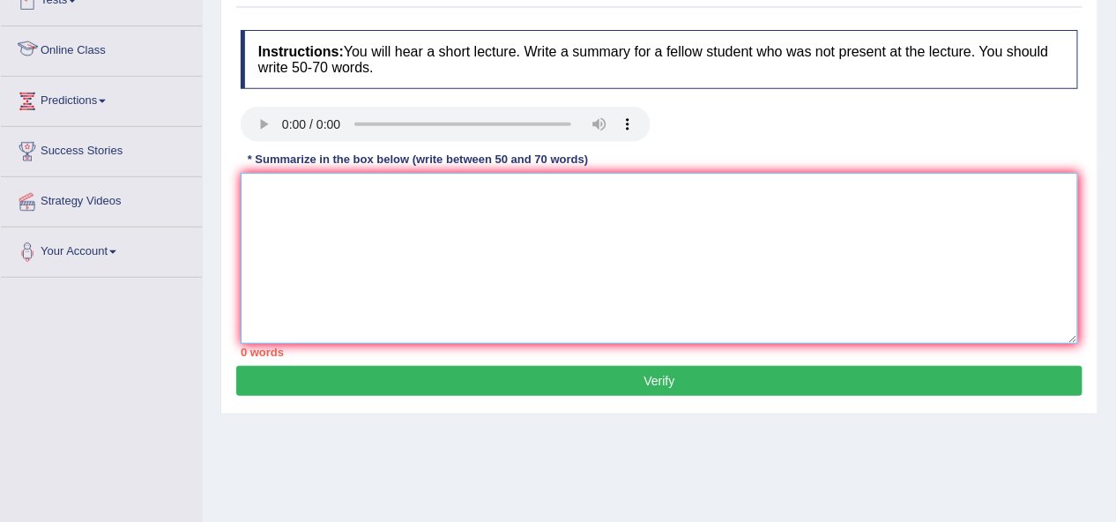
click at [263, 201] on textarea at bounding box center [659, 258] width 837 height 171
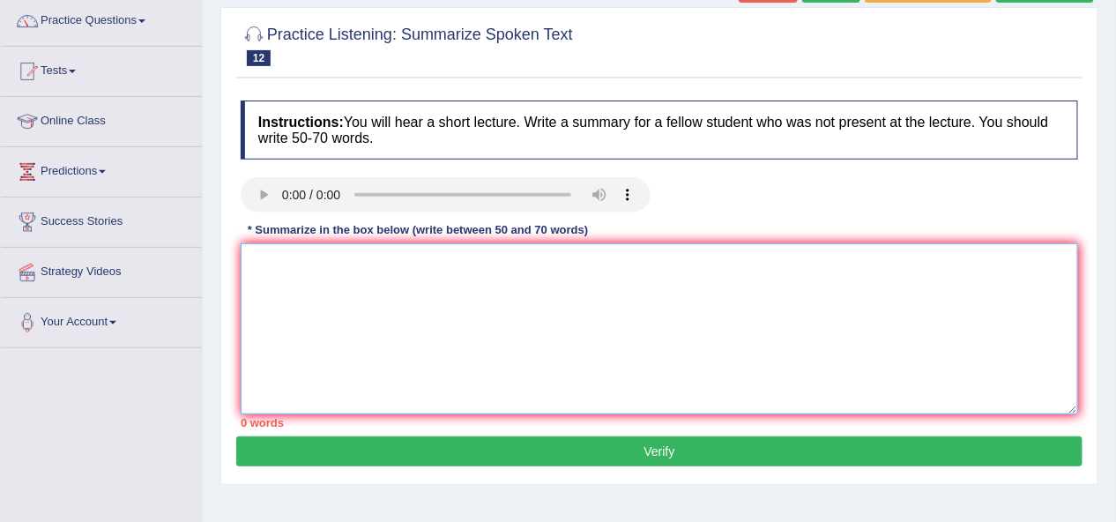
click at [322, 279] on textarea at bounding box center [659, 328] width 837 height 171
click at [284, 259] on textarea at bounding box center [659, 328] width 837 height 171
click at [403, 274] on textarea "The speaker provide" at bounding box center [659, 328] width 837 height 171
click at [335, 281] on textarea "The speaker provided a comprehen" at bounding box center [659, 328] width 837 height 171
paste textarea "The speaker provided a comprehensive overview of [main topic], highlighting sev…"
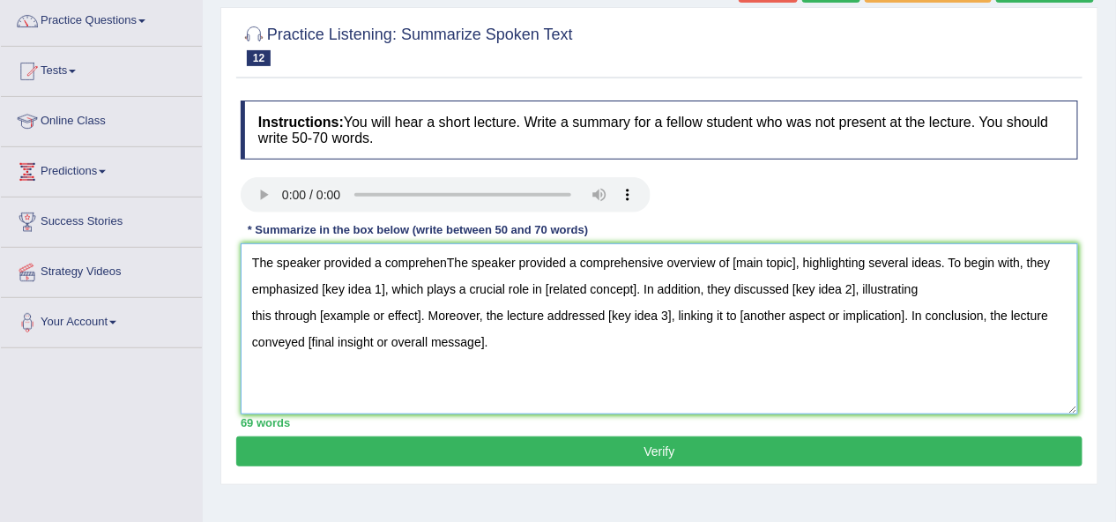
drag, startPoint x: 446, startPoint y: 261, endPoint x: 219, endPoint y: 254, distance: 226.7
click at [220, 254] on div "Practice Listening: Summarize Spoken Text 12 Mars and Earth Instructions: You w…" at bounding box center [659, 246] width 878 height 478
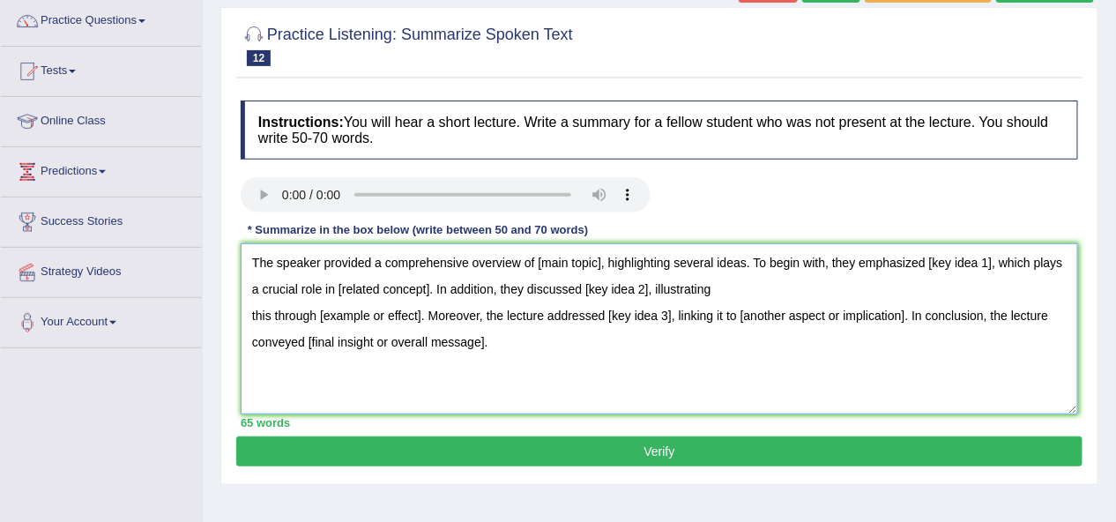
click at [598, 264] on textarea "The speaker provided a comprehensive overview of [main topic], highlighting sev…" at bounding box center [659, 328] width 837 height 171
click at [599, 264] on textarea "The speaker provided a comprehensive overview of [main topic], highlighting sev…" at bounding box center [659, 328] width 837 height 171
click at [956, 263] on textarea "The speaker provided a comprehensive overview of Mars, highlighting several ide…" at bounding box center [659, 328] width 837 height 171
click at [954, 264] on textarea "The speaker provided a comprehensive overview of Mars, highlighting several ide…" at bounding box center [659, 328] width 837 height 171
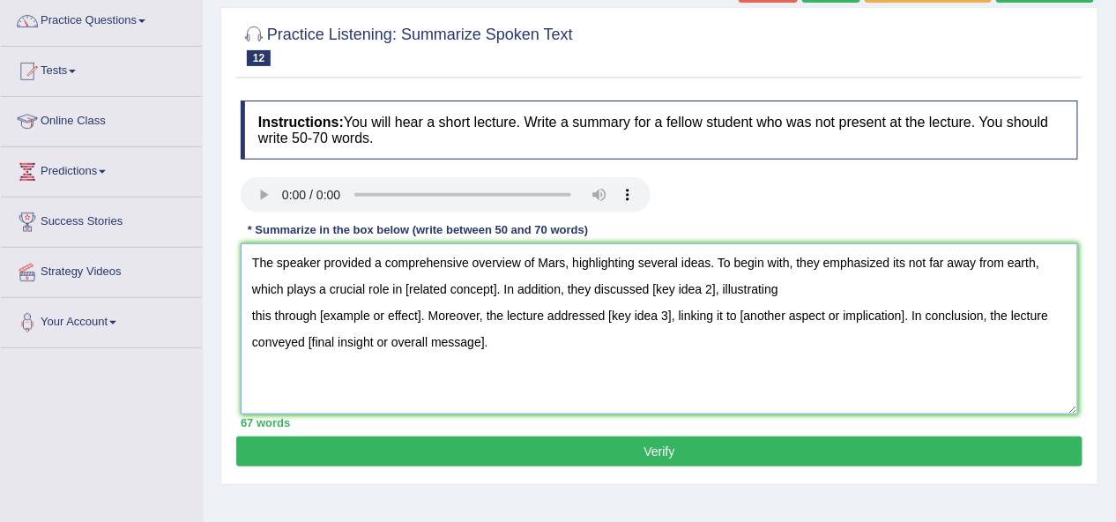
click at [495, 289] on textarea "The speaker provided a comprehensive overview of Mars, highlighting several ide…" at bounding box center [659, 328] width 837 height 171
click at [721, 289] on textarea "The speaker provided a comprehensive overview of Mars, highlighting several ide…" at bounding box center [659, 328] width 837 height 171
click at [725, 290] on textarea "The speaker provided a comprehensive overview of Mars, highlighting several ide…" at bounding box center [659, 328] width 837 height 171
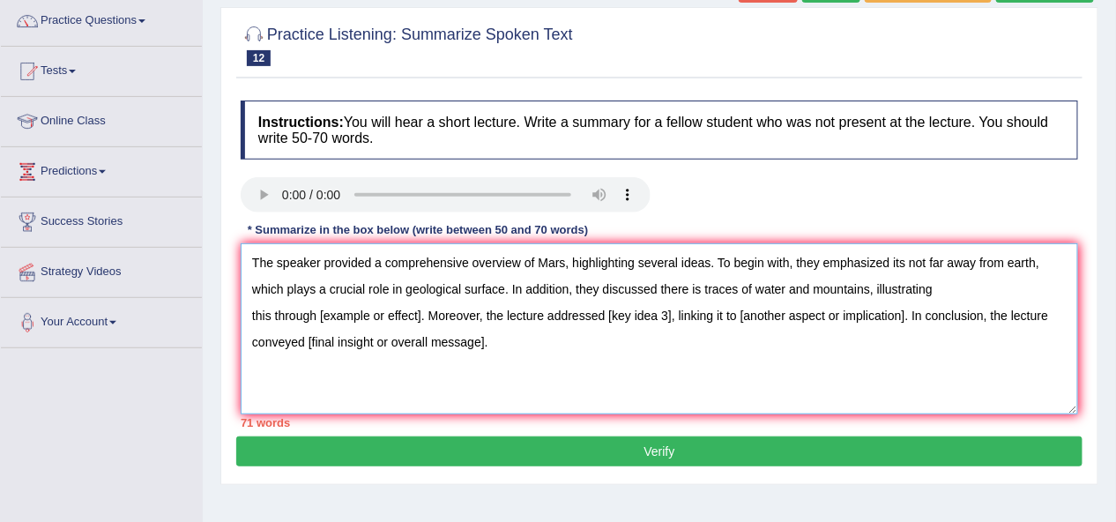
click at [418, 312] on textarea "The speaker provided a comprehensive overview of Mars, highlighting several ide…" at bounding box center [659, 328] width 837 height 171
click at [419, 316] on textarea "The speaker provided a comprehensive overview of Mars, highlighting several ide…" at bounding box center [659, 328] width 837 height 171
drag, startPoint x: 419, startPoint y: 316, endPoint x: 319, endPoint y: 315, distance: 99.6
click at [319, 315] on textarea "The speaker provided a comprehensive overview of Mars, highlighting several ide…" at bounding box center [659, 328] width 837 height 171
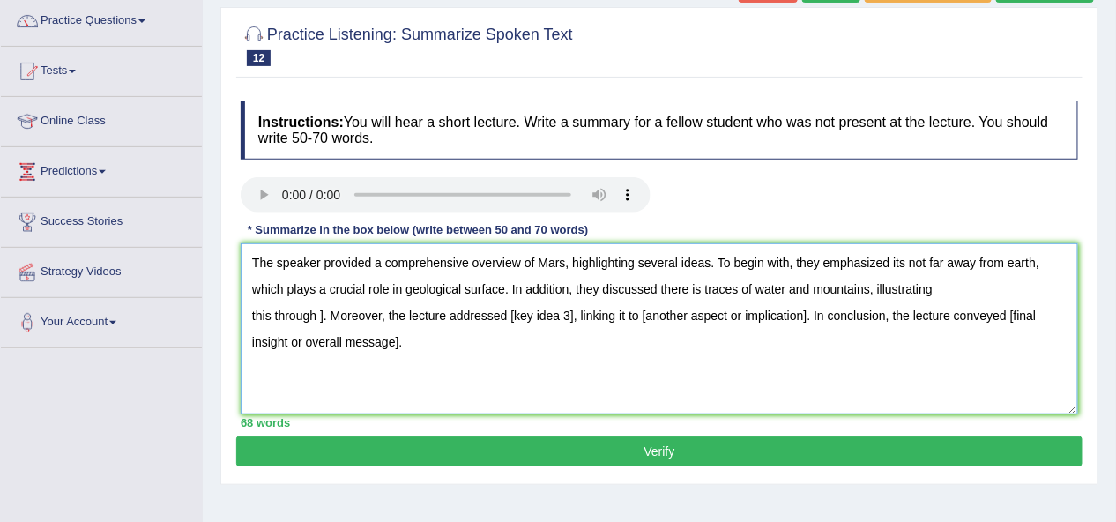
click at [324, 314] on textarea "The speaker provided a comprehensive overview of Mars, highlighting several ide…" at bounding box center [659, 328] width 837 height 171
click at [413, 314] on textarea "The speaker provided a comprehensive overview of Mars, highlighting several ide…" at bounding box center [659, 328] width 837 height 171
click at [414, 314] on textarea "The speaker provided a comprehensive overview of Mars, highlighting several ide…" at bounding box center [659, 328] width 837 height 171
drag, startPoint x: 679, startPoint y: 315, endPoint x: 450, endPoint y: 317, distance: 228.3
click at [450, 317] on textarea "The speaker provided a comprehensive overview of Mars, highlighting several ide…" at bounding box center [659, 328] width 837 height 171
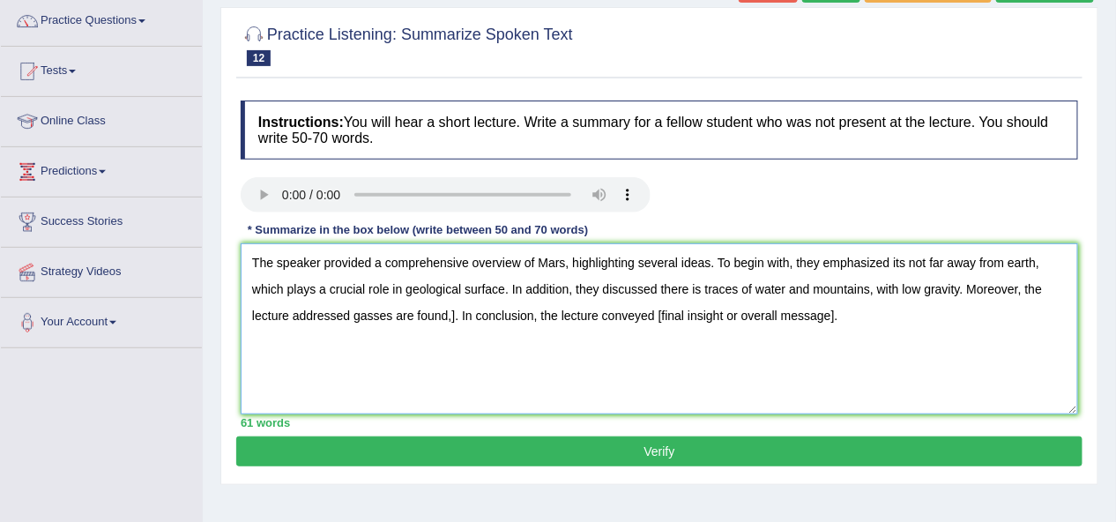
click at [453, 315] on textarea "The speaker provided a comprehensive overview of Mars, highlighting several ide…" at bounding box center [659, 328] width 837 height 171
drag, startPoint x: 857, startPoint y: 314, endPoint x: 683, endPoint y: 321, distance: 173.8
click at [683, 321] on textarea "The speaker provided a comprehensive overview of Mars, highlighting several ide…" at bounding box center [659, 328] width 837 height 171
click at [924, 311] on textarea "The speaker provided a comprehensive overview of Mars, highlighting several ide…" at bounding box center [659, 328] width 837 height 171
click at [890, 263] on textarea "The speaker provided a comprehensive overview of Mars, highlighting several ide…" at bounding box center [659, 328] width 837 height 171
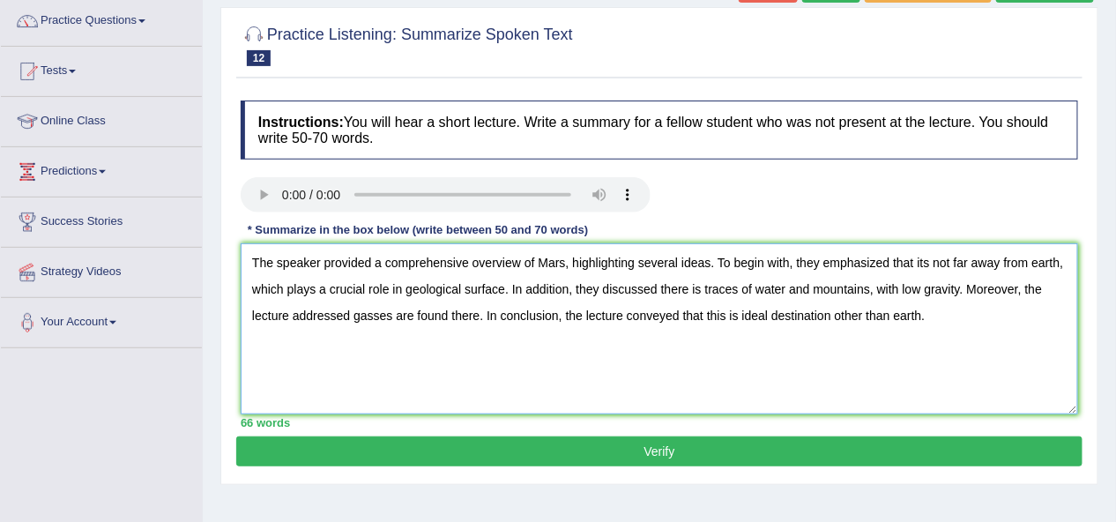
click at [873, 288] on textarea "The speaker provided a comprehensive overview of Mars, highlighting several ide…" at bounding box center [659, 328] width 837 height 171
type textarea "The speaker provided a comprehensive overview of Mars, highlighting several ide…"
click at [536, 444] on button "Verify" at bounding box center [659, 451] width 846 height 30
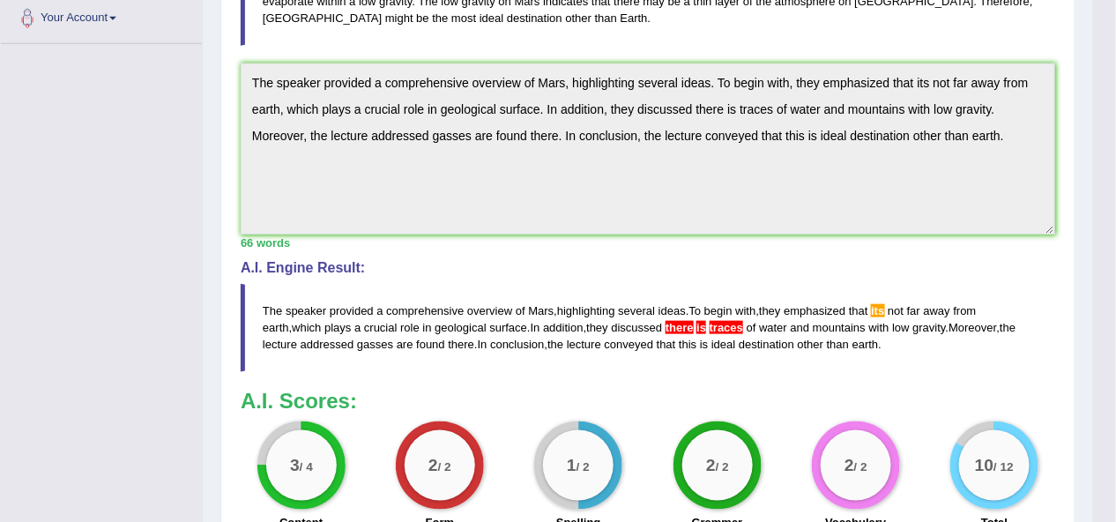
scroll to position [516, 0]
